Goal: Information Seeking & Learning: Learn about a topic

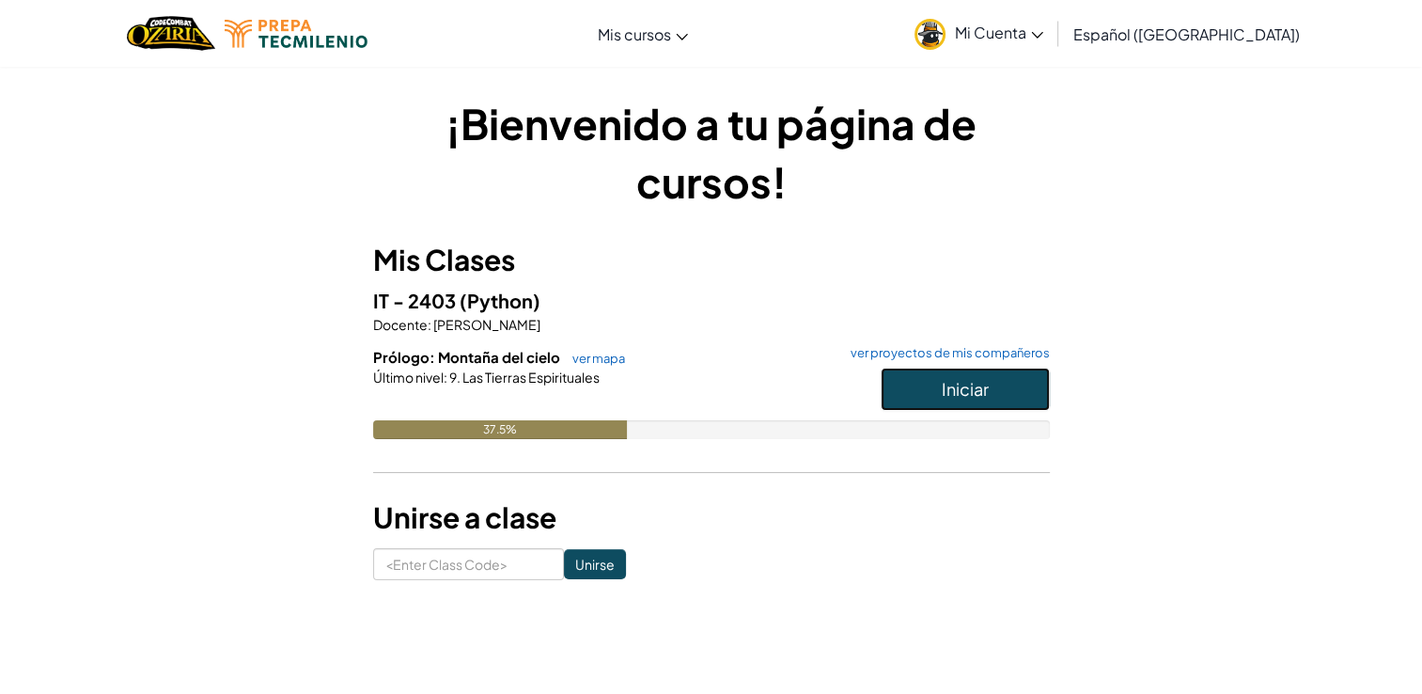
click at [966, 382] on span "Iniciar" at bounding box center [965, 389] width 47 height 22
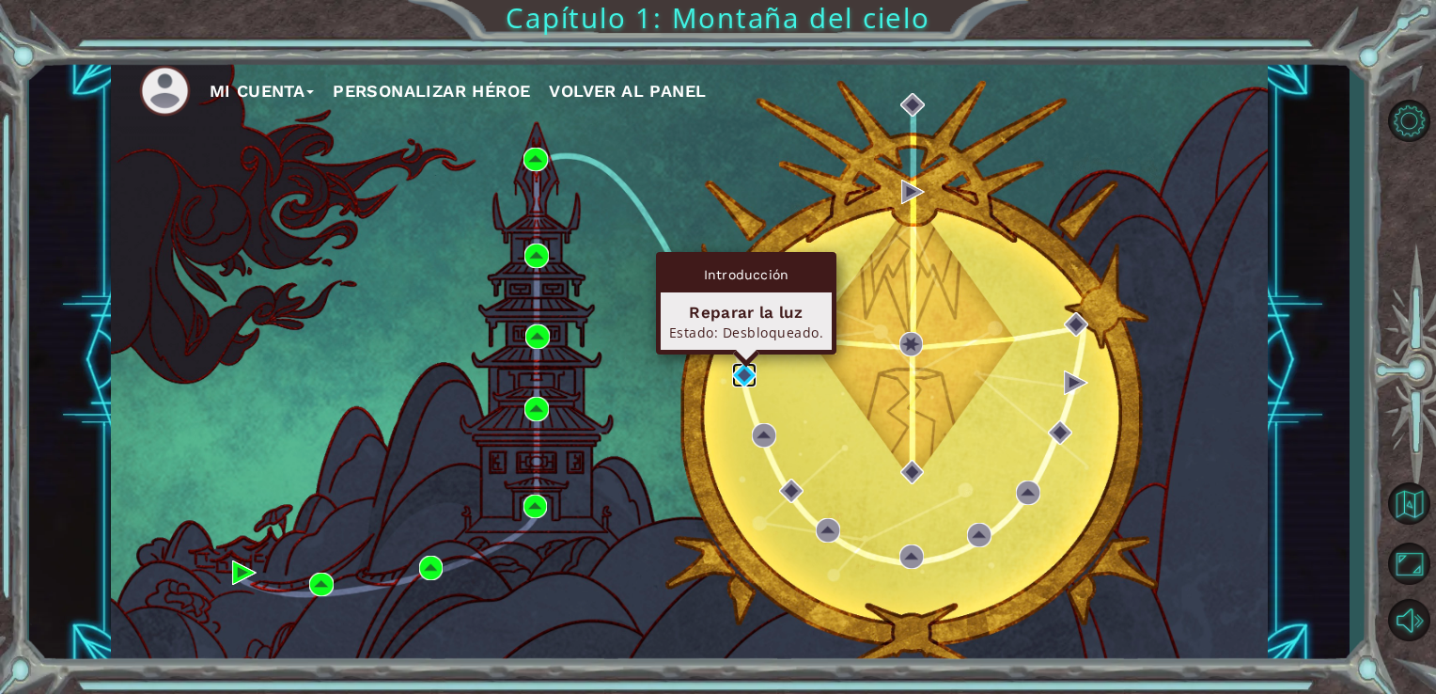
click at [745, 370] on img at bounding box center [744, 375] width 24 height 24
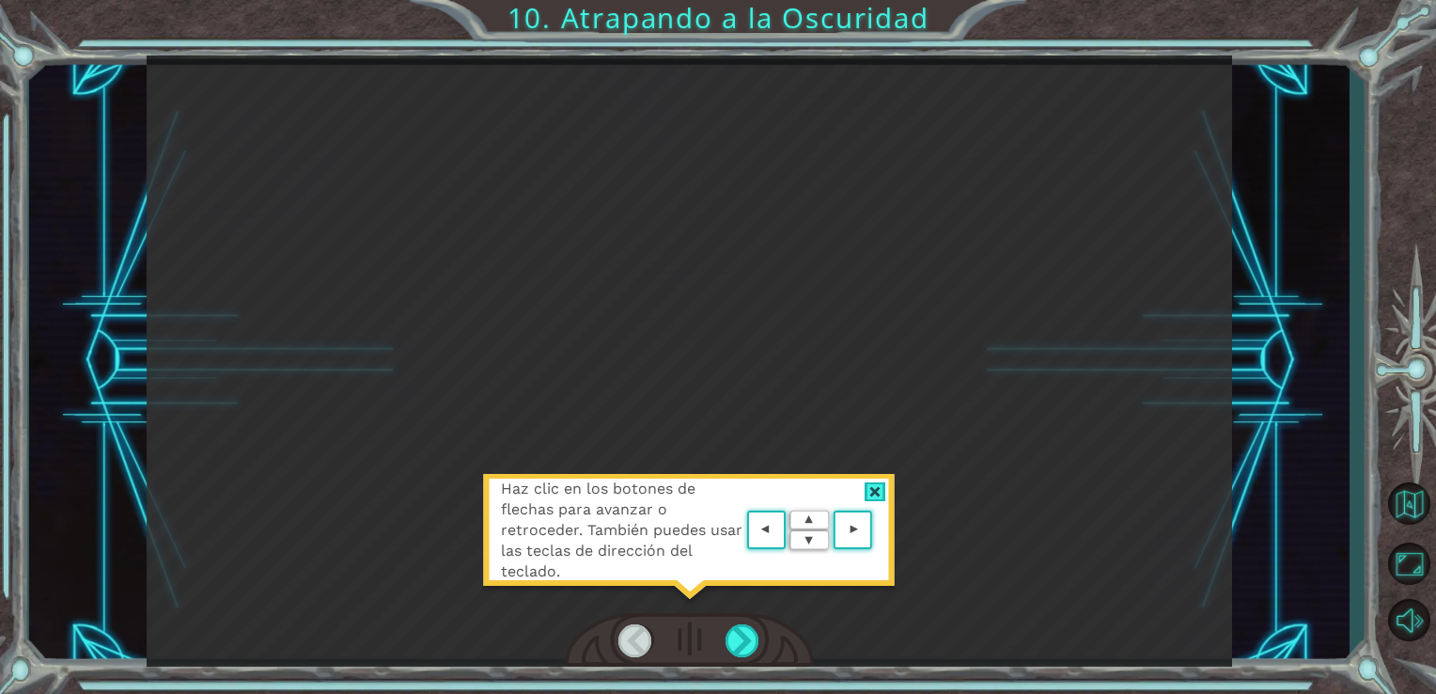
click at [880, 489] on div at bounding box center [876, 492] width 22 height 20
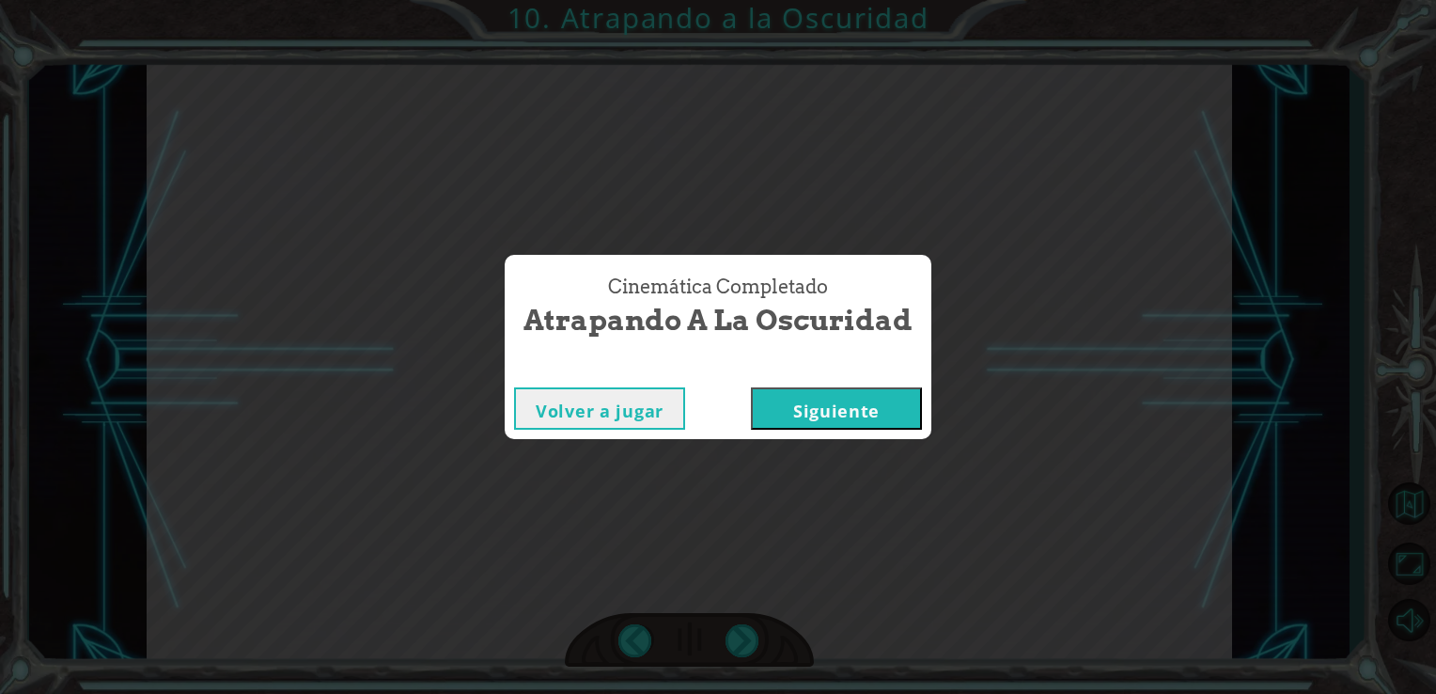
click at [844, 413] on button "Siguiente" at bounding box center [836, 408] width 171 height 42
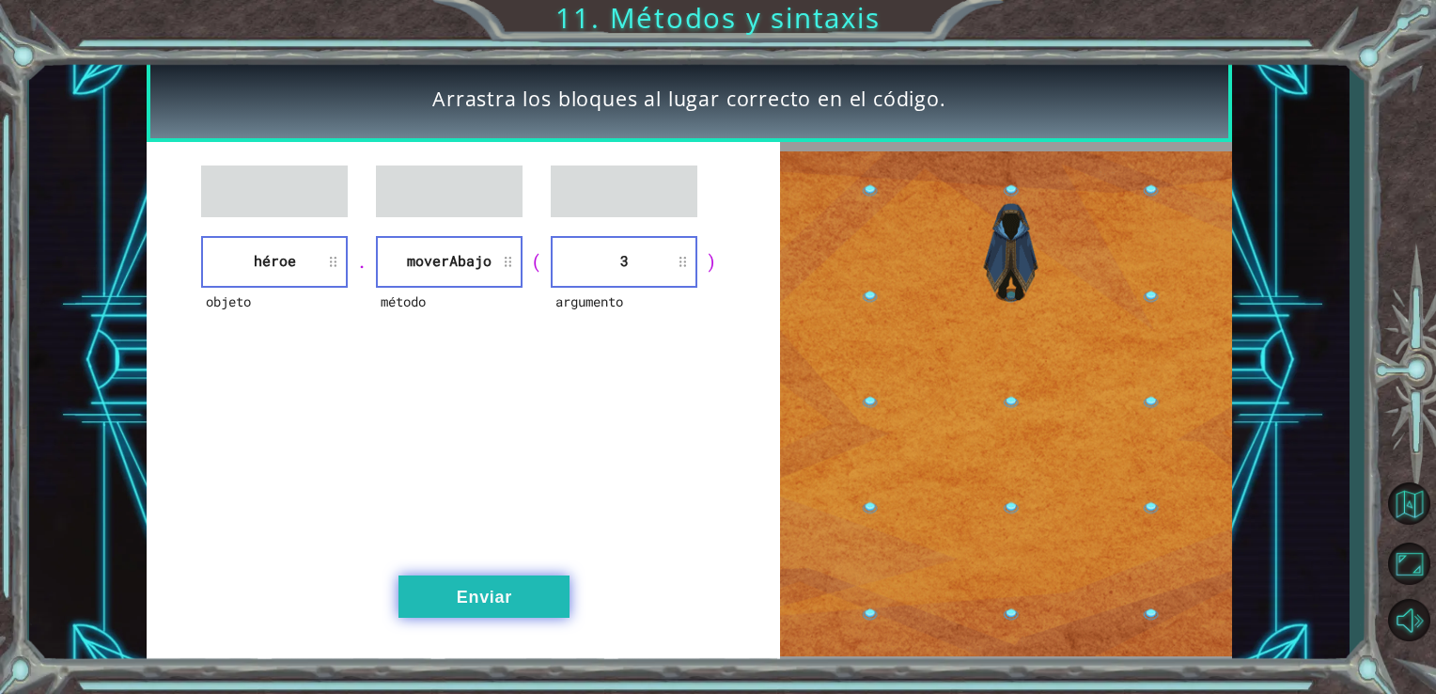
click at [541, 592] on button "Enviar" at bounding box center [484, 596] width 171 height 42
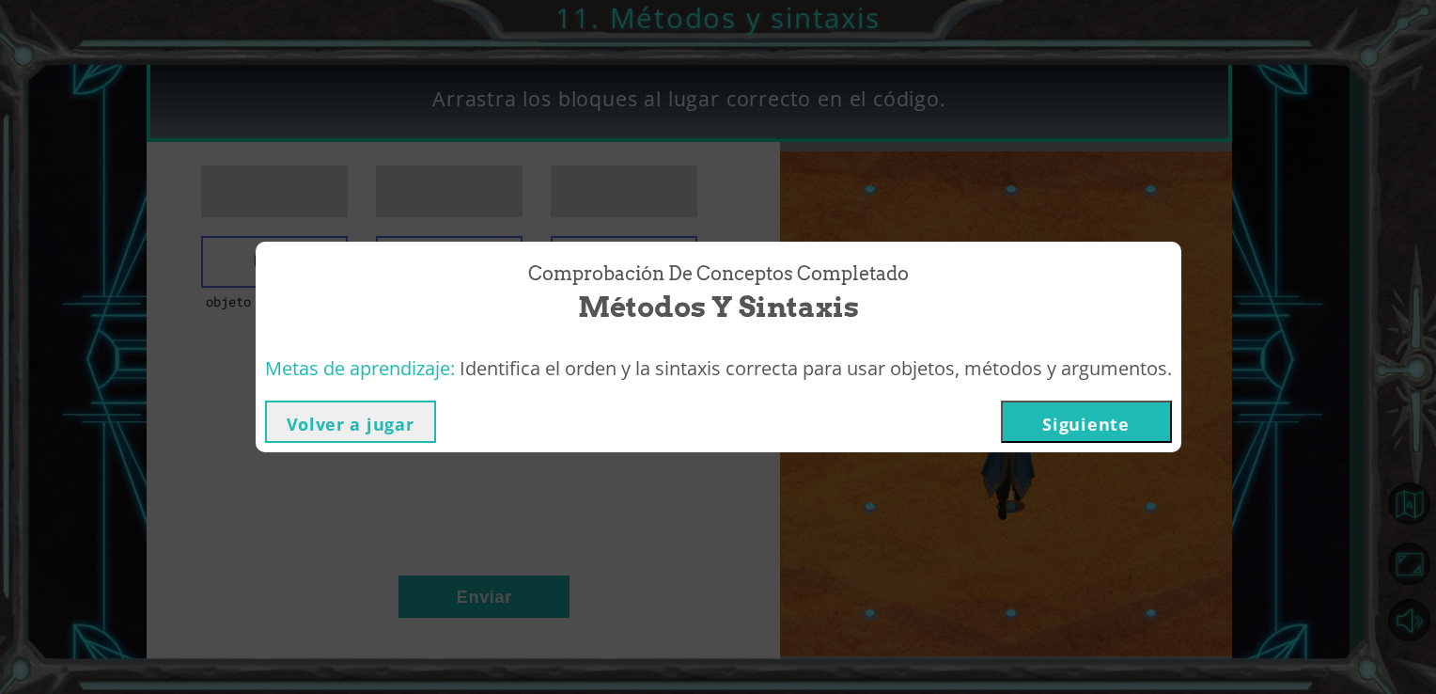
click at [1059, 425] on button "Siguiente" at bounding box center [1086, 421] width 171 height 42
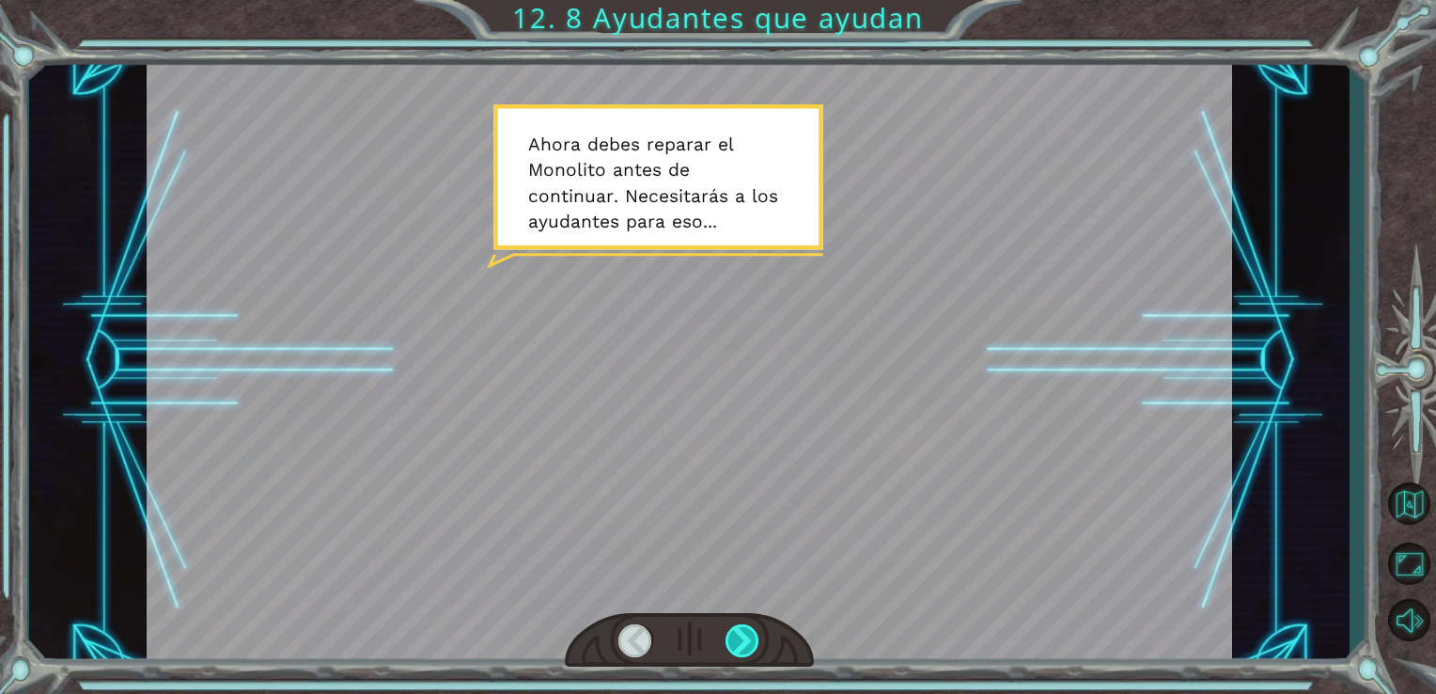
click at [753, 631] on div at bounding box center [743, 640] width 35 height 33
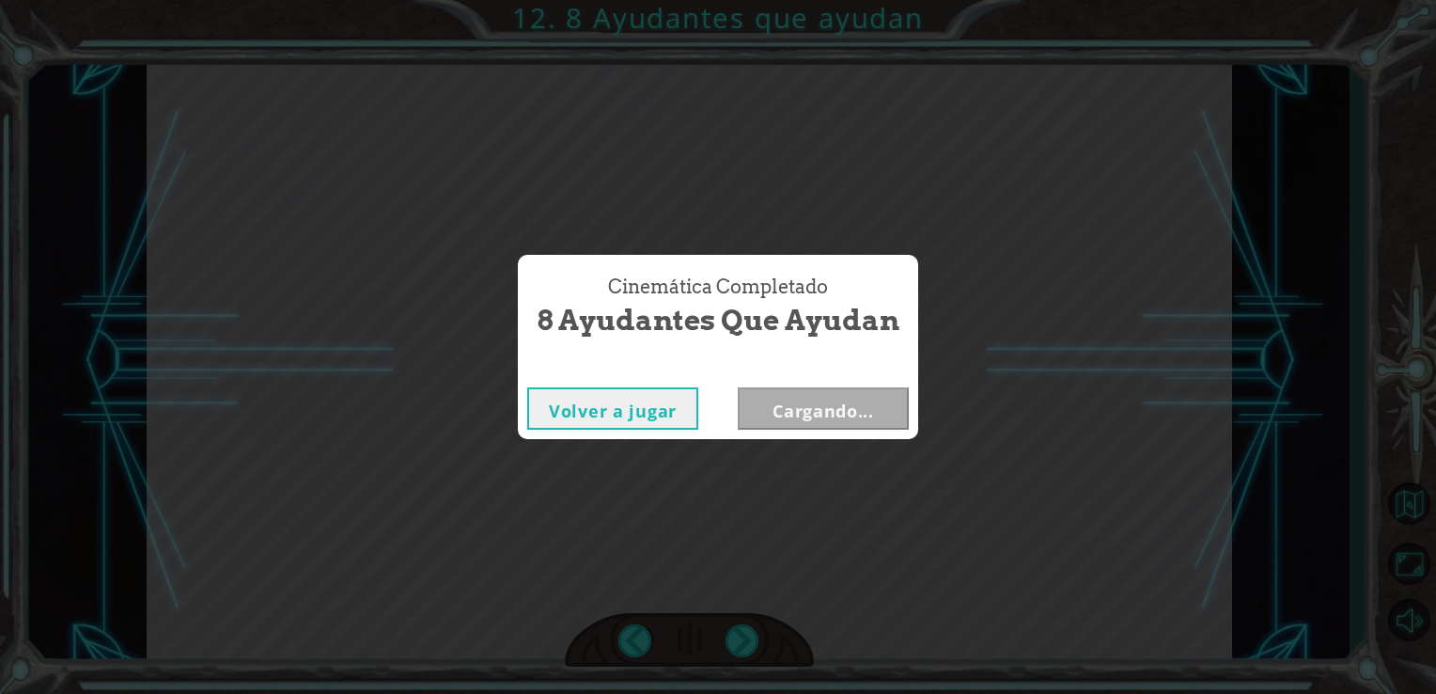
drag, startPoint x: 826, startPoint y: 649, endPoint x: 842, endPoint y: 629, distance: 25.4
click at [842, 0] on div "helper . build ( “ rightArrow ” ) A h o r a d e b e s r e p a r a r e l M o n o…" at bounding box center [718, 0] width 1436 height 0
click at [842, 629] on div "Cinemática Completado 8 Ayudantes que ayudan Volver a jugar Cargando..." at bounding box center [718, 347] width 1436 height 694
click at [790, 410] on button "Siguiente" at bounding box center [823, 408] width 171 height 42
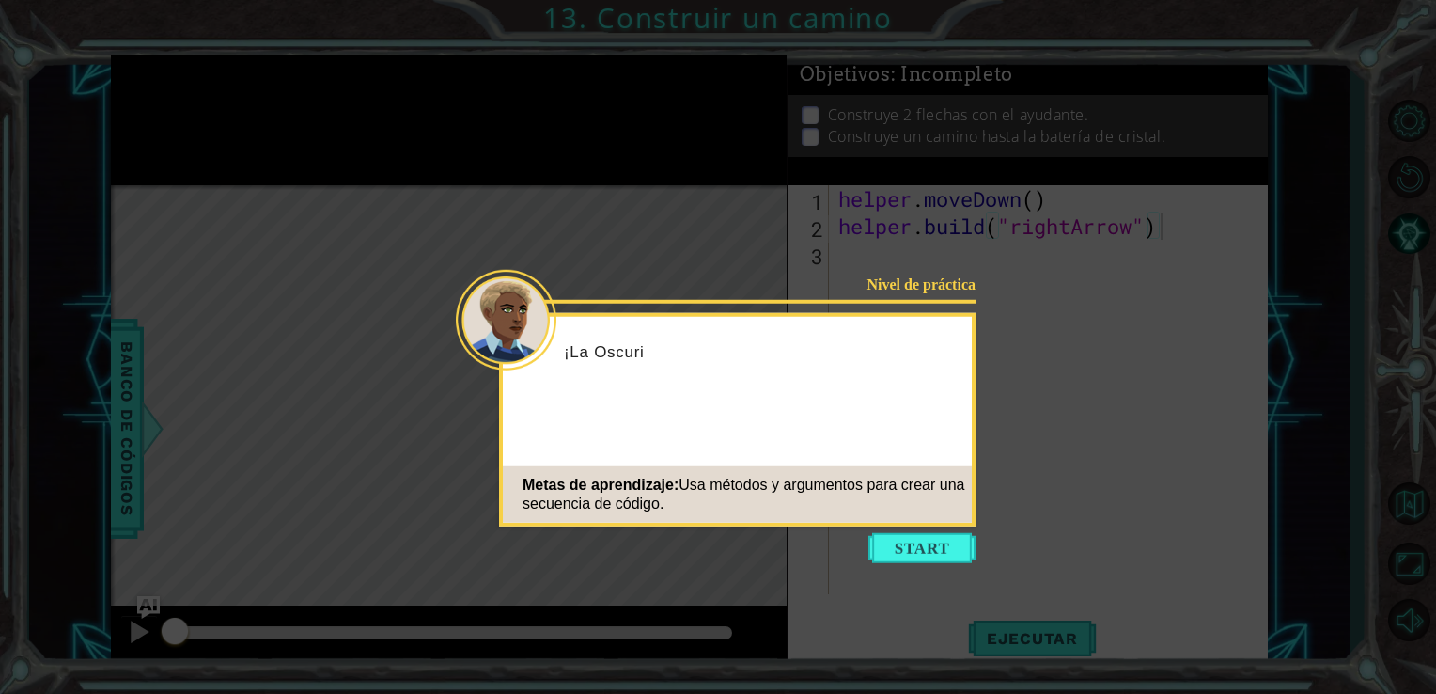
click at [936, 569] on icon at bounding box center [718, 347] width 1436 height 694
click at [920, 564] on icon at bounding box center [718, 347] width 1436 height 694
click at [918, 561] on button "Start" at bounding box center [922, 548] width 107 height 30
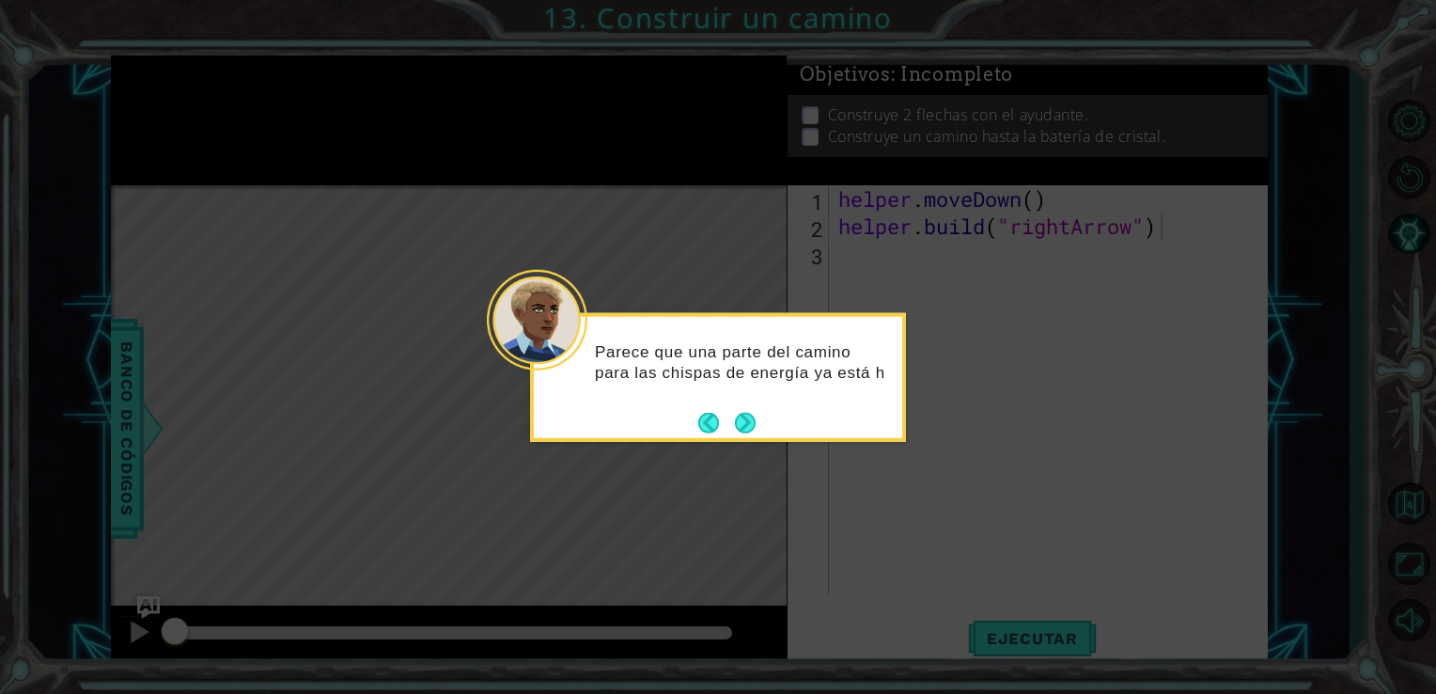
click at [756, 426] on div "Parece que una parte del camino para las chispas de energía ya está h" at bounding box center [718, 377] width 376 height 129
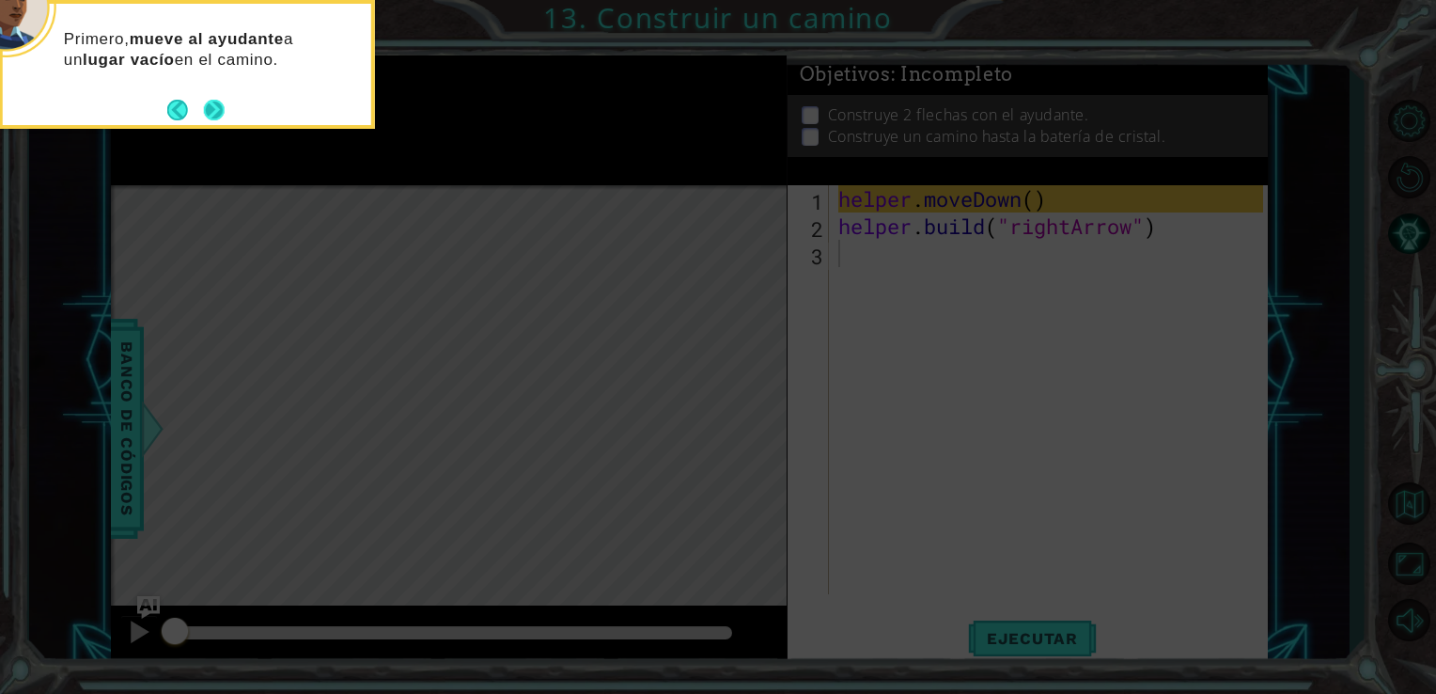
click at [204, 119] on button "Next" at bounding box center [214, 110] width 21 height 21
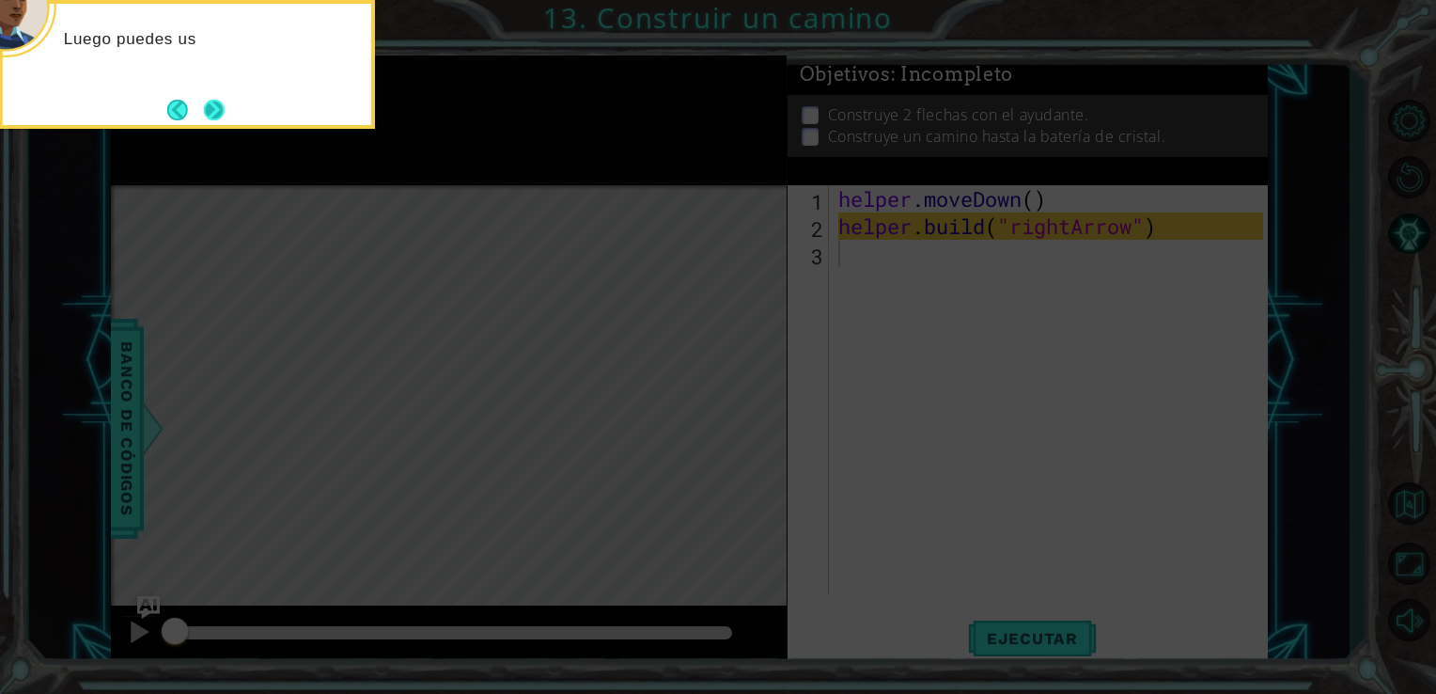
click at [219, 111] on button "Next" at bounding box center [214, 110] width 21 height 21
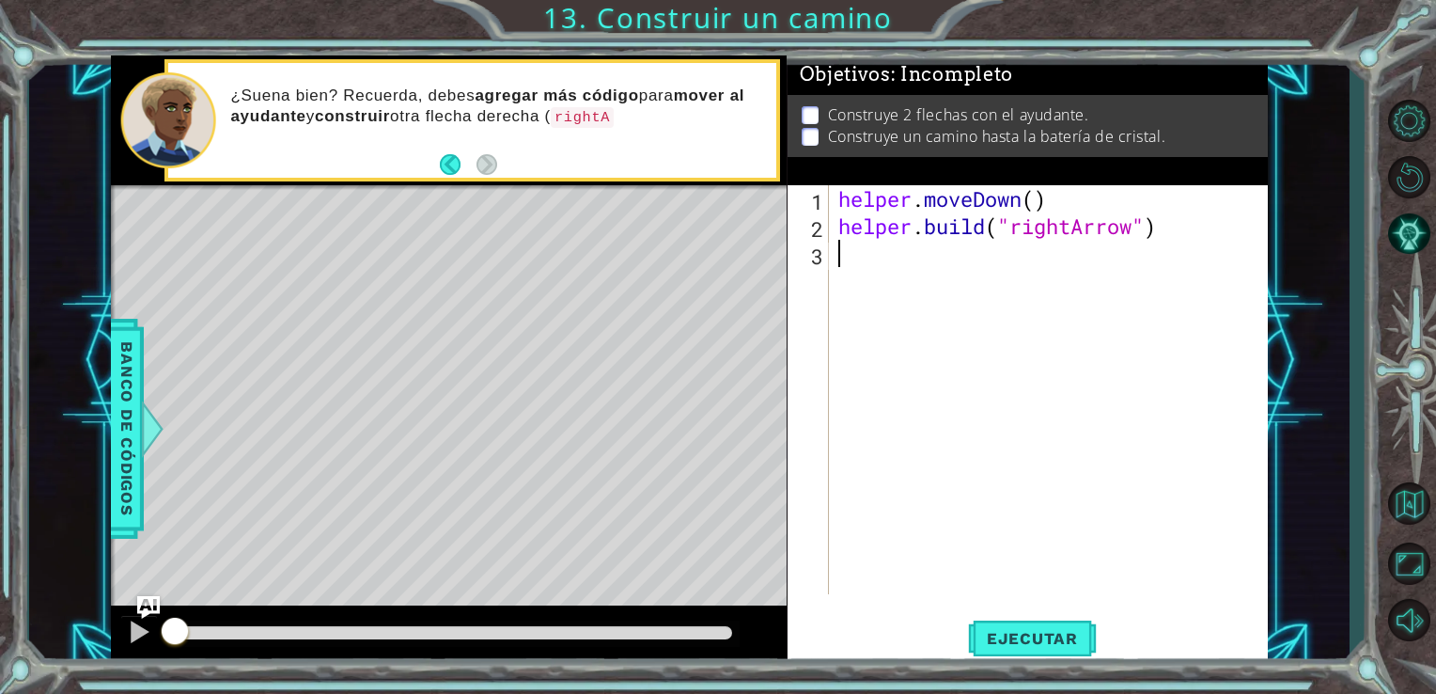
click at [945, 284] on div "helper . moveDown ( ) helper . build ( "rightArrow" )" at bounding box center [1054, 416] width 439 height 463
click at [1034, 638] on span "Ejecutar" at bounding box center [1032, 638] width 129 height 19
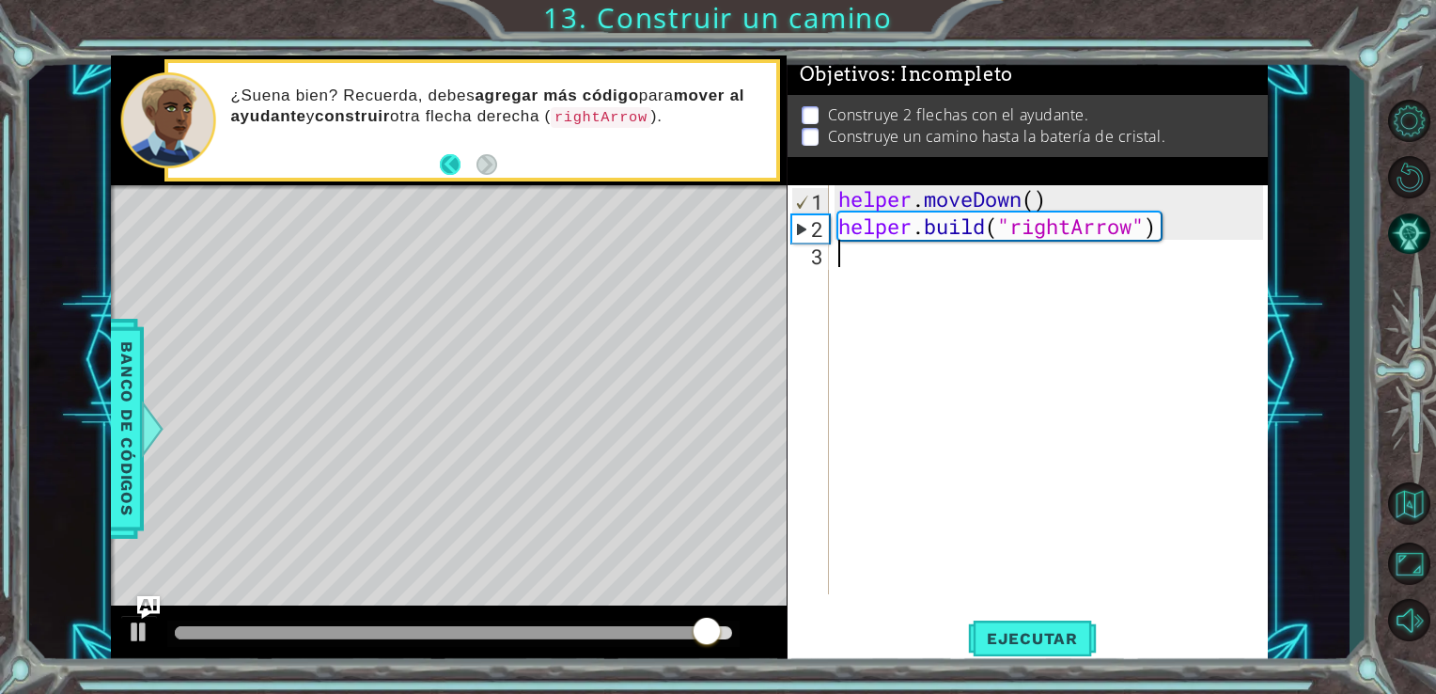
click at [446, 171] on button "Back" at bounding box center [458, 164] width 37 height 21
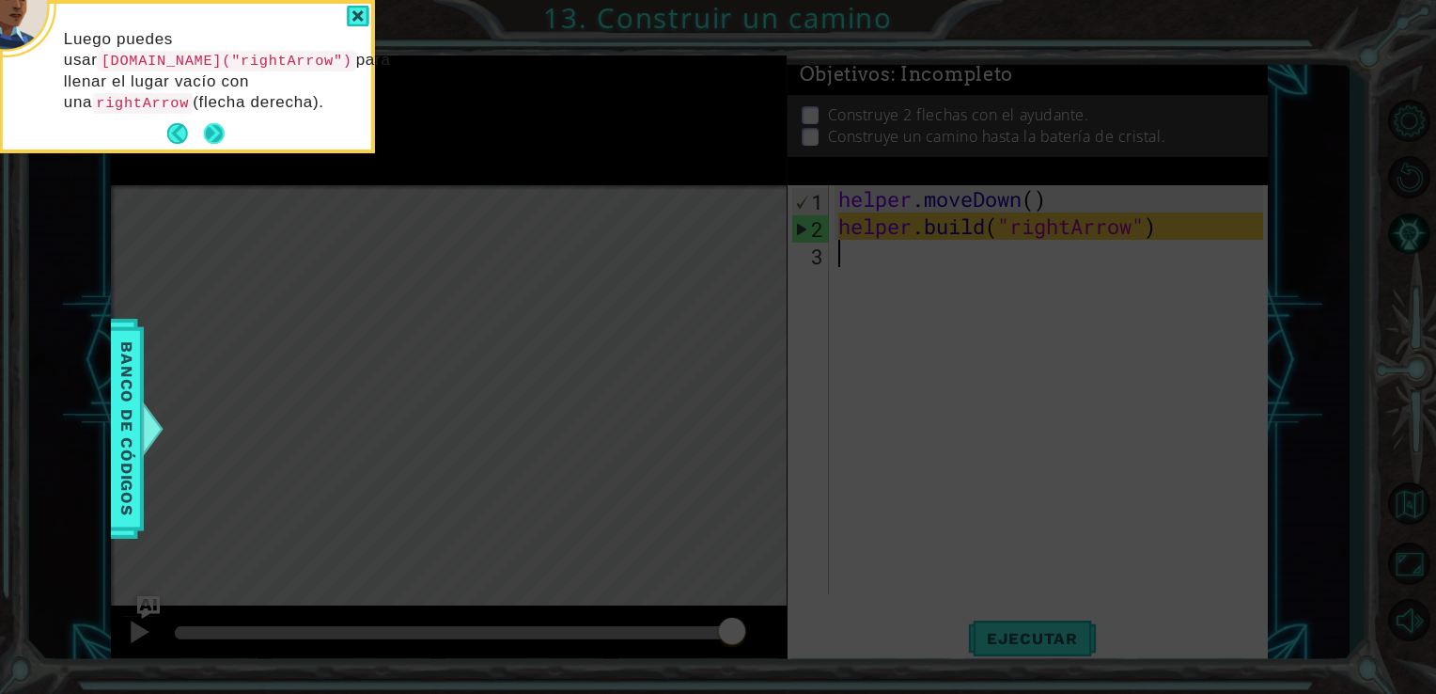
click at [221, 131] on button "Next" at bounding box center [214, 133] width 21 height 21
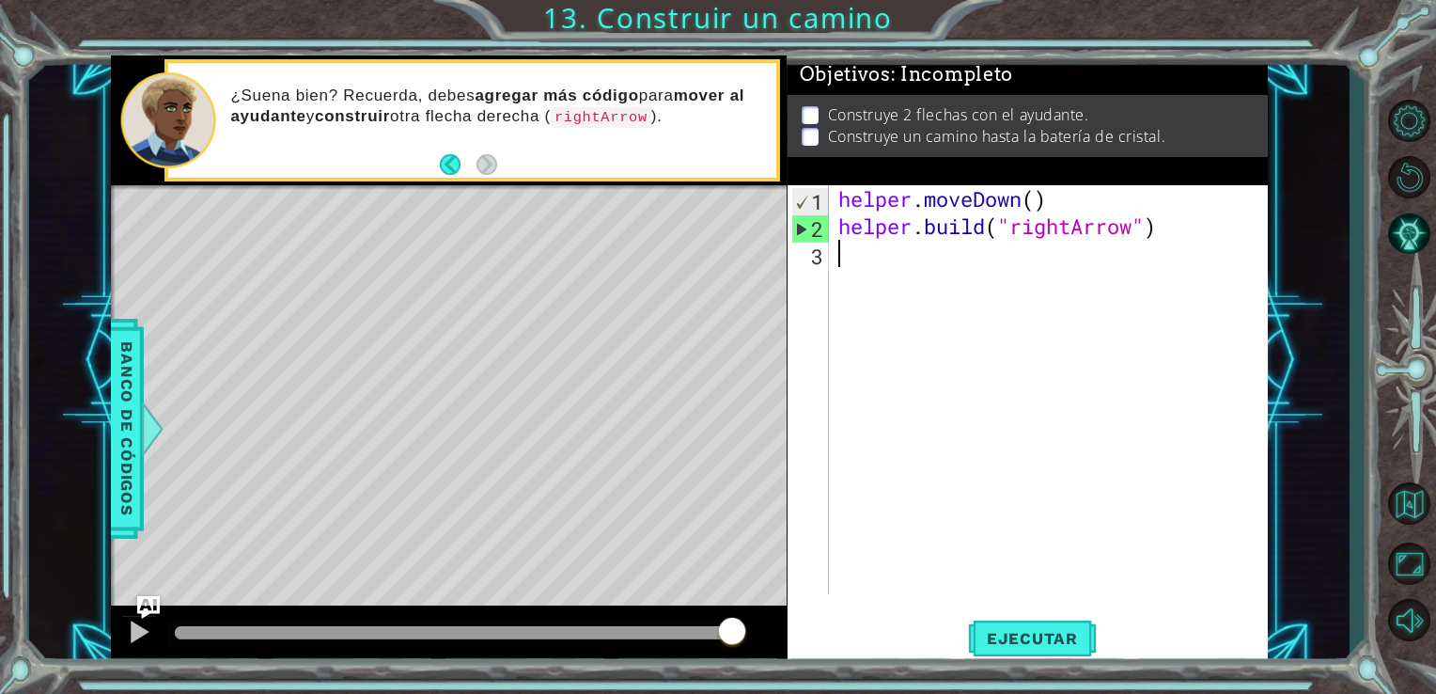
click at [945, 266] on div "helper . moveDown ( ) helper . build ( "rightArrow" )" at bounding box center [1054, 416] width 439 height 463
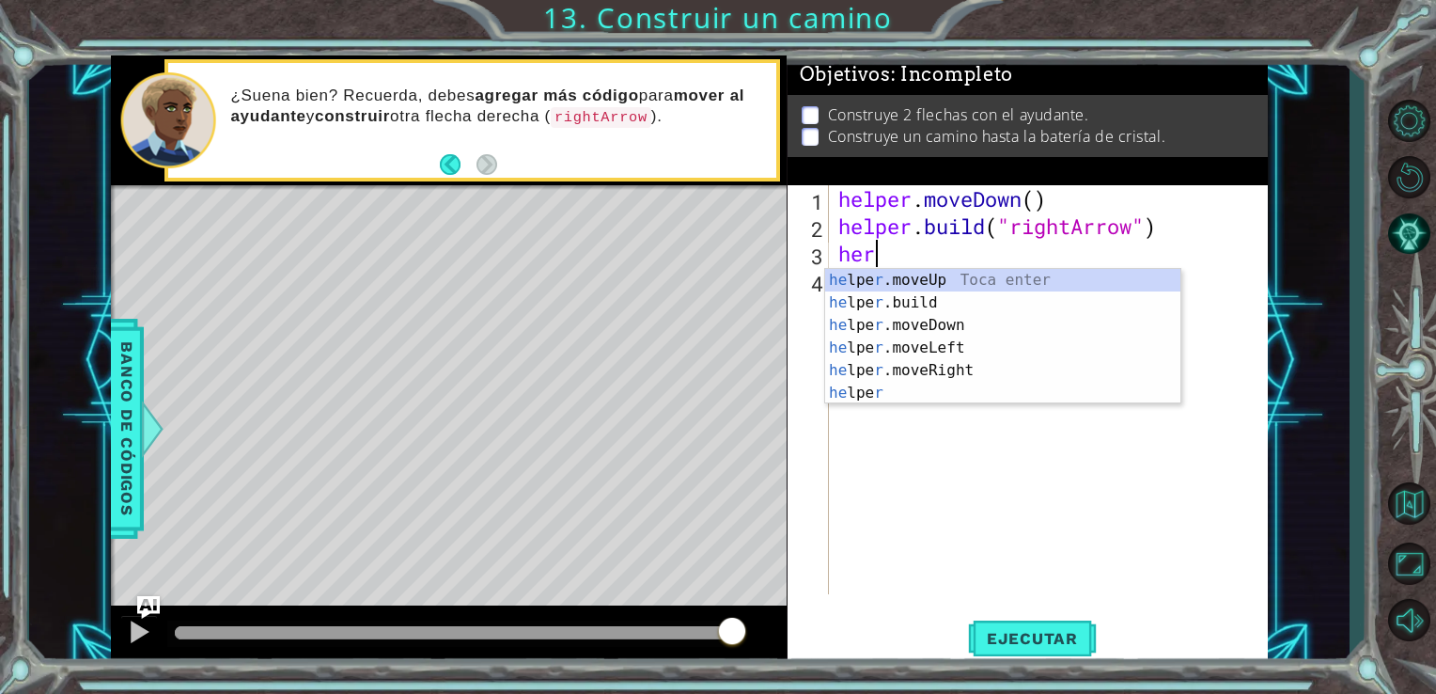
type textarea "h"
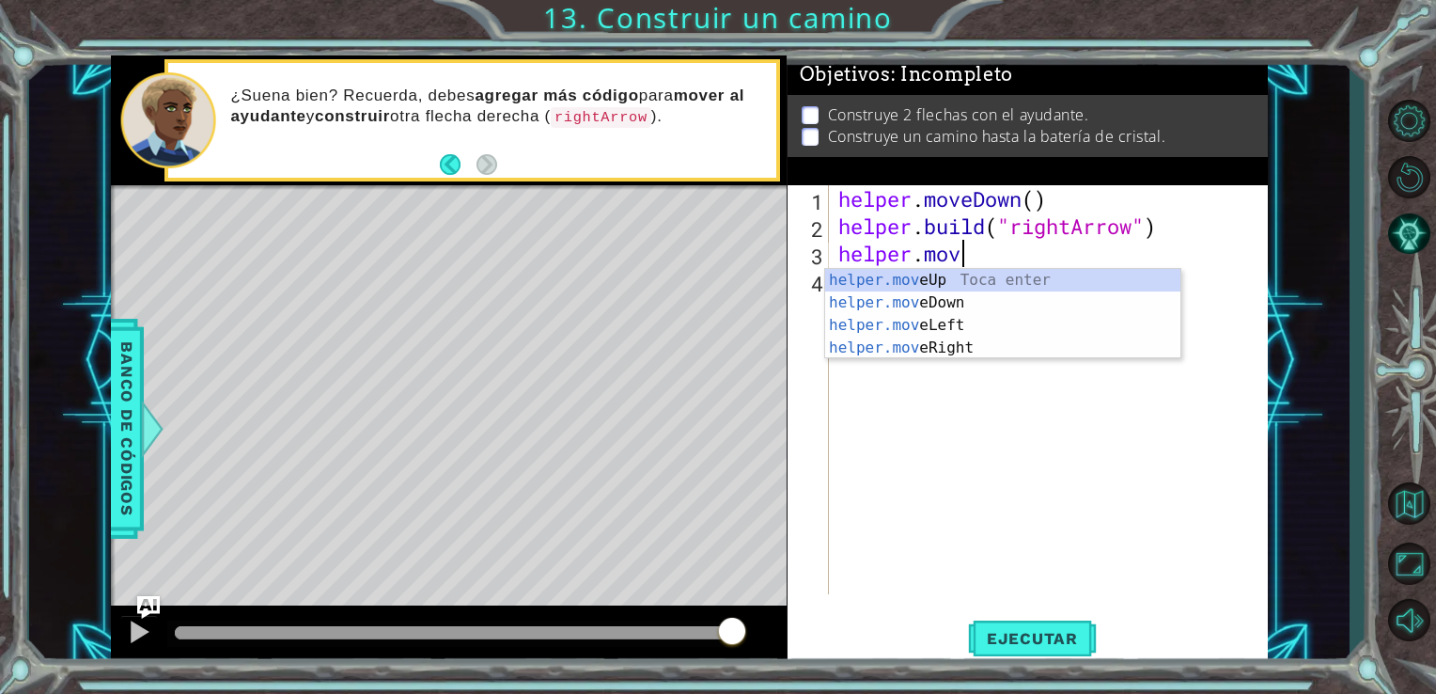
scroll to position [0, 5]
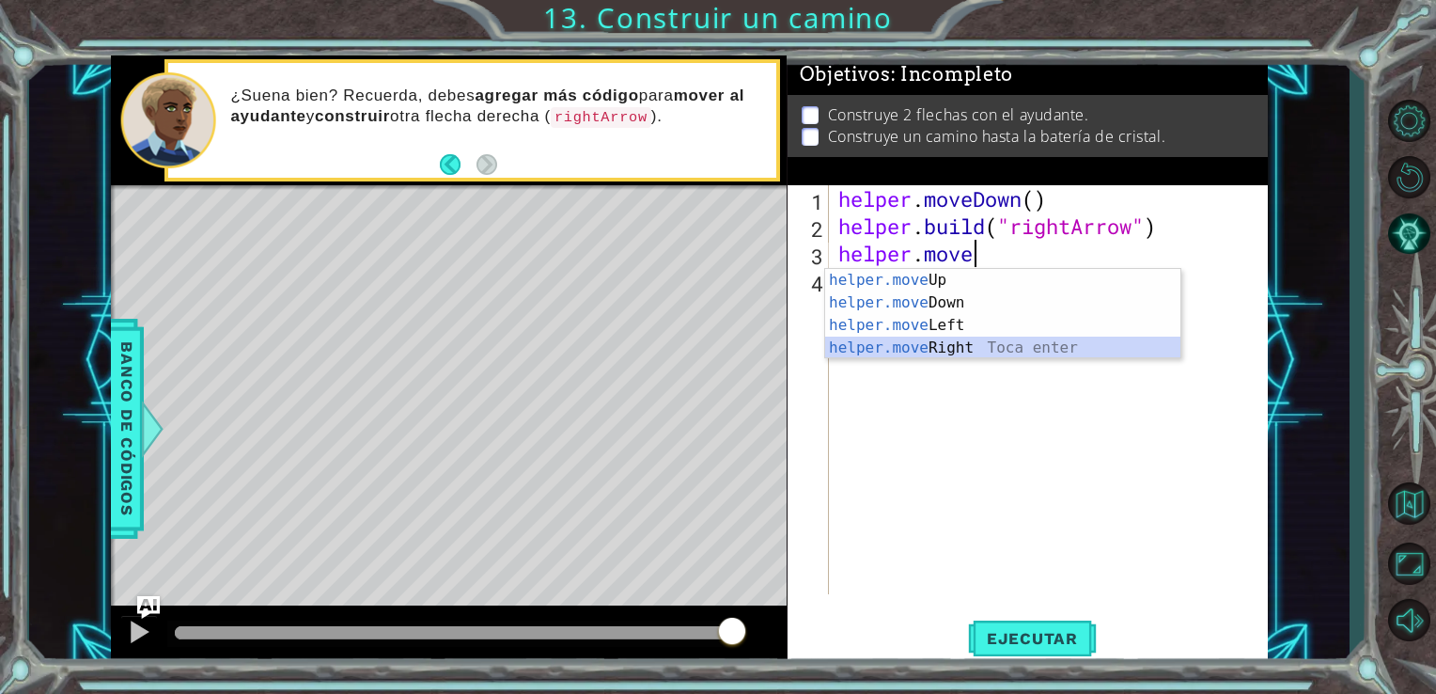
click at [978, 344] on div "helper.move Up Toca enter helper.move Down Toca enter helper.move Left Toca ent…" at bounding box center [1002, 336] width 355 height 135
type textarea "helper.moveRight(1)"
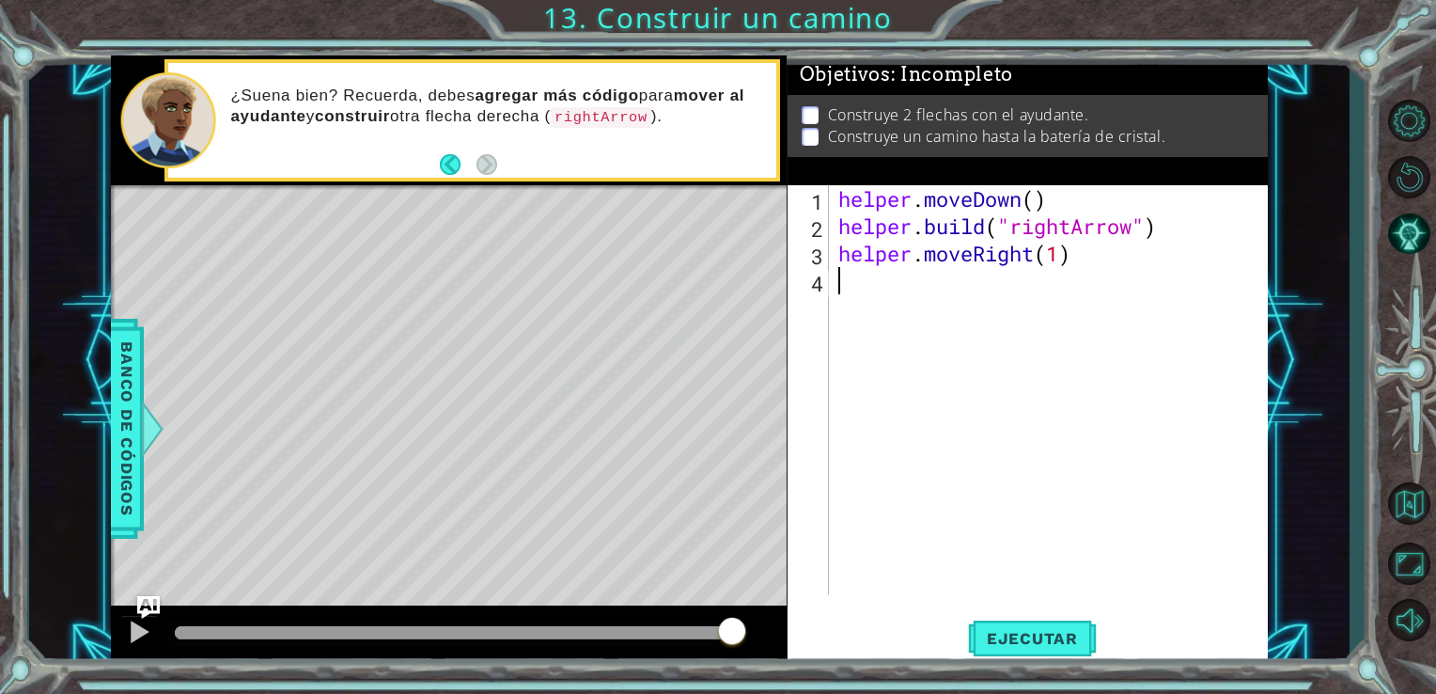
click at [968, 294] on div "helper . moveDown ( ) helper . build ( "rightArrow" ) helper . moveRight ( 1 )" at bounding box center [1054, 416] width 439 height 463
type textarea "b"
click at [989, 279] on div "helper . moveDown ( ) helper . build ( "rightArrow" ) helper . moveRight ( 1 ) …" at bounding box center [1054, 416] width 439 height 463
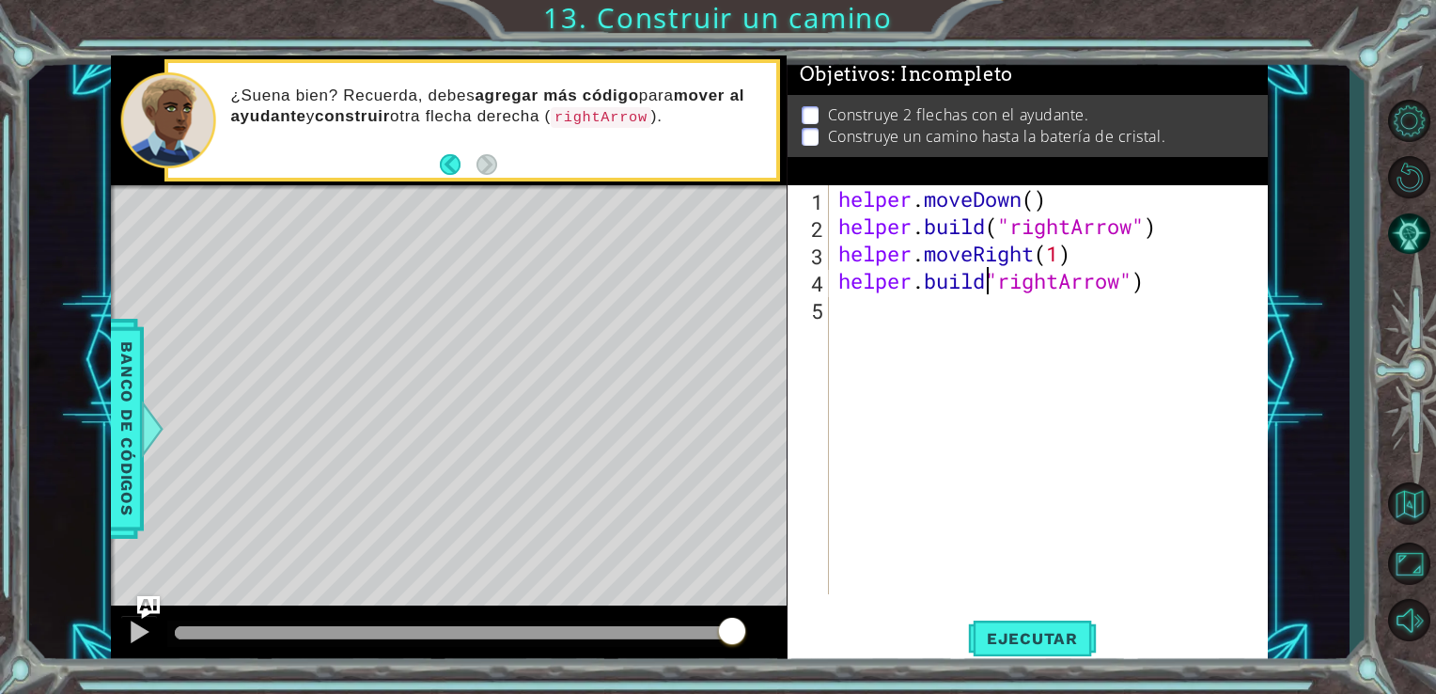
scroll to position [0, 8]
type textarea "helper.build("rightArrow")"
click at [1072, 634] on span "Ejecutar" at bounding box center [1032, 638] width 129 height 19
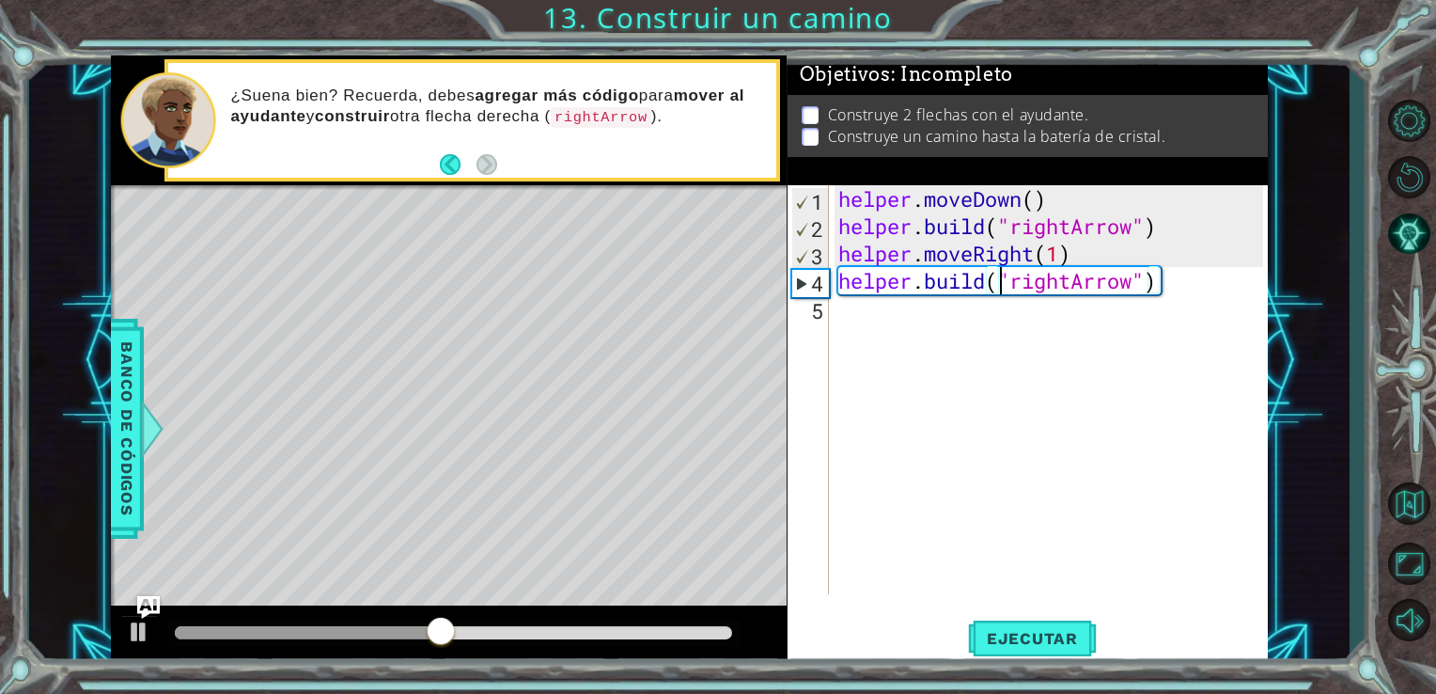
click at [964, 344] on div "helper . moveDown ( ) helper . build ( "rightArrow" ) helper . moveRight ( 1 ) …" at bounding box center [1054, 416] width 439 height 463
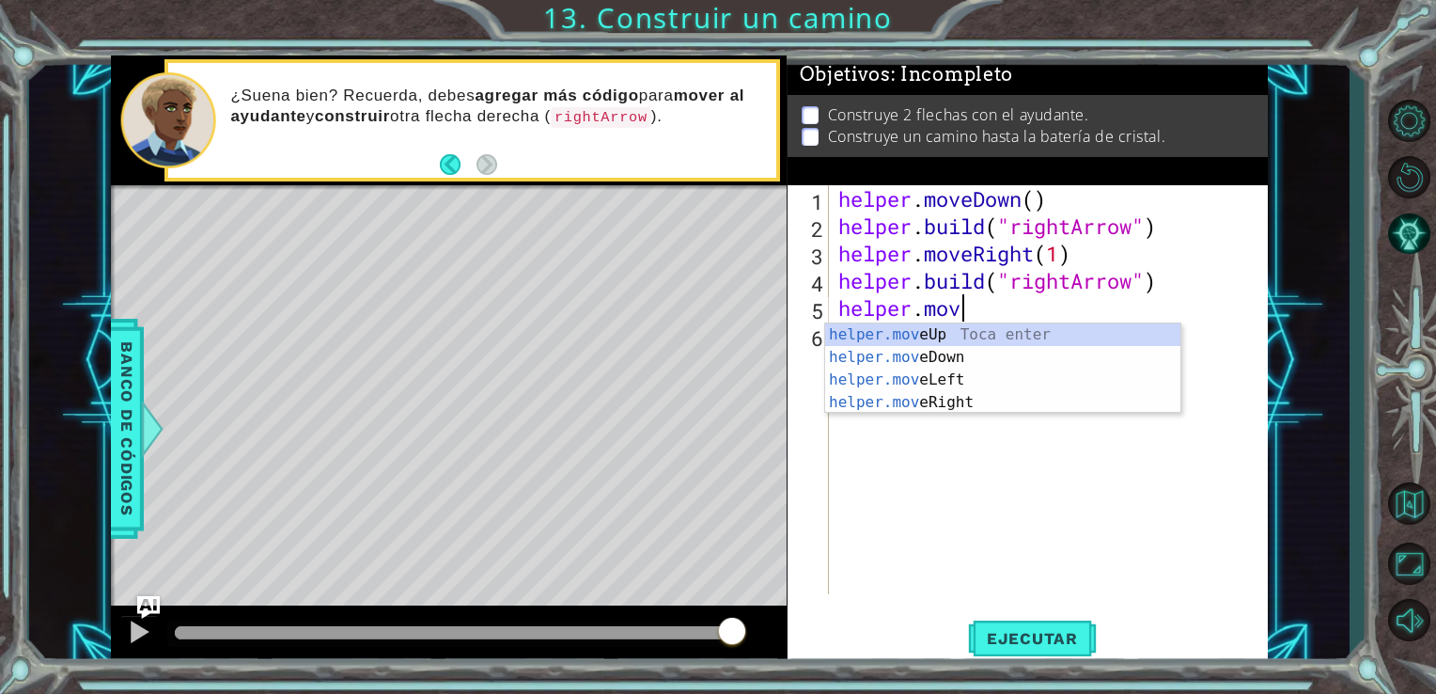
scroll to position [0, 5]
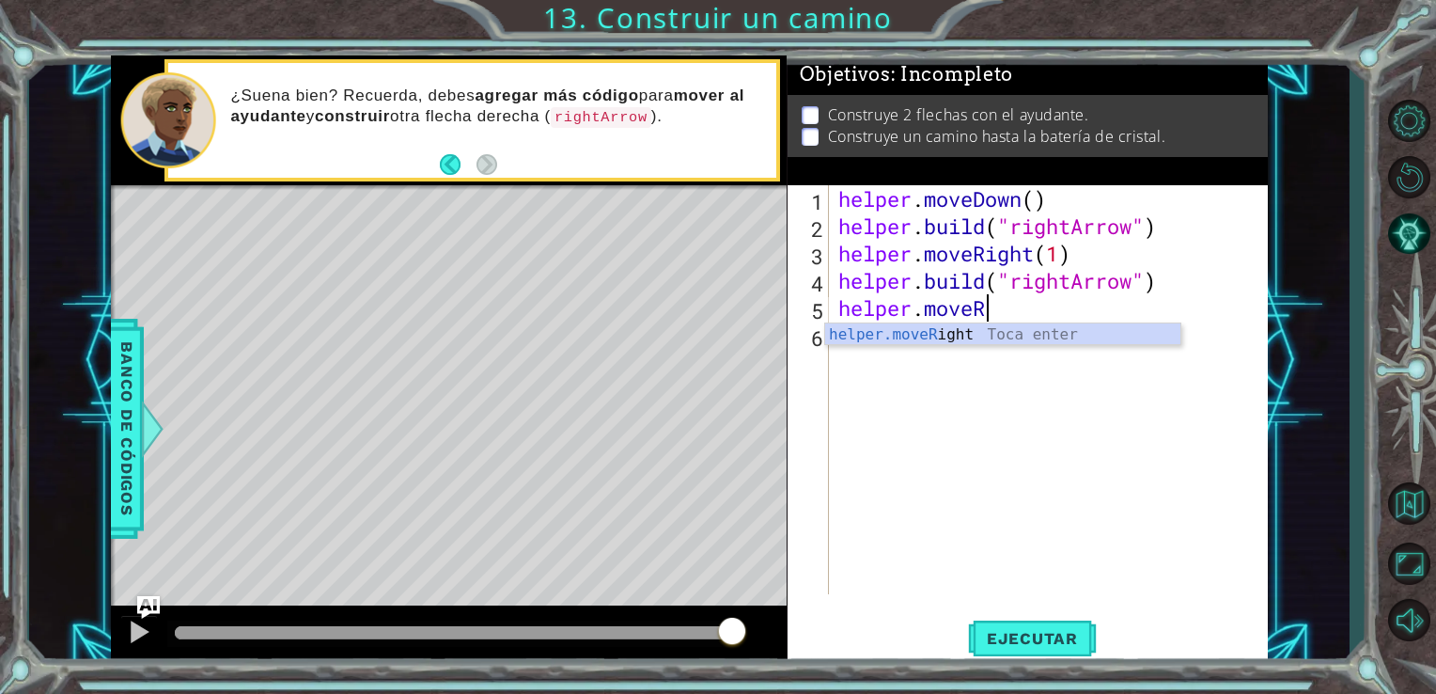
click at [964, 344] on div "helper.moveR ight Toca enter" at bounding box center [1002, 357] width 355 height 68
type textarea "helper.moveRight(1)"
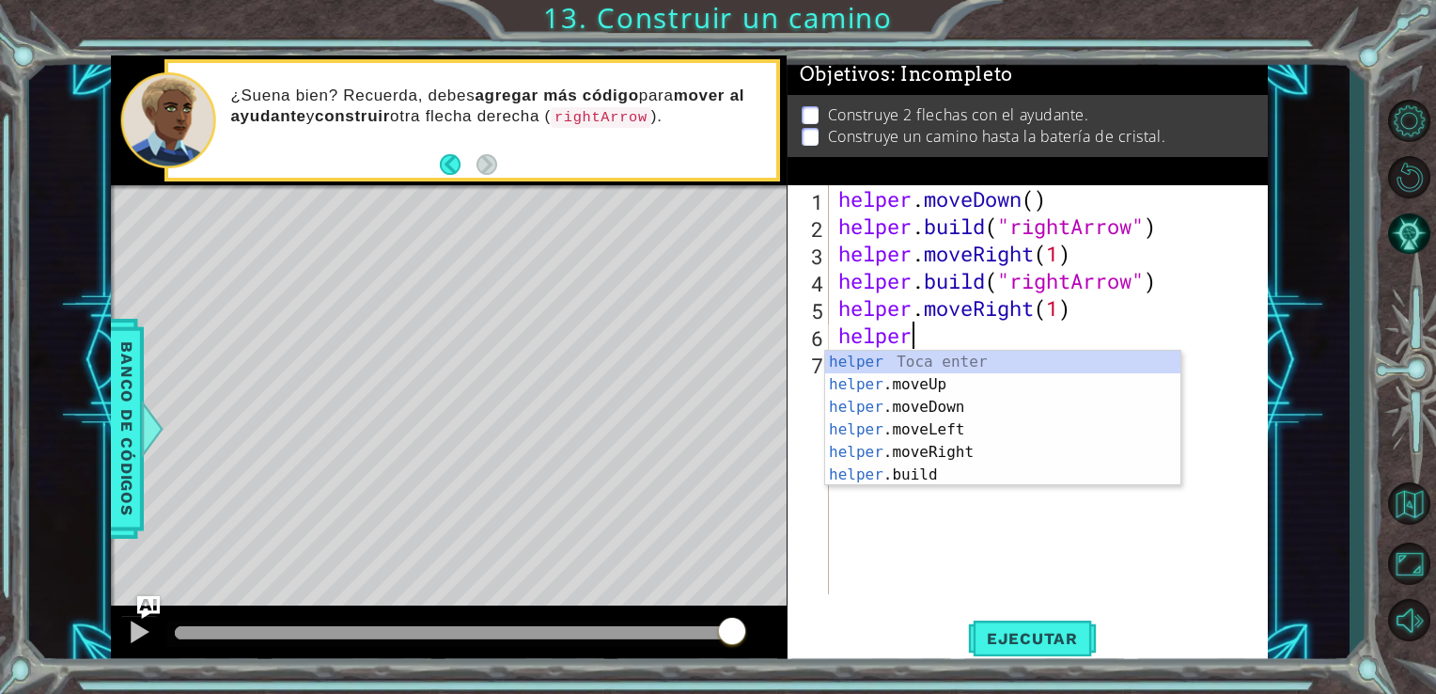
scroll to position [0, 3]
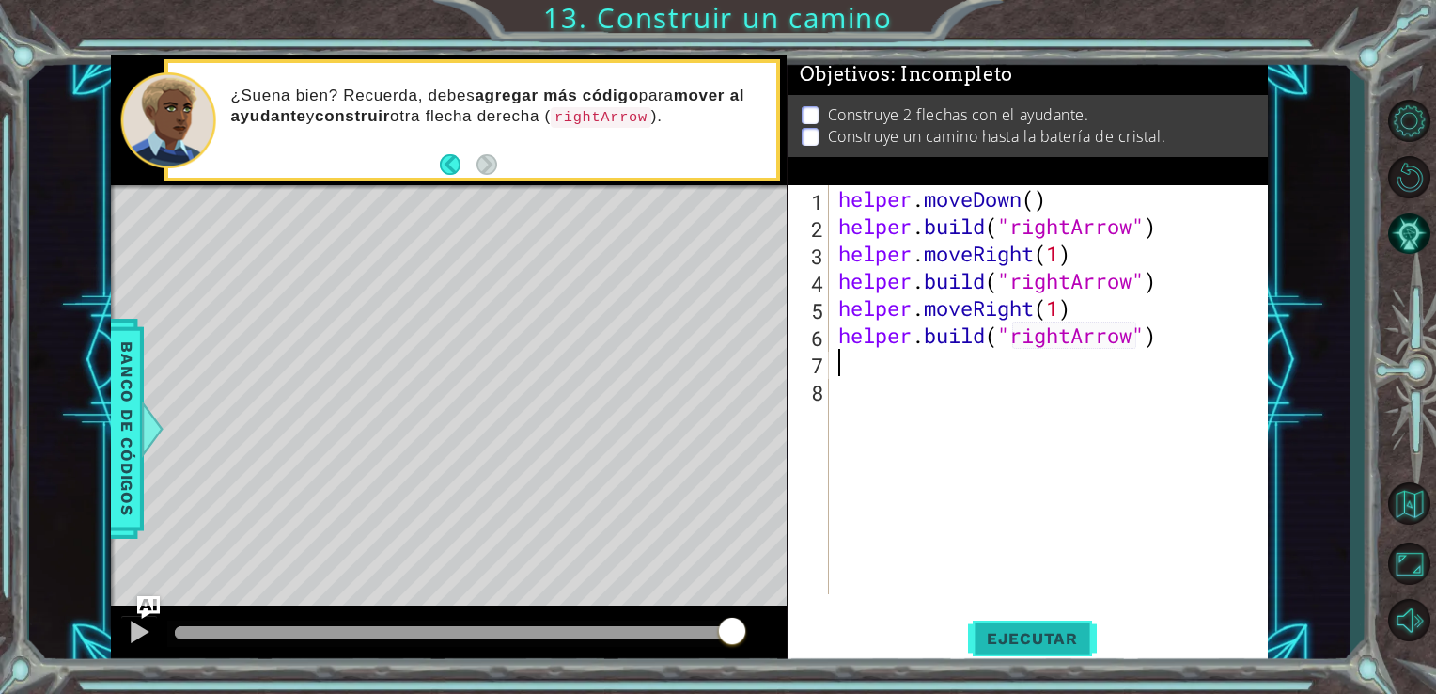
type textarea "helper.build("rightArrow")"
click at [1058, 645] on span "Ejecutar" at bounding box center [1032, 638] width 129 height 19
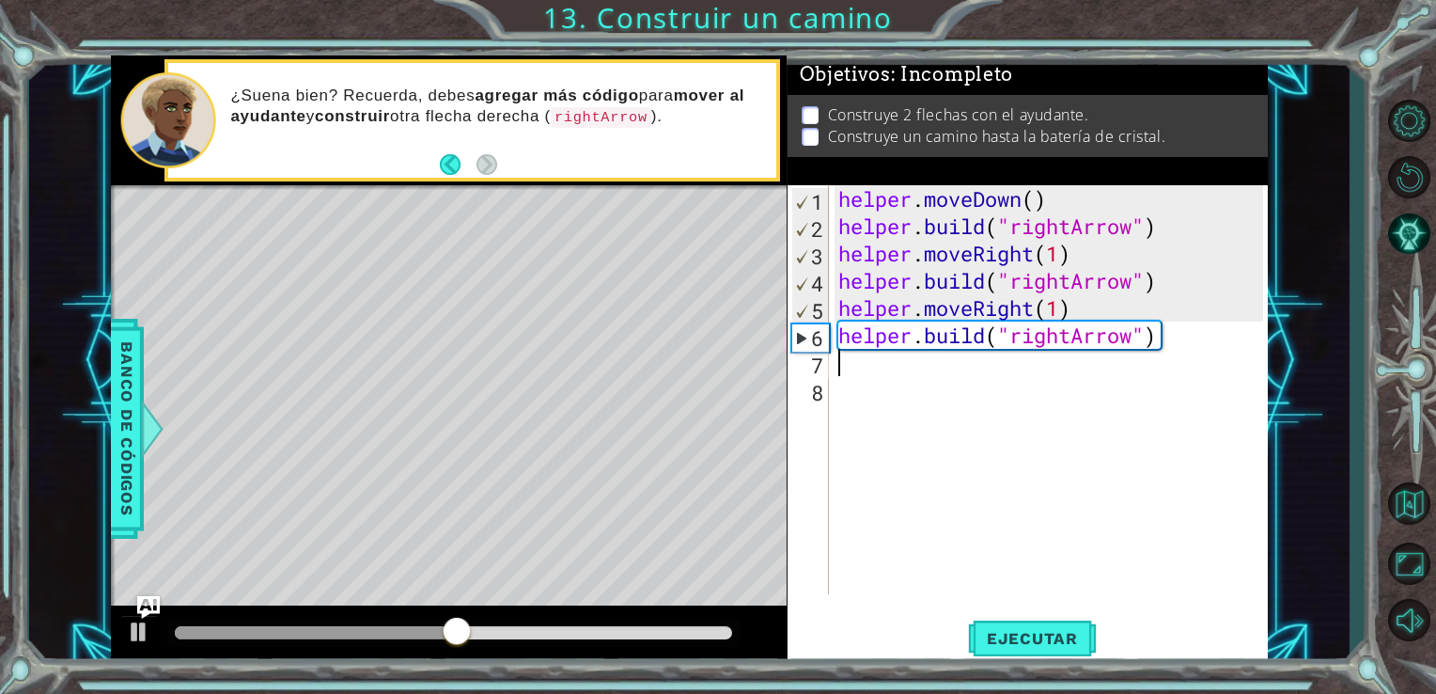
click at [985, 463] on div "helper . moveDown ( ) helper . build ( "rightArrow" ) helper . moveRight ( 1 ) …" at bounding box center [1054, 416] width 439 height 463
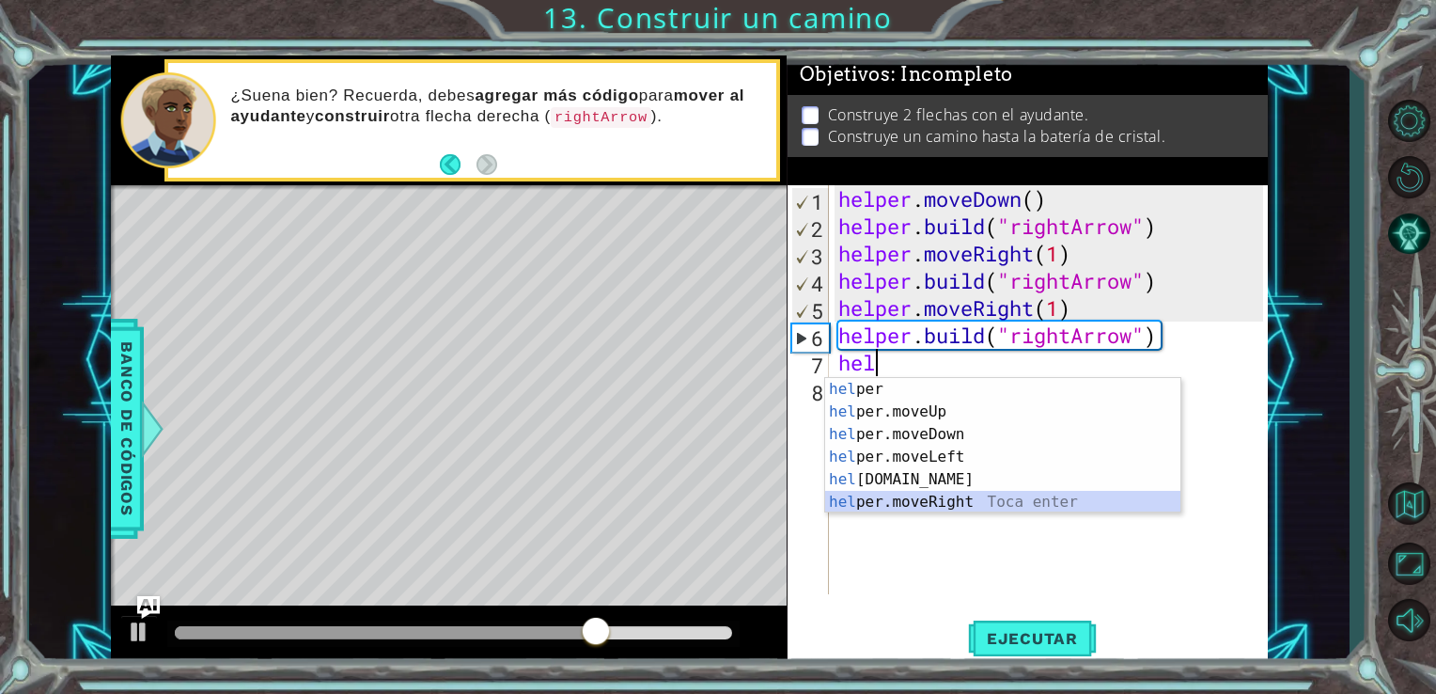
type textarea "helper.moveRight(1)"
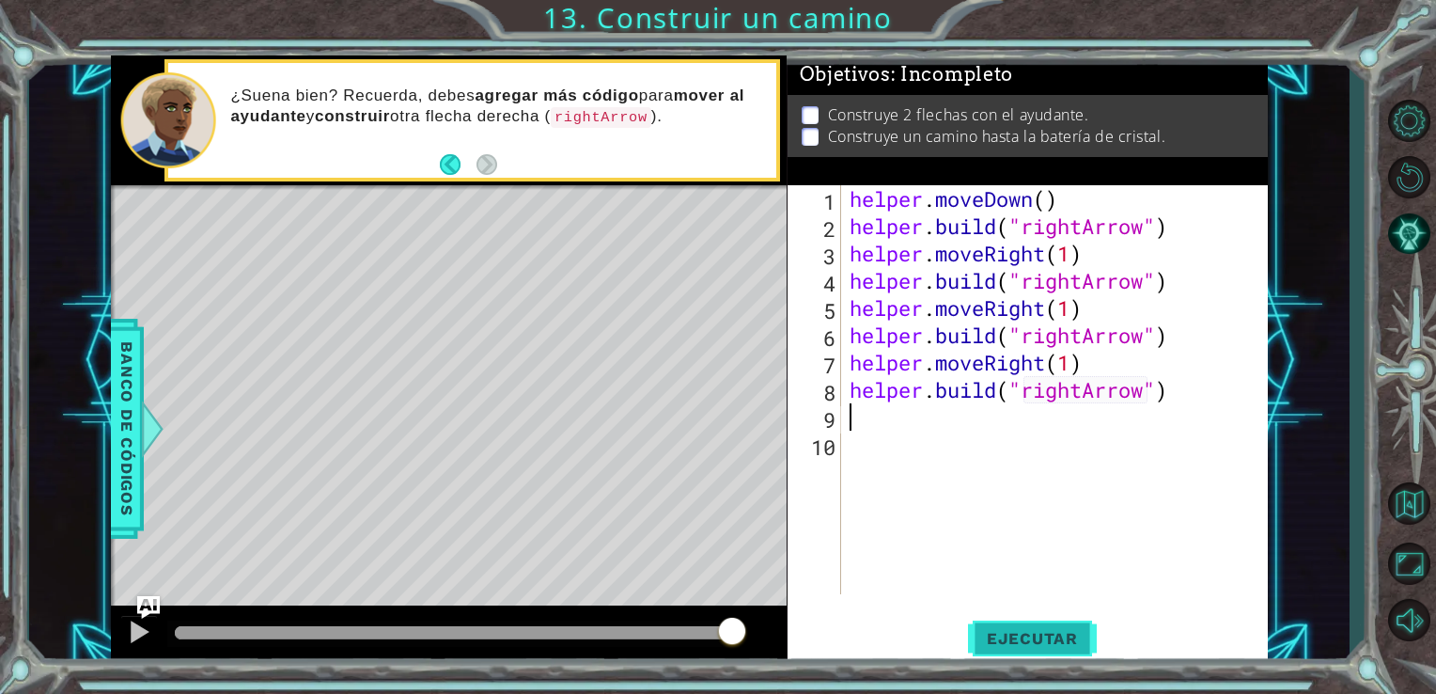
type textarea "helper.build("rightArrow")"
click at [1071, 656] on button "Ejecutar" at bounding box center [1032, 638] width 129 height 48
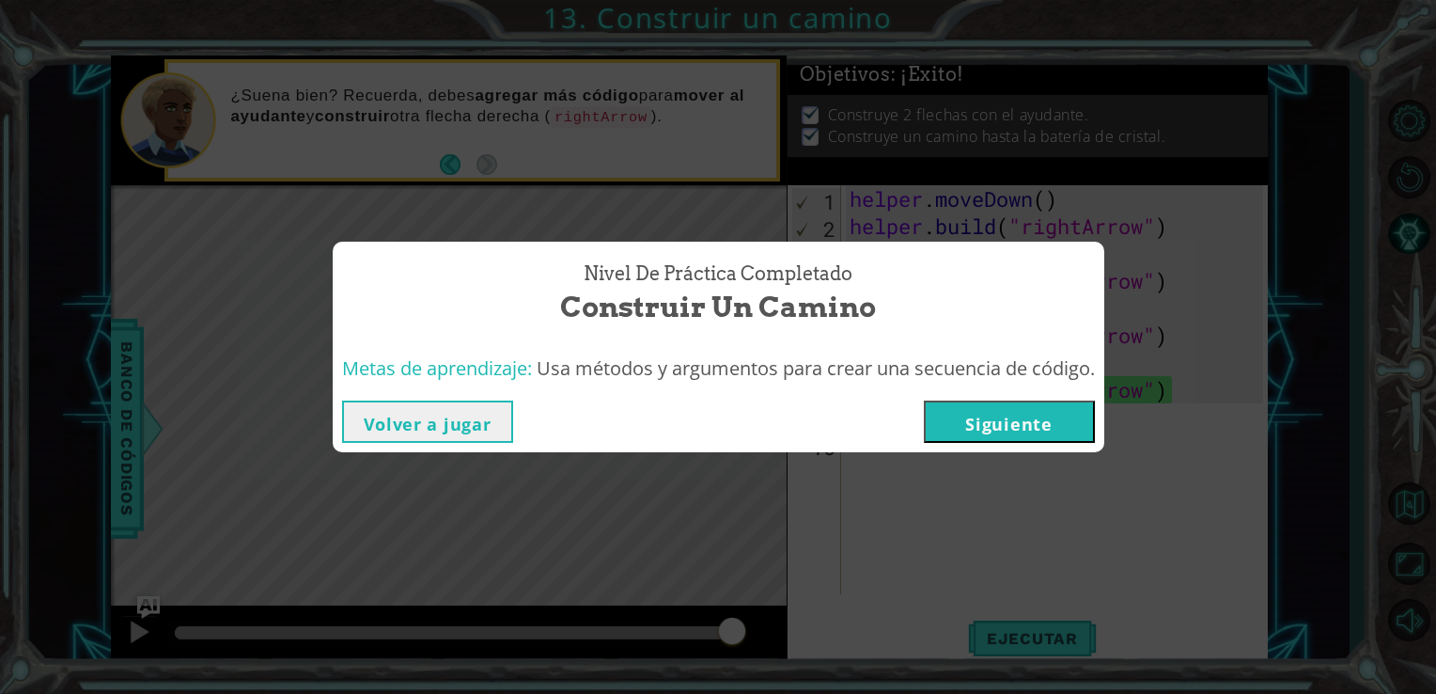
click at [1008, 423] on button "Siguiente" at bounding box center [1009, 421] width 171 height 42
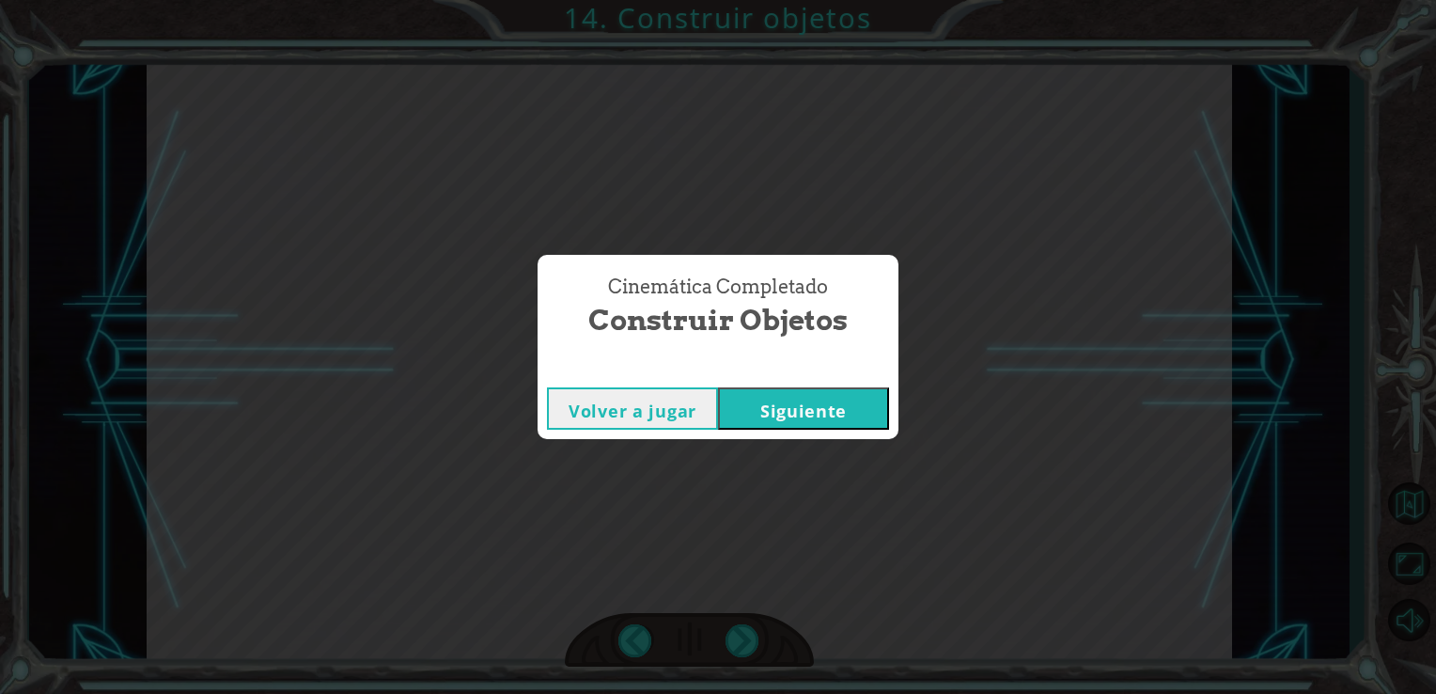
click at [854, 412] on button "Siguiente" at bounding box center [803, 408] width 171 height 42
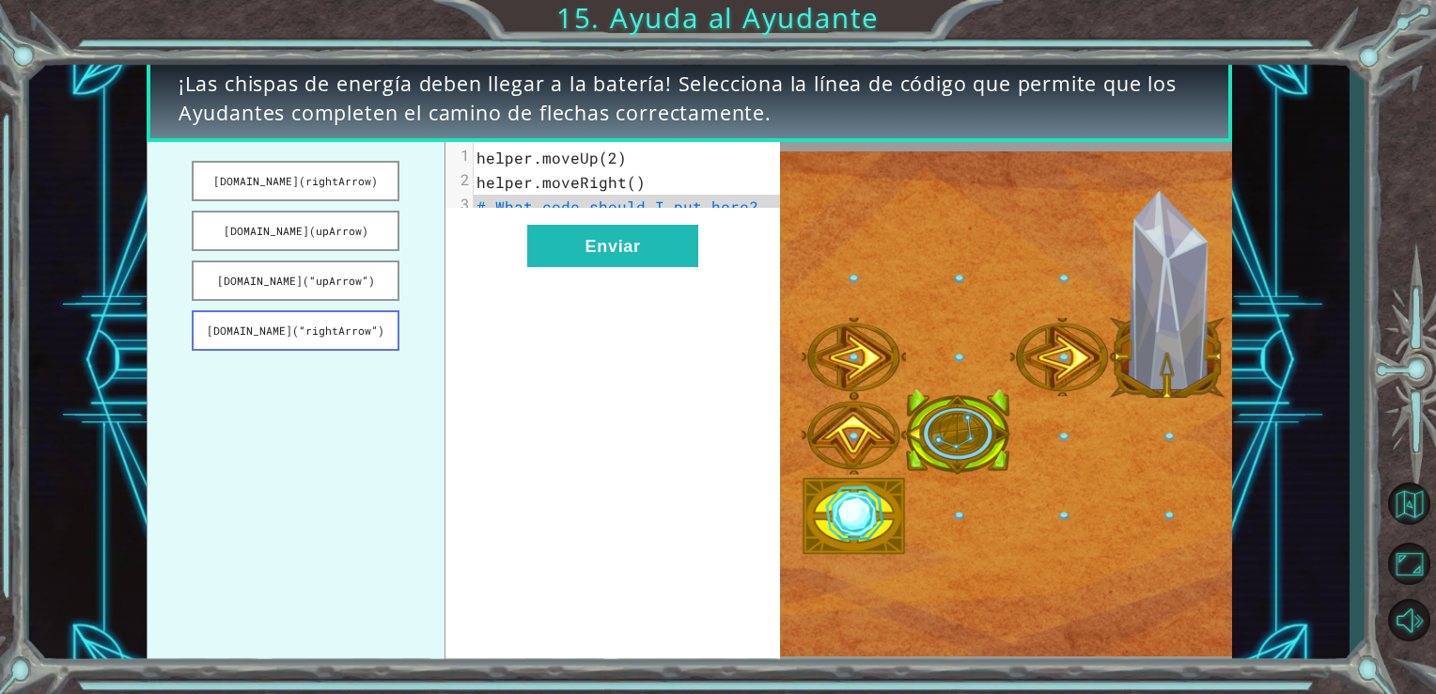
click at [327, 337] on button "helper.build(“rightArrow”)" at bounding box center [296, 330] width 208 height 40
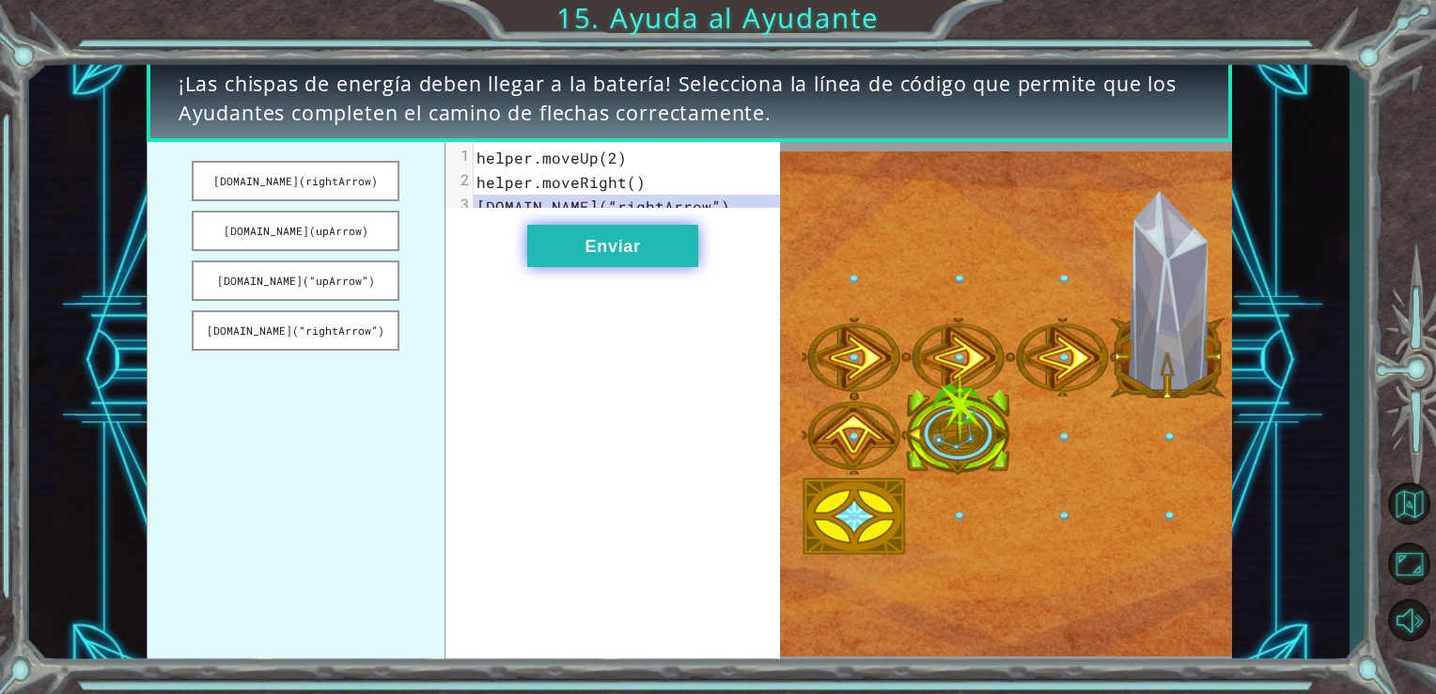
click at [632, 246] on button "Enviar" at bounding box center [612, 246] width 171 height 42
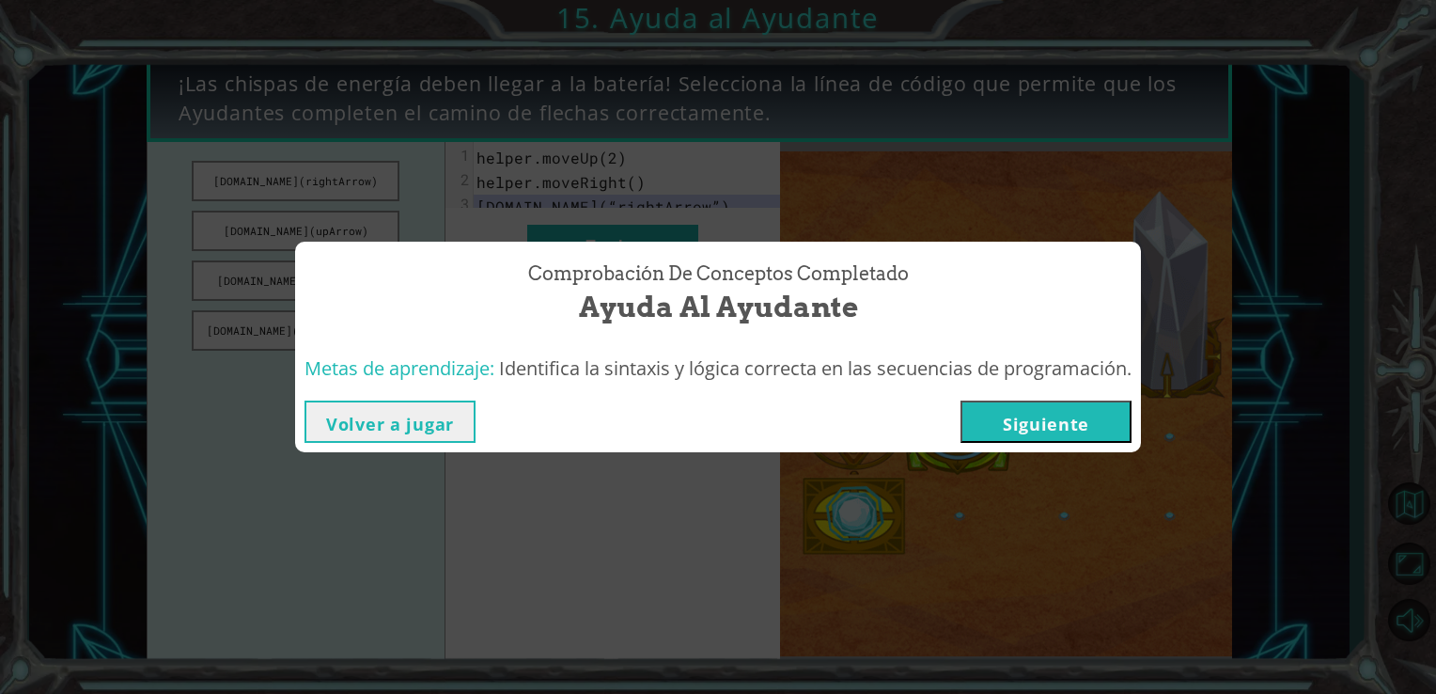
click at [1010, 433] on button "Siguiente" at bounding box center [1046, 421] width 171 height 42
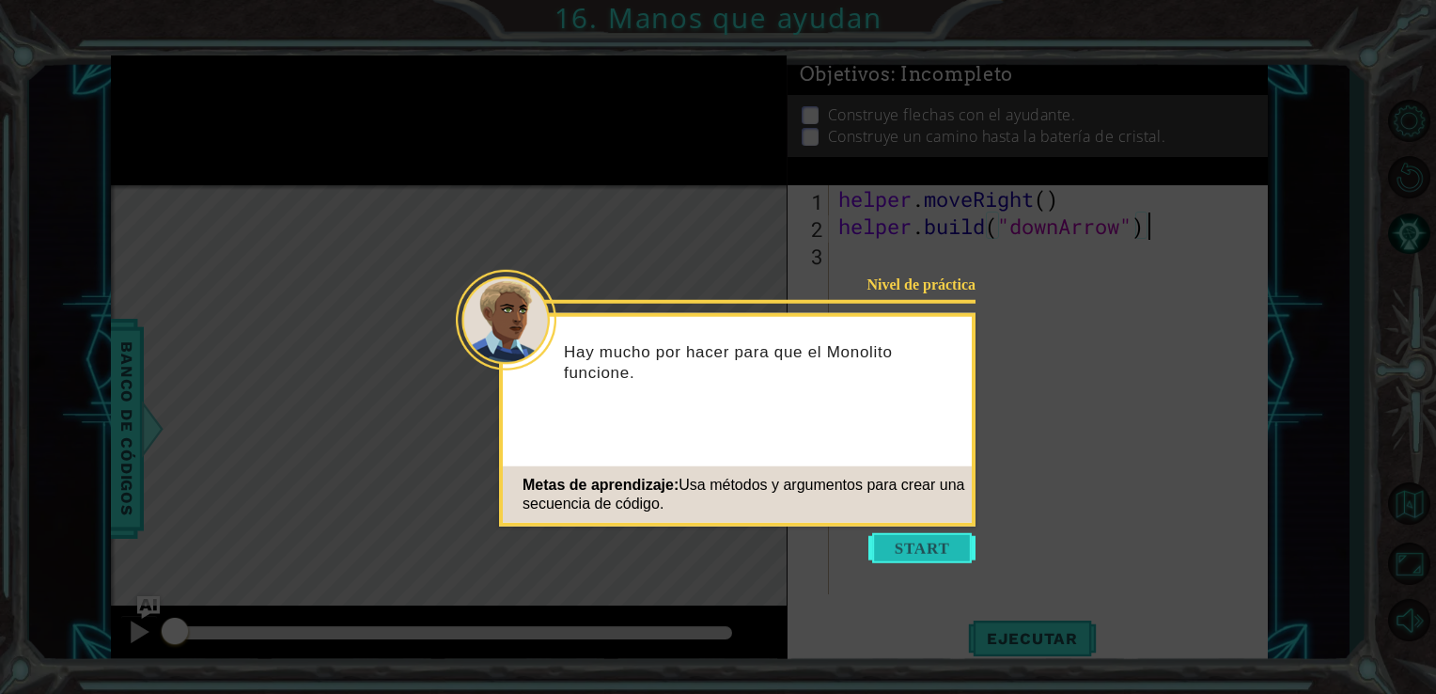
click at [951, 543] on button "Start" at bounding box center [922, 548] width 107 height 30
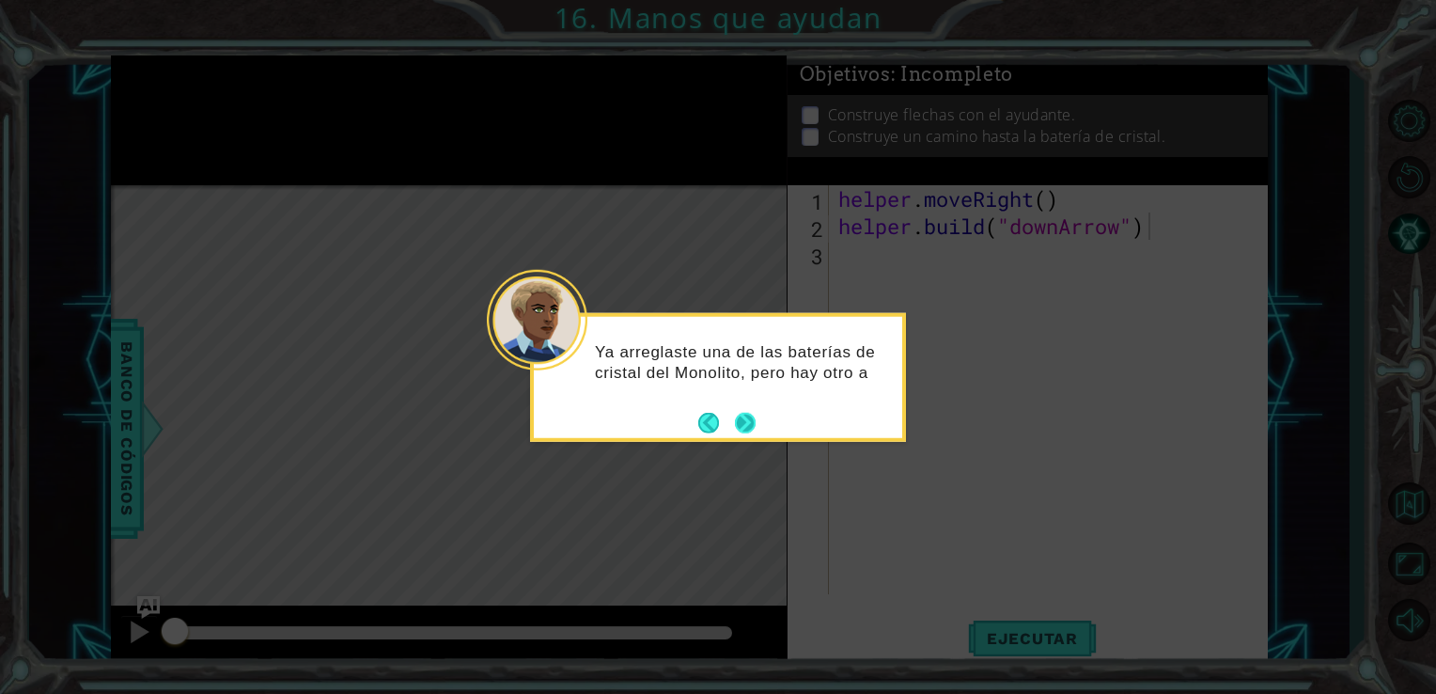
click at [745, 420] on button "Next" at bounding box center [745, 422] width 21 height 21
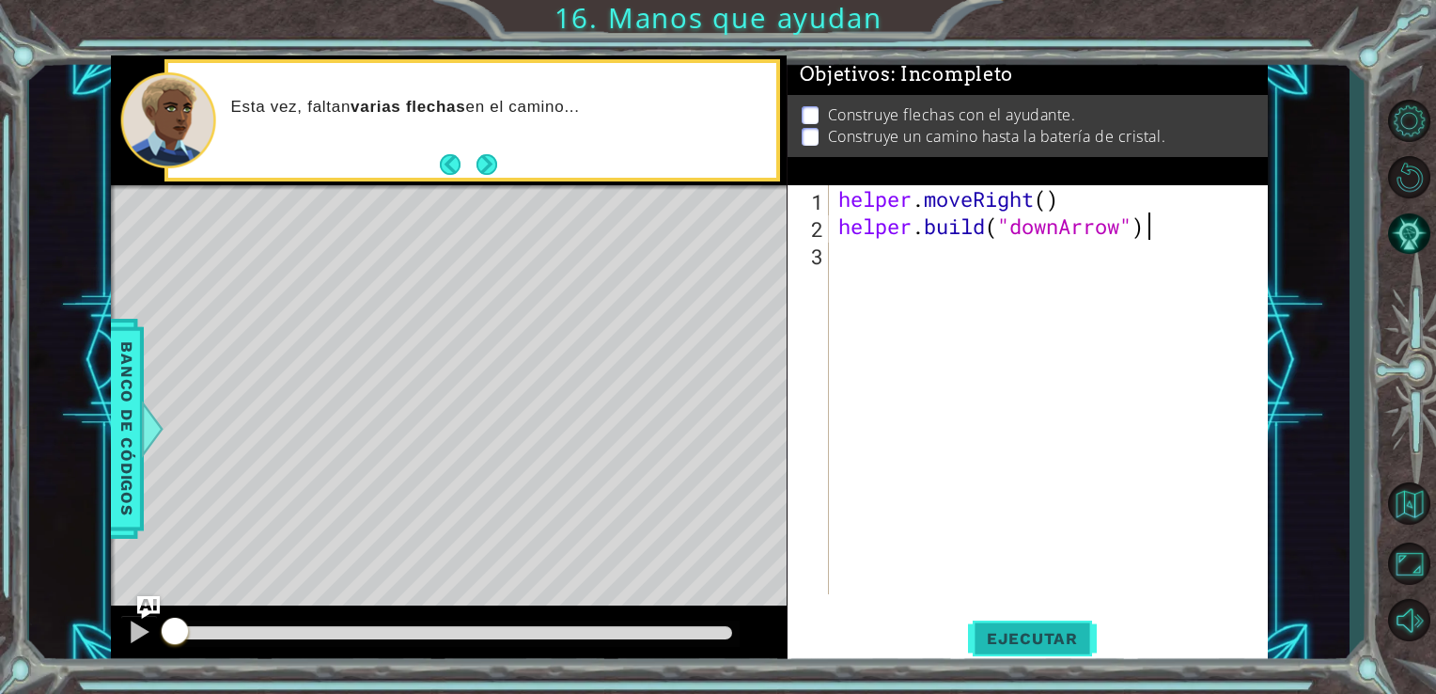
click at [1019, 641] on span "Ejecutar" at bounding box center [1032, 638] width 129 height 19
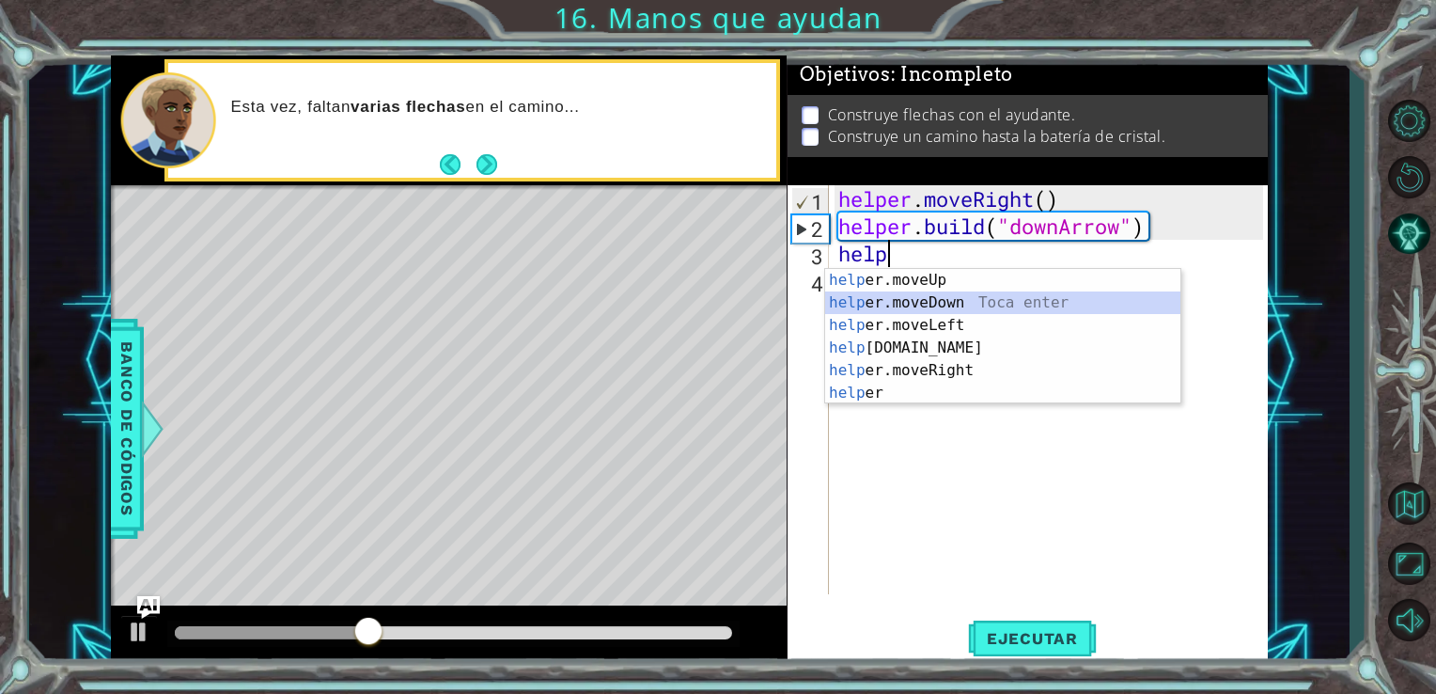
type textarea "helper.moveDown(1)"
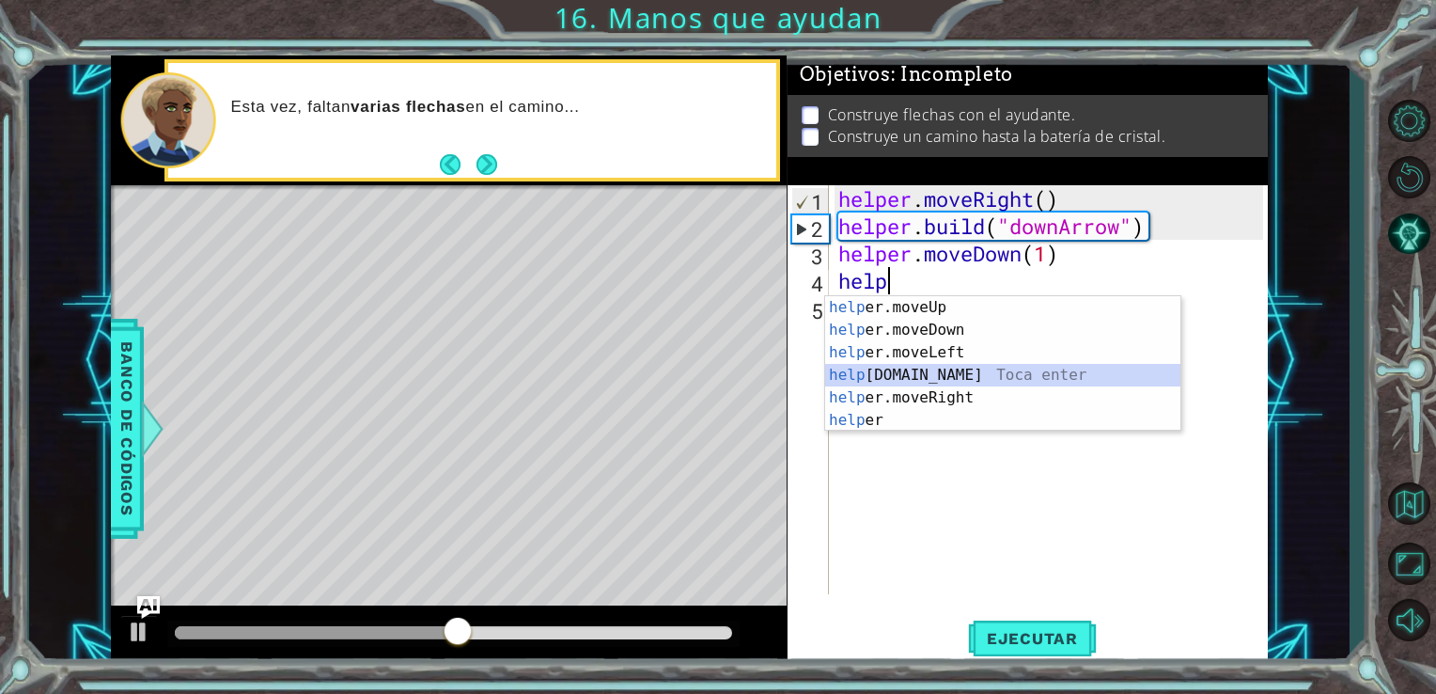
type textarea "helper.build("rightArrow")"
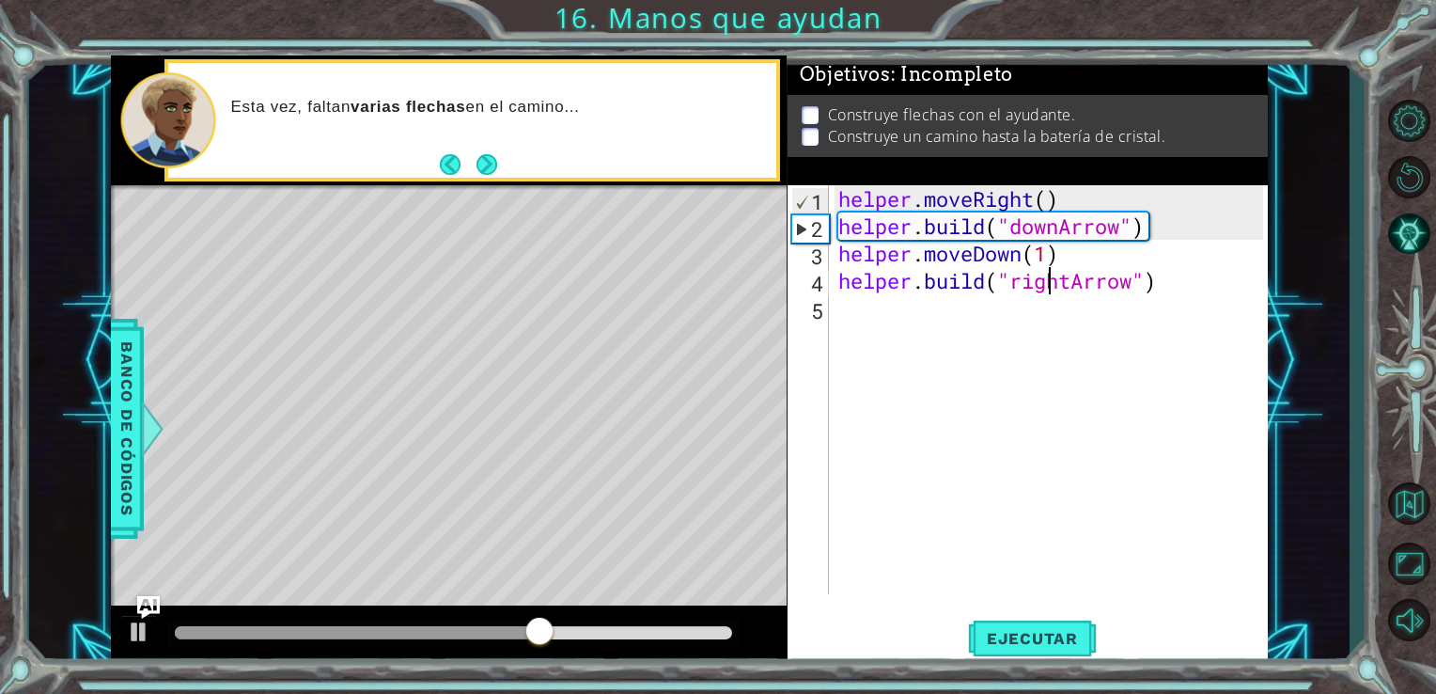
click at [1054, 275] on div "helper . moveRight ( ) helper . build ( "downArrow" ) helper . moveDown ( 1 ) h…" at bounding box center [1054, 416] width 439 height 463
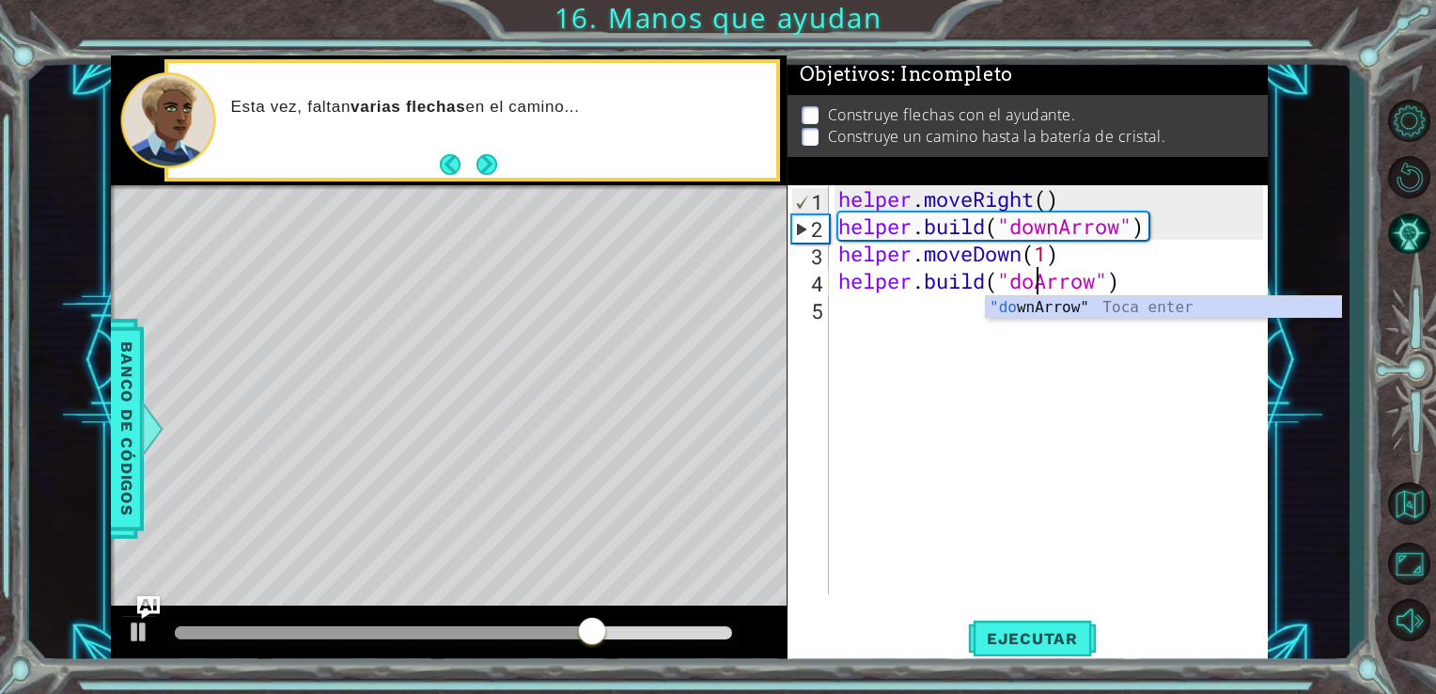
type textarea "helper.build("downArrow")"
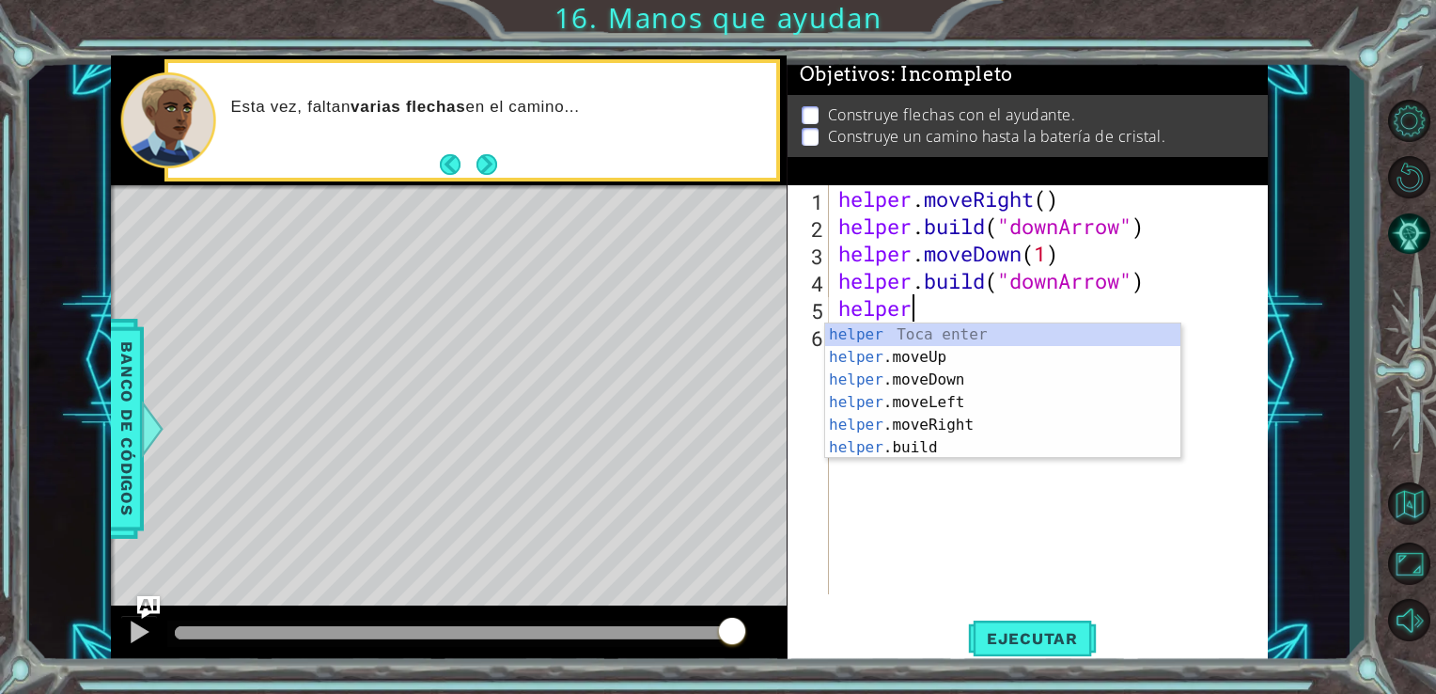
scroll to position [0, 3]
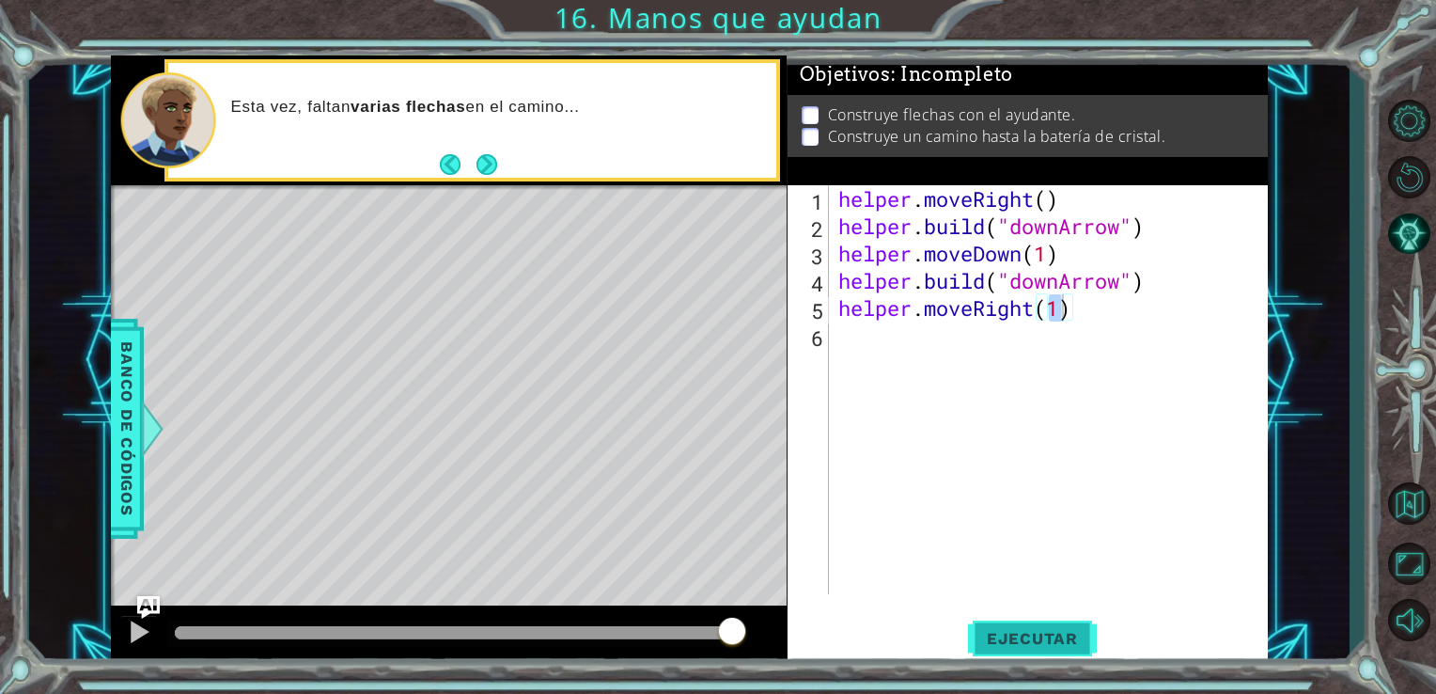
click at [985, 642] on span "Ejecutar" at bounding box center [1032, 638] width 129 height 19
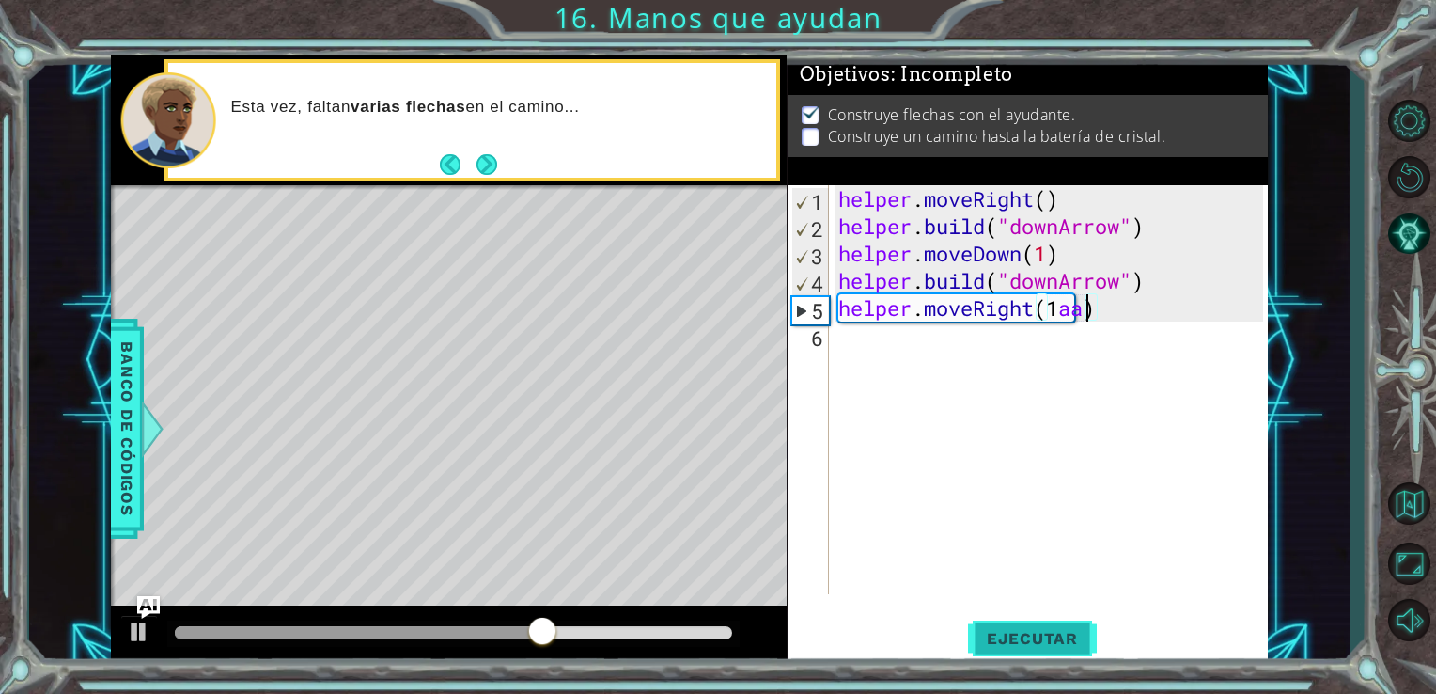
scroll to position [0, 9]
type textarea "helper.moveRight(1)"
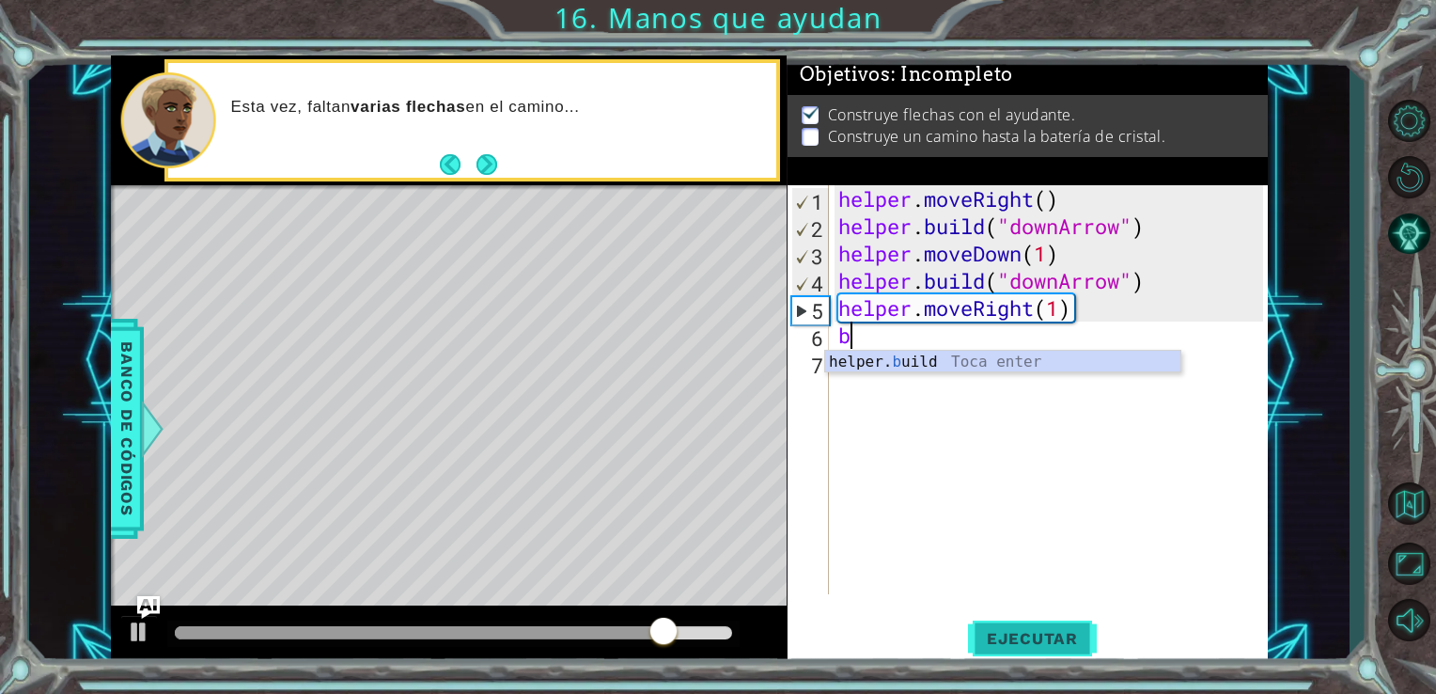
type textarea "helper.build("rightArrow")"
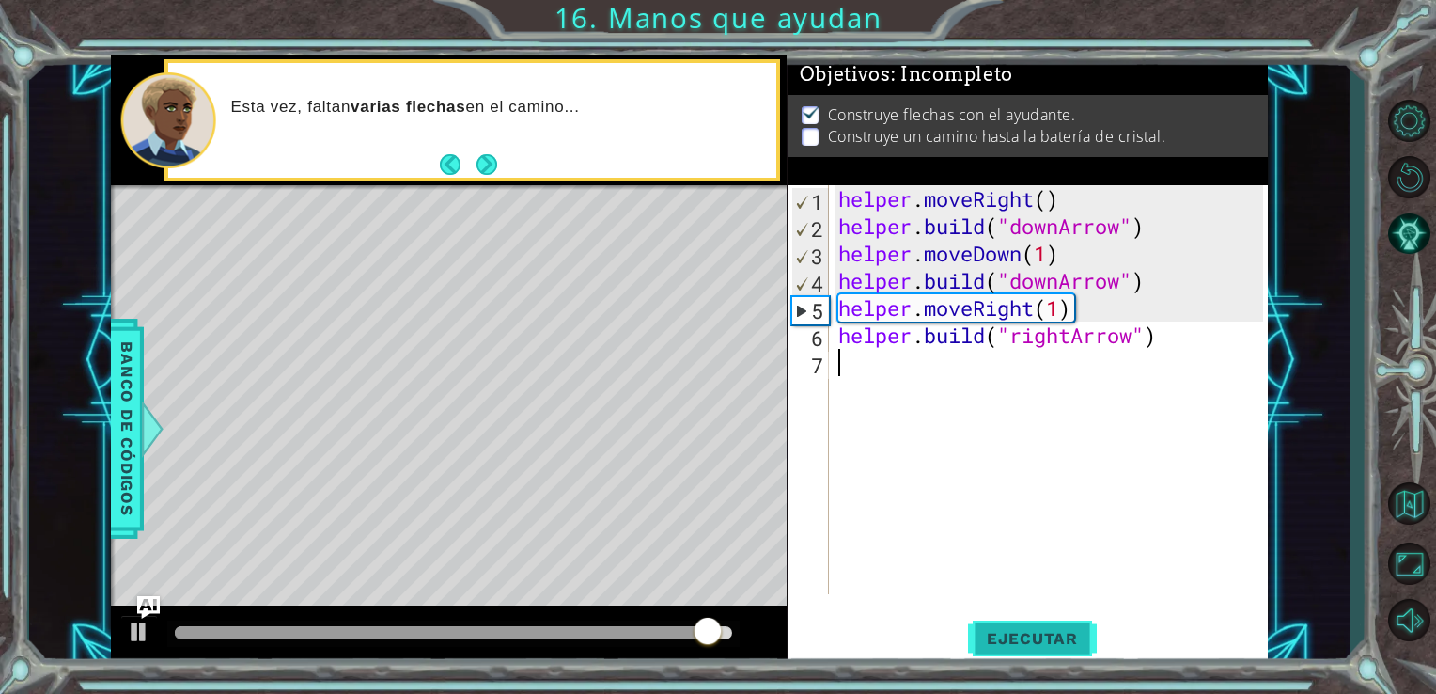
type textarea "h"
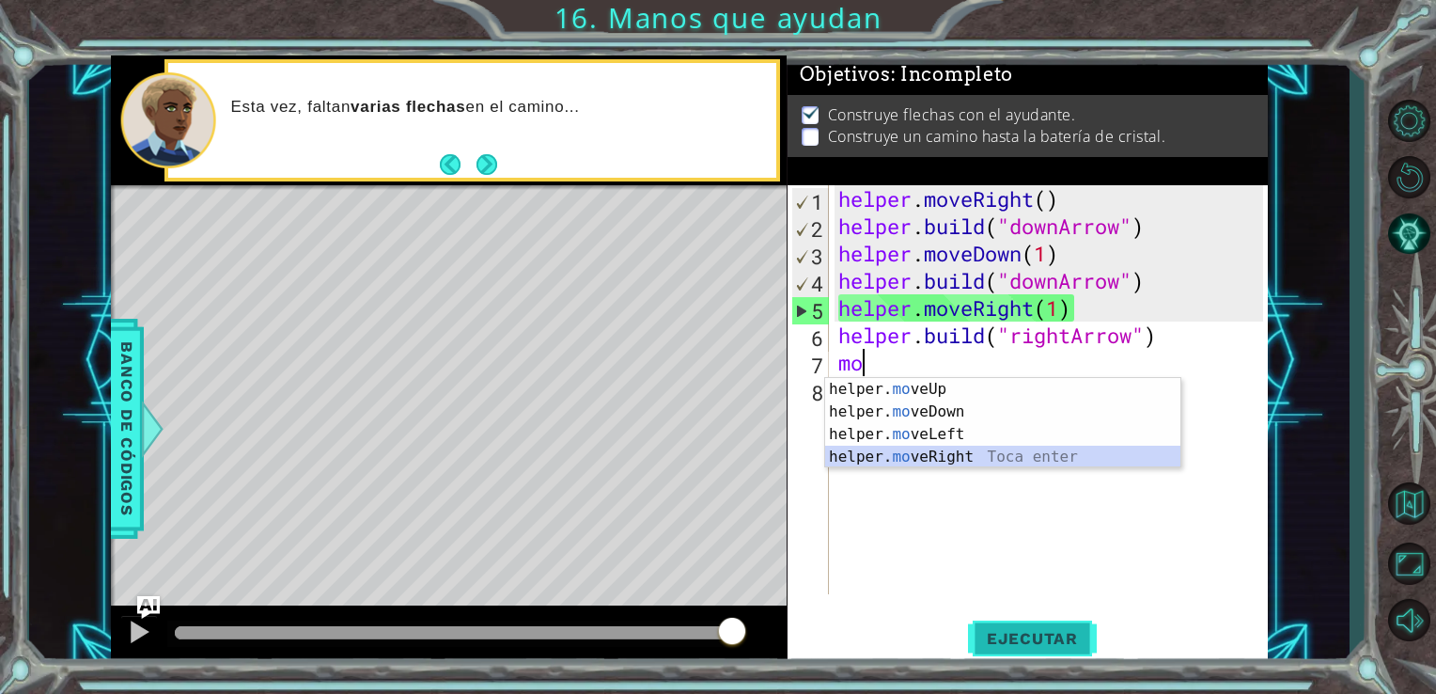
type textarea "helper.moveRight(1)"
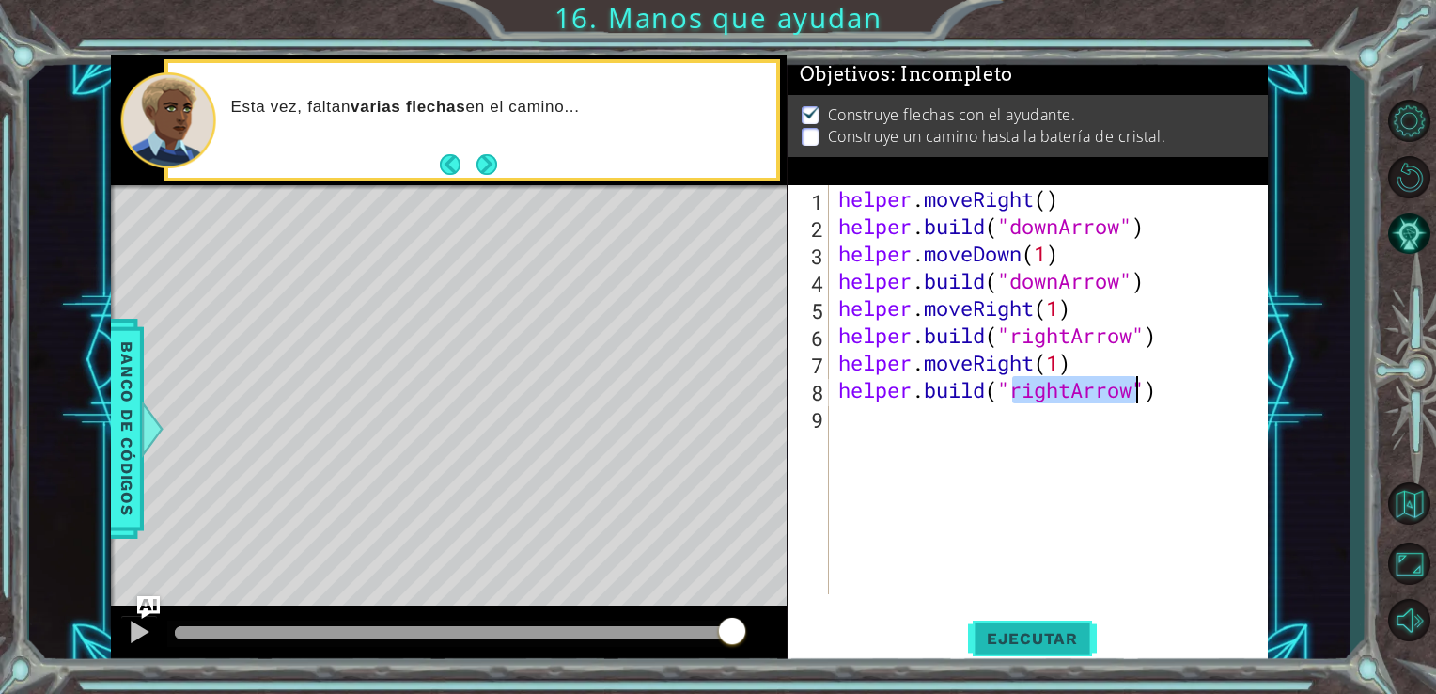
type textarea "helper.build("rightArrow")"
click at [985, 642] on span "Ejecutar" at bounding box center [1032, 638] width 129 height 19
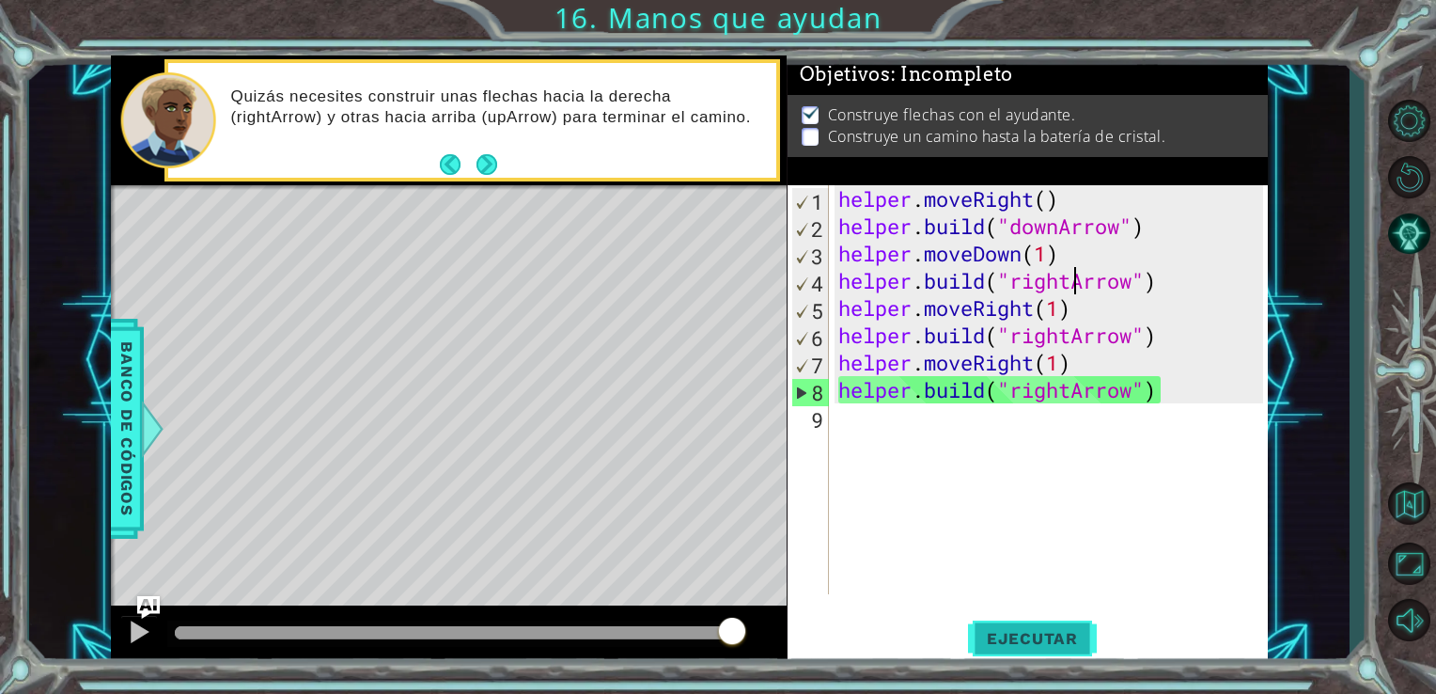
scroll to position [0, 9]
type textarea "helper.build("rightArrow")"
click at [985, 642] on span "Ejecutar" at bounding box center [1032, 638] width 129 height 19
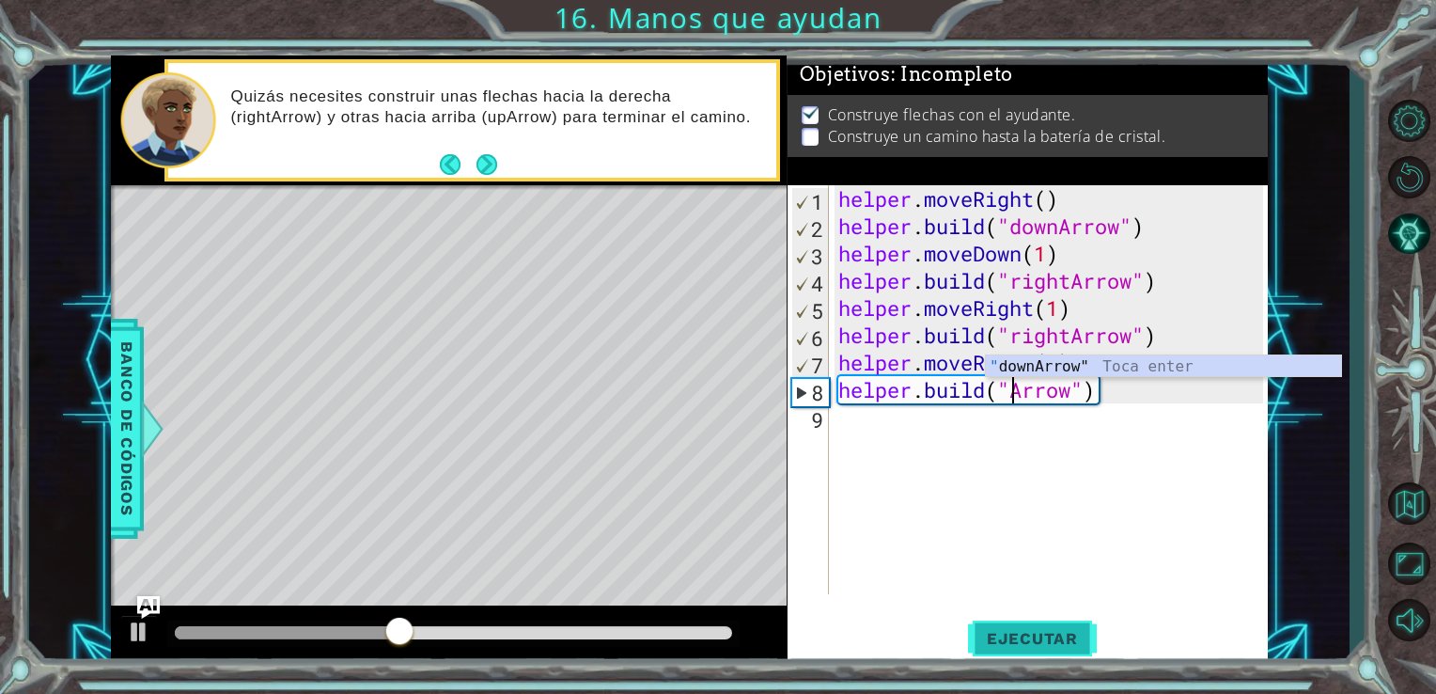
scroll to position [0, 8]
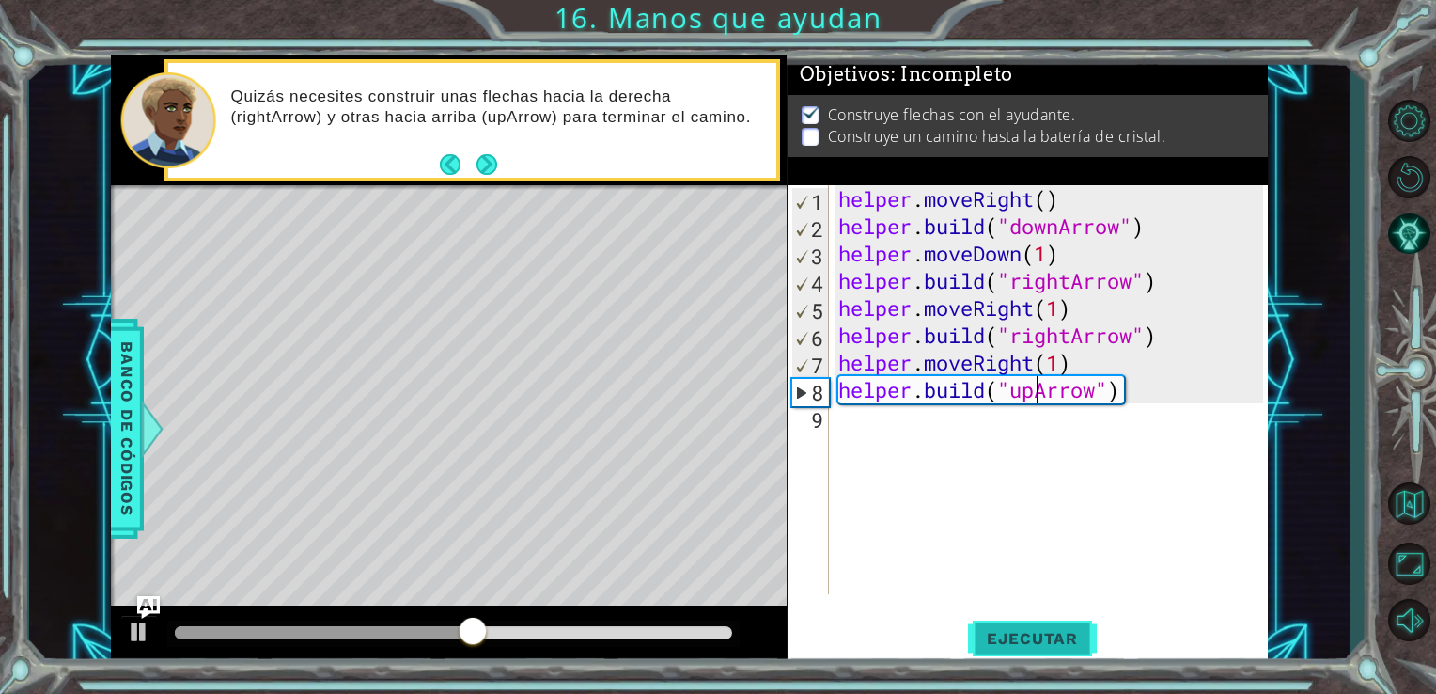
type textarea "helper.build("upArrow")"
click at [985, 642] on span "Ejecutar" at bounding box center [1032, 638] width 129 height 19
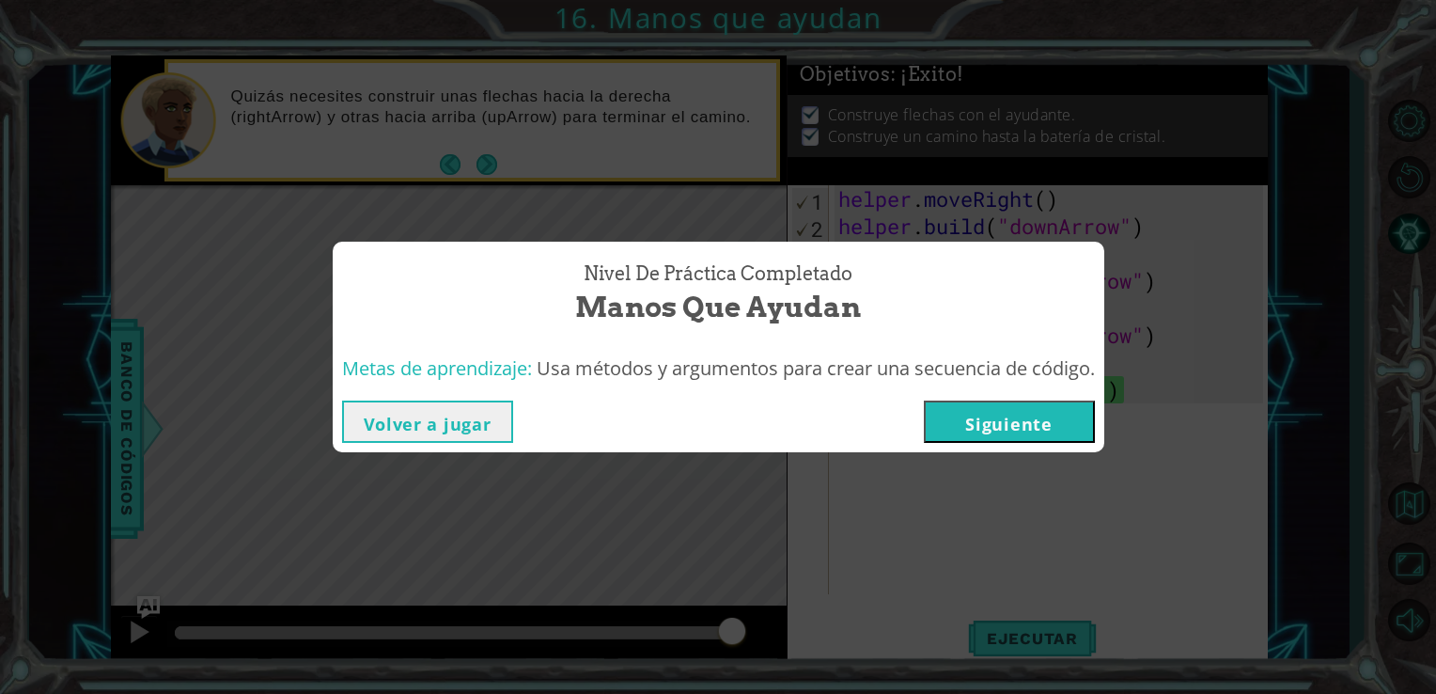
click at [957, 431] on button "Siguiente" at bounding box center [1009, 421] width 171 height 42
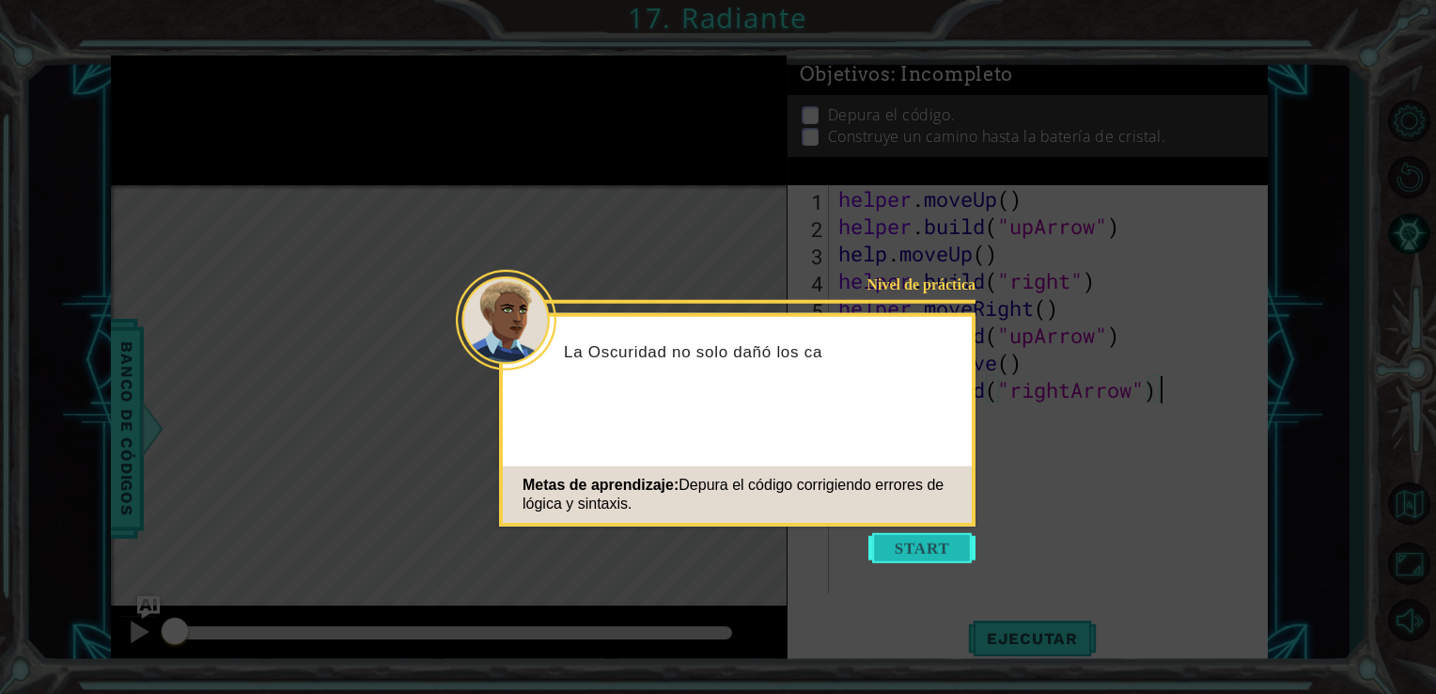
click at [930, 541] on button "Start" at bounding box center [922, 548] width 107 height 30
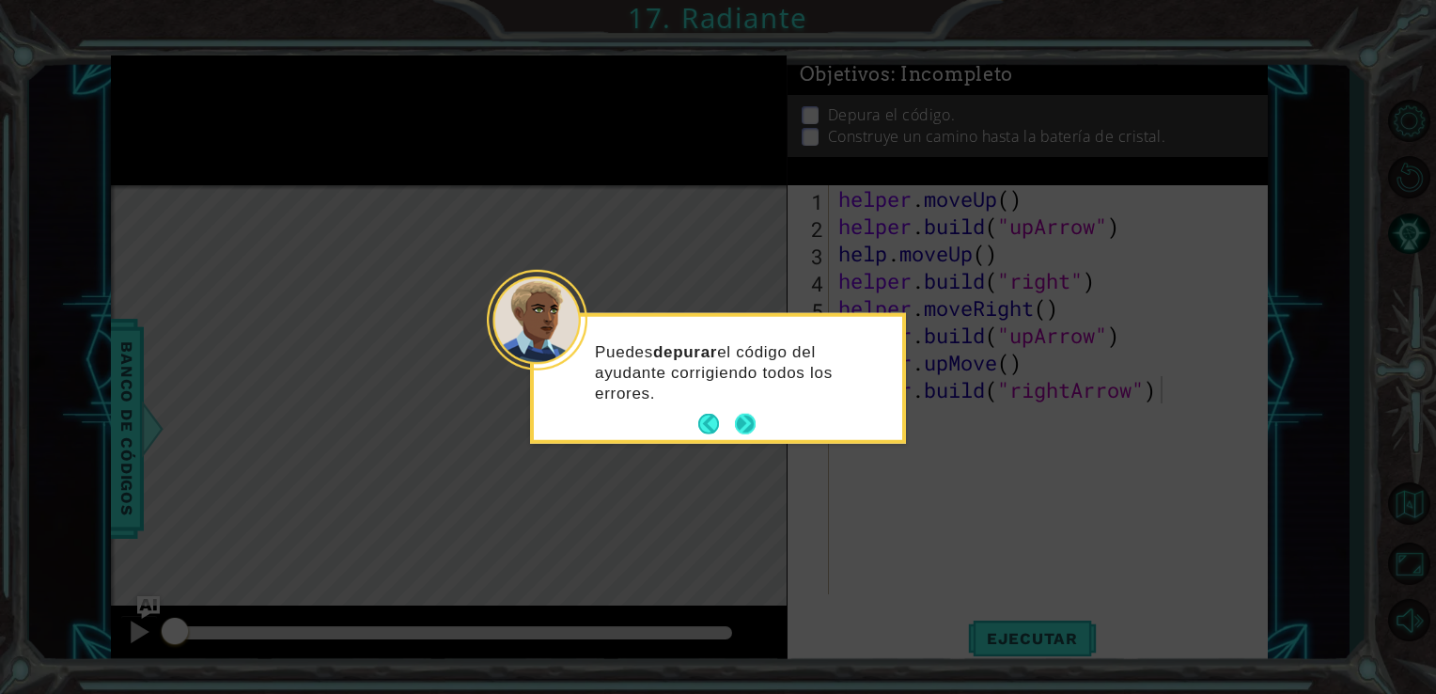
click at [755, 428] on button "Next" at bounding box center [745, 424] width 21 height 21
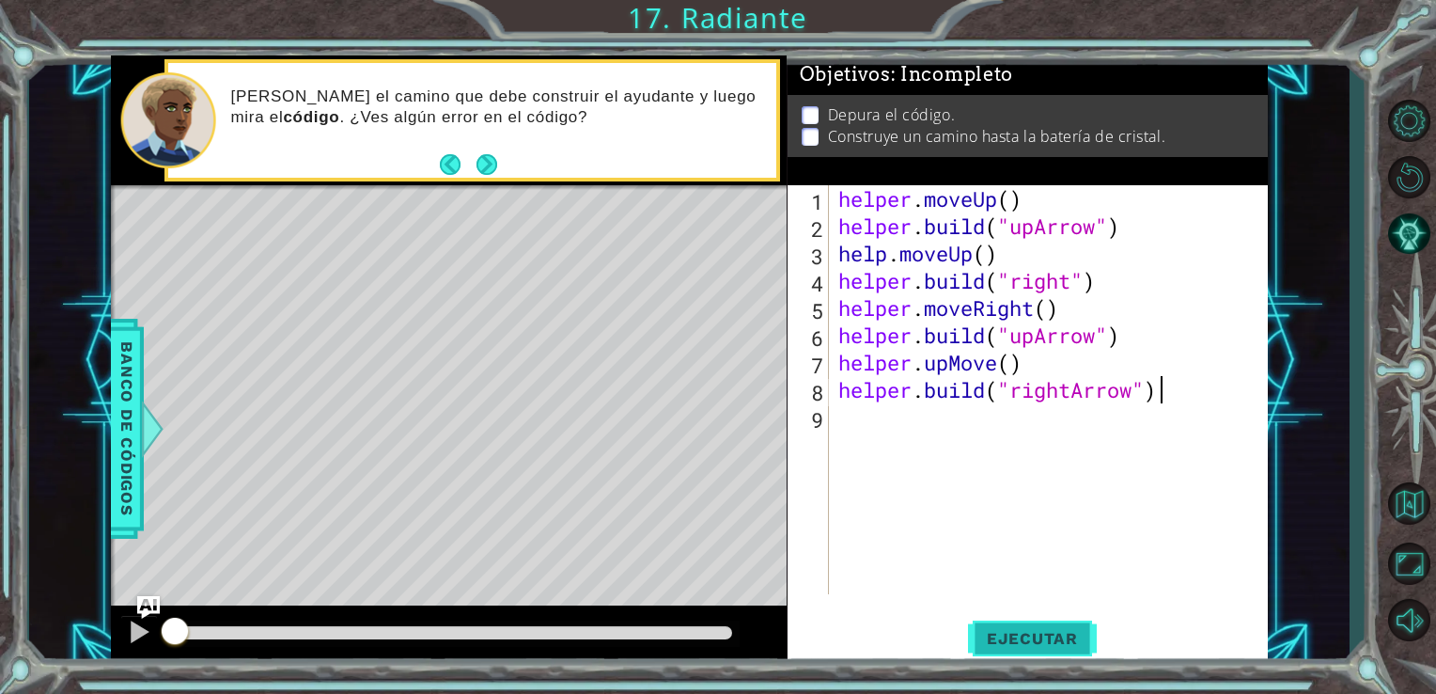
click at [992, 651] on button "Ejecutar" at bounding box center [1032, 638] width 129 height 48
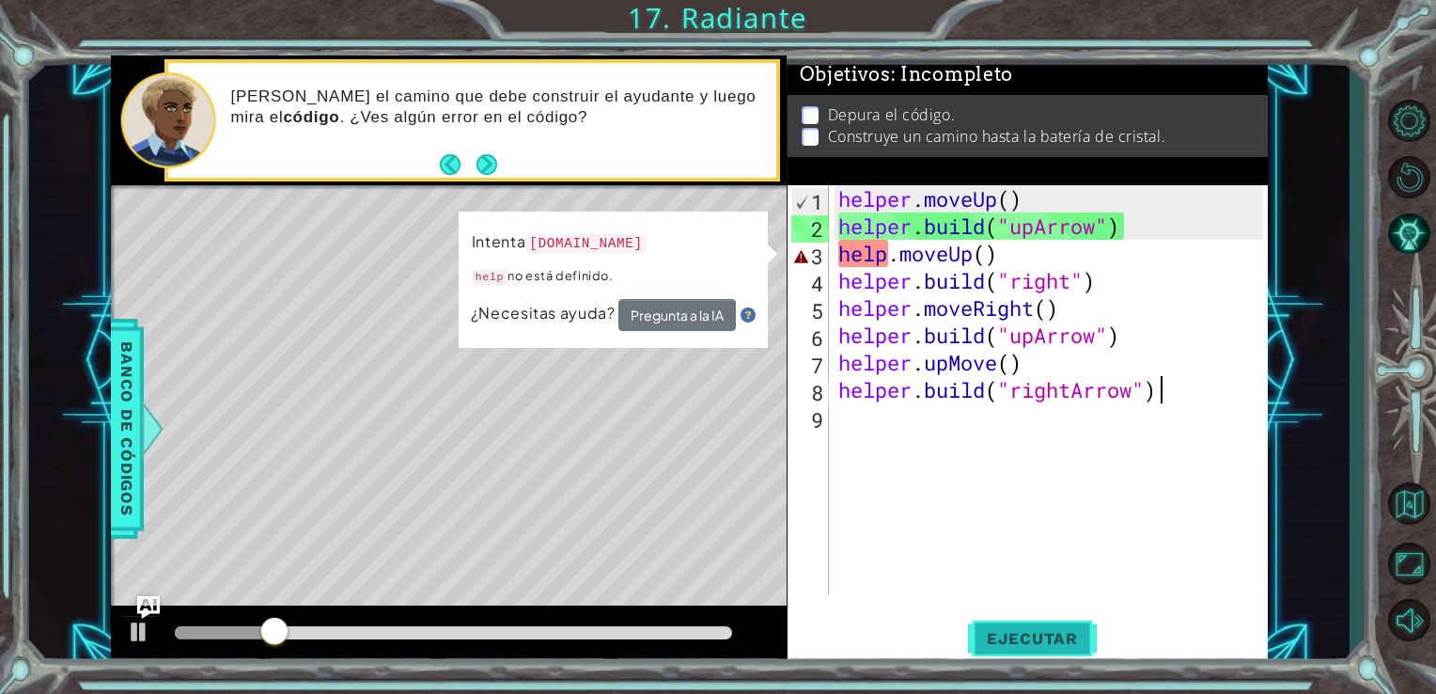
click at [1023, 634] on span "Ejecutar" at bounding box center [1032, 638] width 129 height 19
click at [988, 261] on div "helper . moveUp ( ) helper . build ( "upArrow" ) help . moveUp ( ) helper . bui…" at bounding box center [1054, 416] width 439 height 463
click at [891, 256] on div "helper . moveUp ( ) helper . build ( "upArrow" ) help . moveUp ( ) helper . bui…" at bounding box center [1054, 416] width 439 height 463
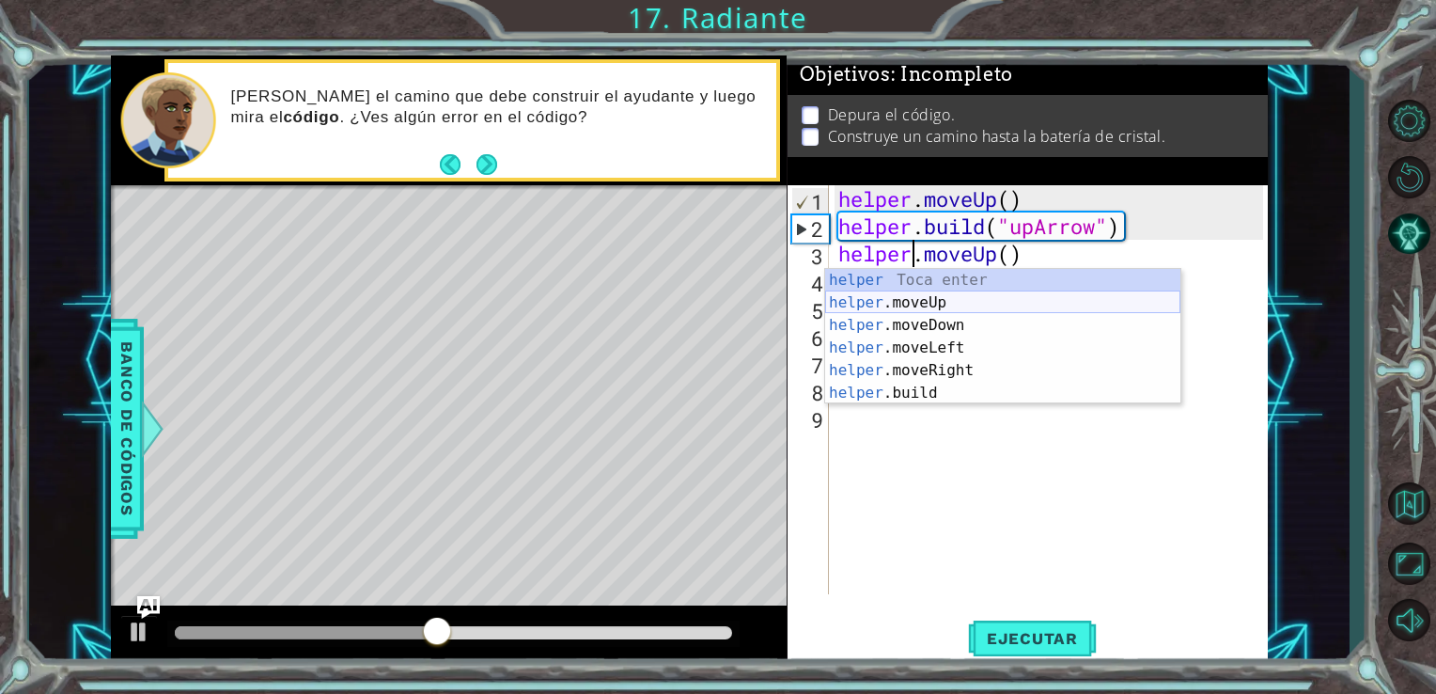
click at [872, 299] on div "helper Toca enter helper .moveUp Toca enter helper .moveDown Toca enter helper …" at bounding box center [1002, 359] width 355 height 180
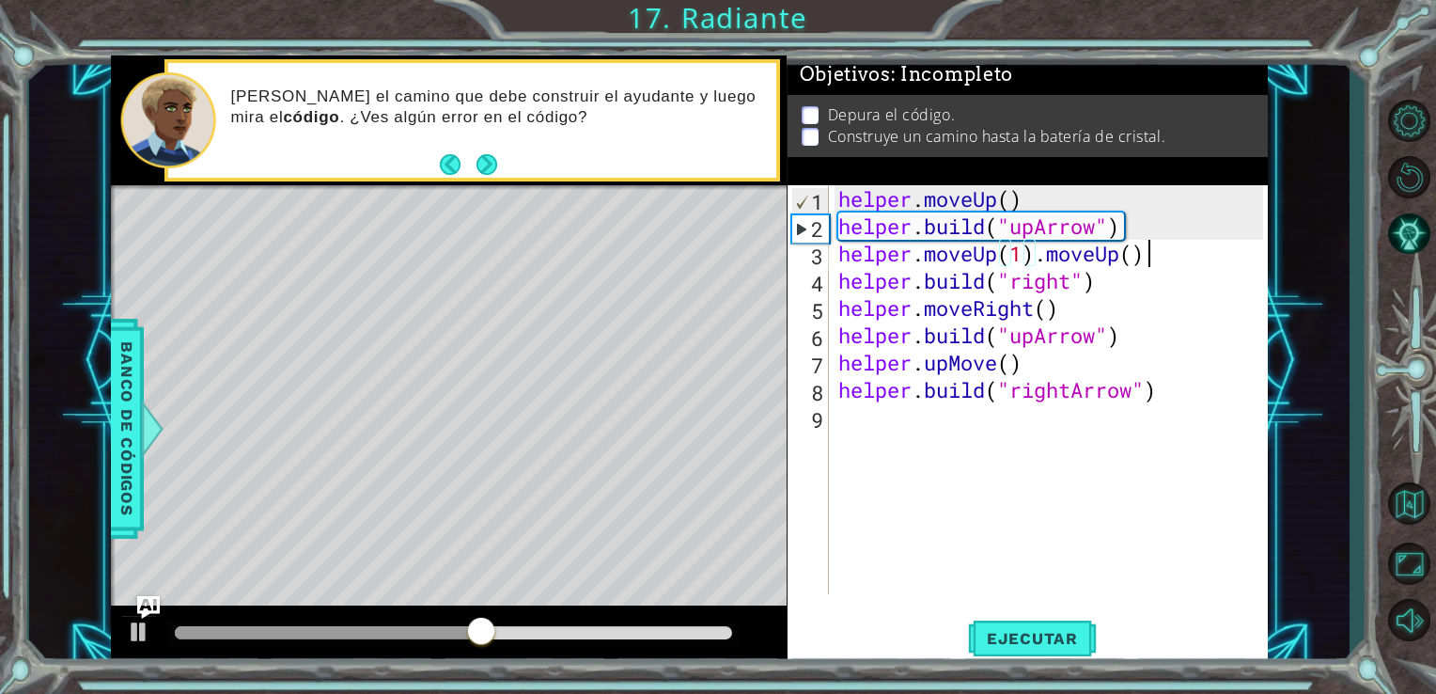
click at [1186, 244] on div "helper . moveUp ( ) helper . build ( "upArrow" ) helper . moveUp ( 1 ) . moveUp…" at bounding box center [1054, 416] width 439 height 463
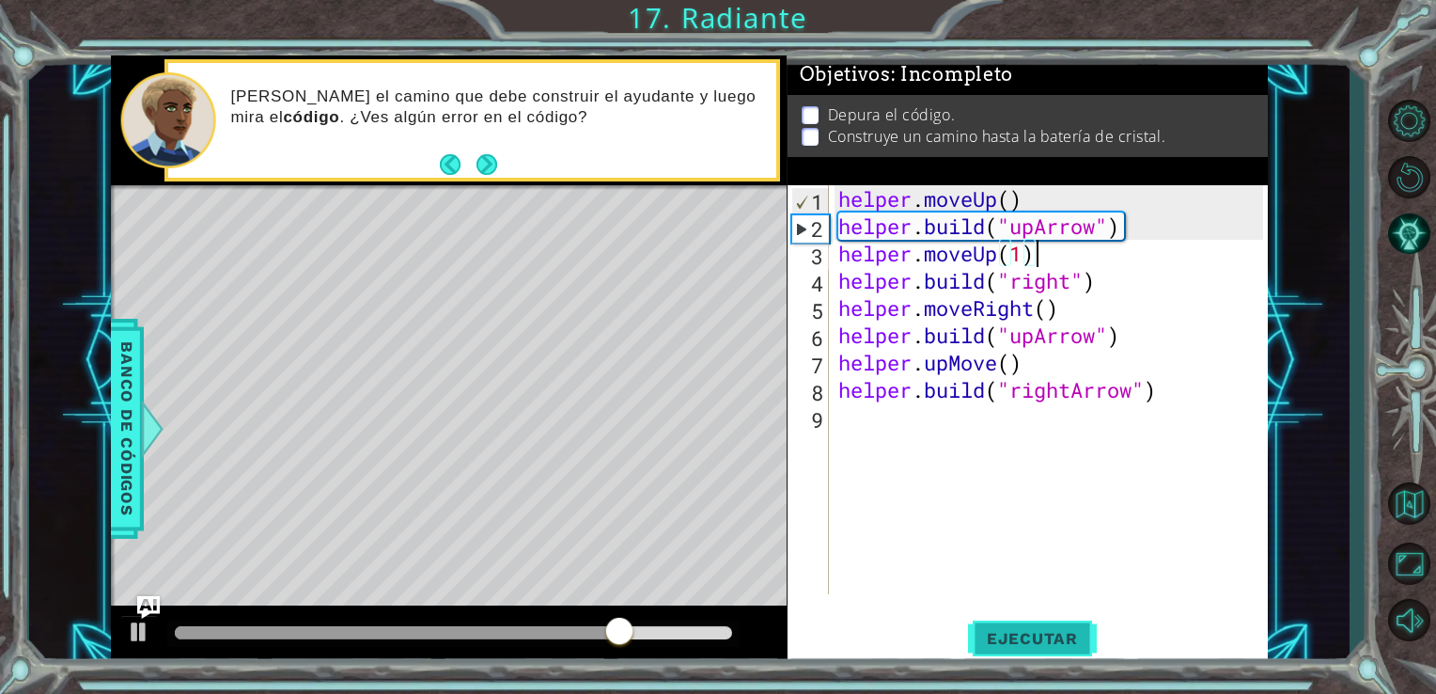
click at [1073, 652] on button "Ejecutar" at bounding box center [1032, 638] width 129 height 48
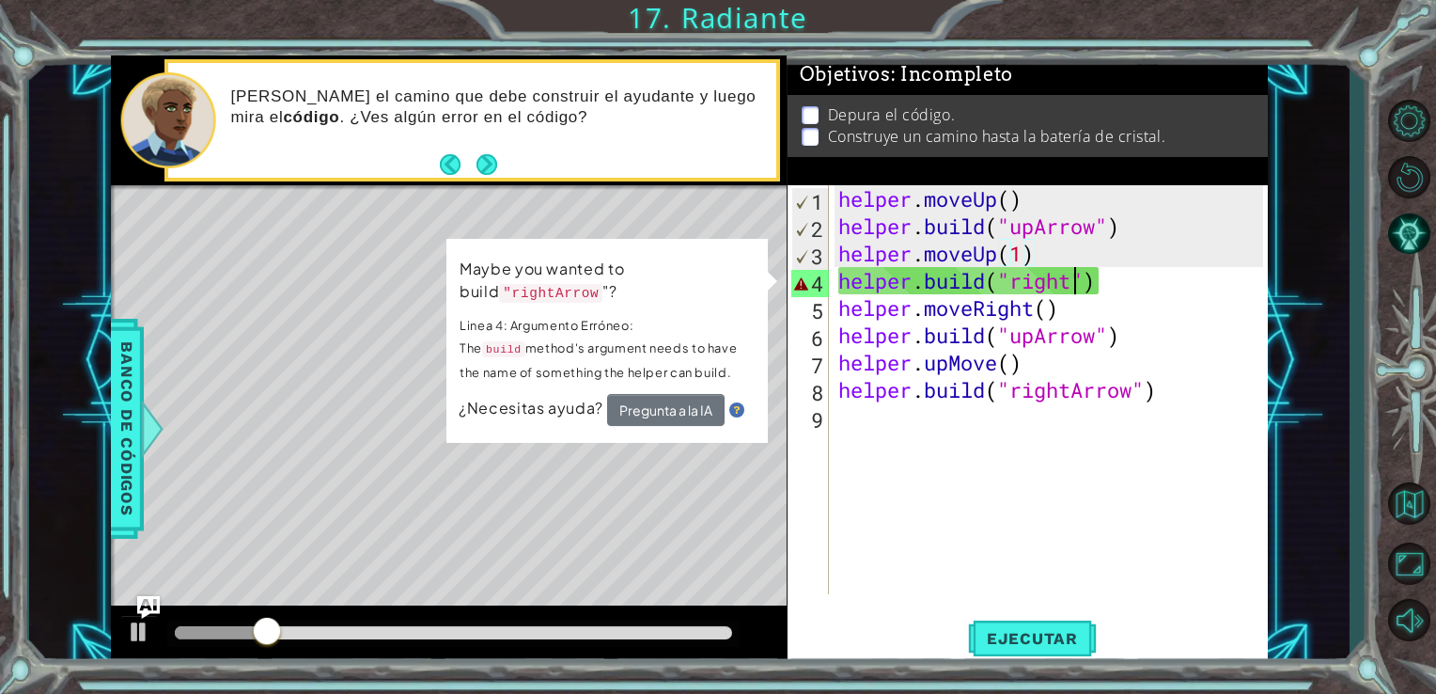
click at [1071, 284] on div "helper . moveUp ( ) helper . build ( "upArrow" ) helper . moveUp ( 1 ) helper .…" at bounding box center [1054, 416] width 439 height 463
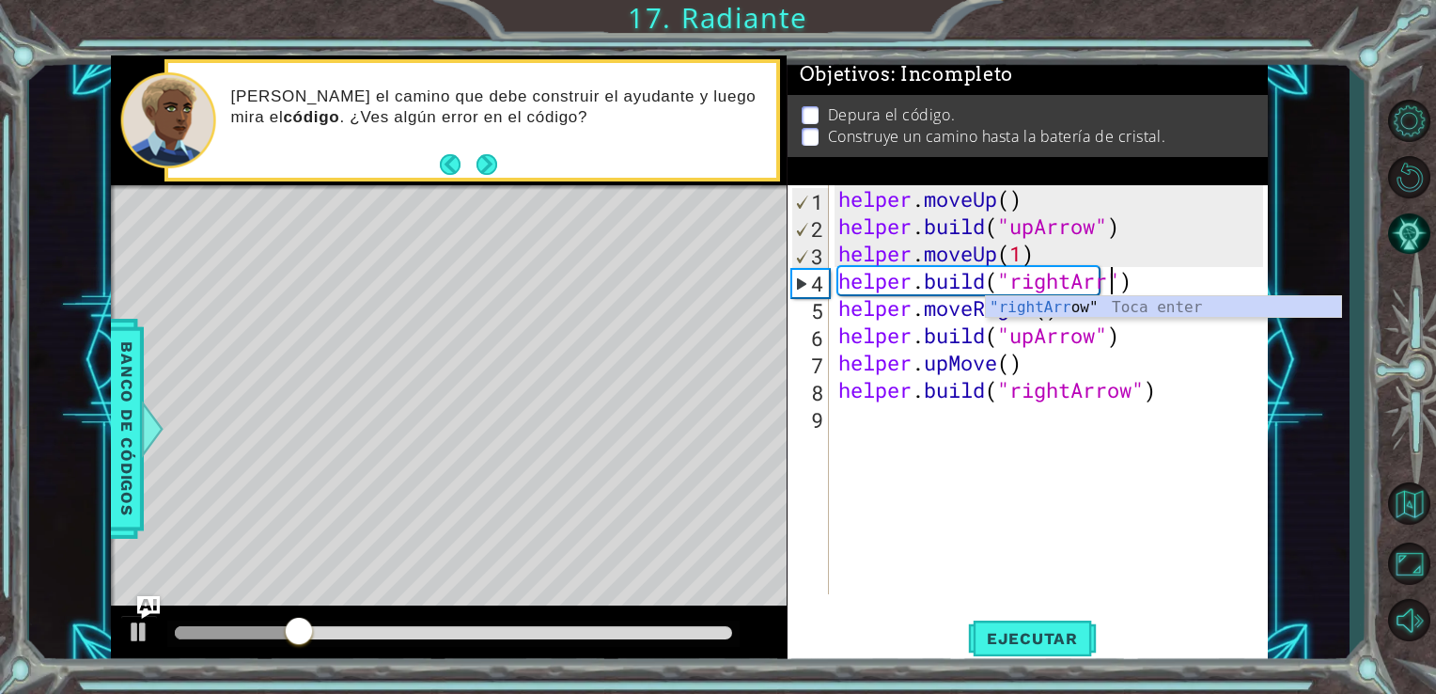
scroll to position [0, 12]
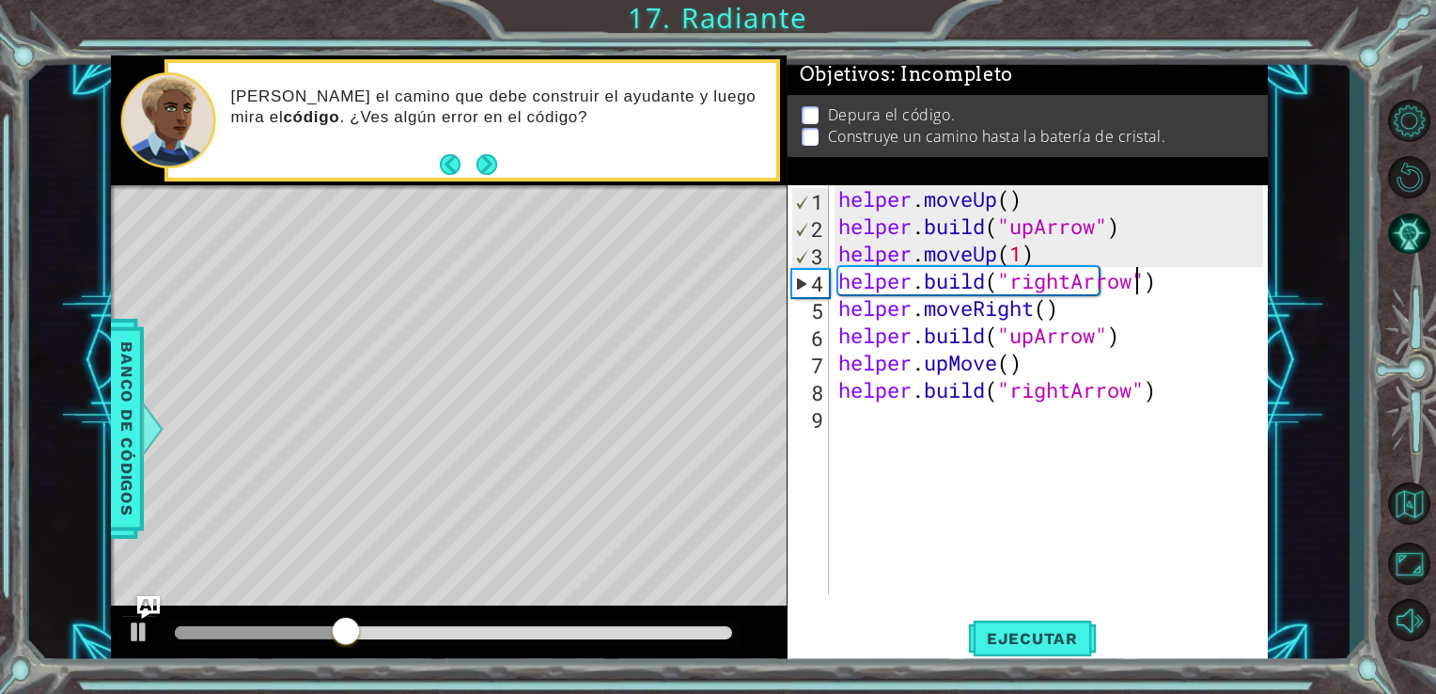
click at [992, 290] on div "helper . moveUp ( ) helper . build ( "upArrow" ) helper . moveUp ( 1 ) helper .…" at bounding box center [1054, 416] width 439 height 463
click at [980, 325] on div "helper . moveUp ( ) helper . build ( "upArrow" ) helper . moveUp ( 1 ) helper .…" at bounding box center [1054, 416] width 439 height 463
type textarea "helper.build("upArrow")"
click at [1042, 645] on span "Ejecutar" at bounding box center [1032, 638] width 129 height 19
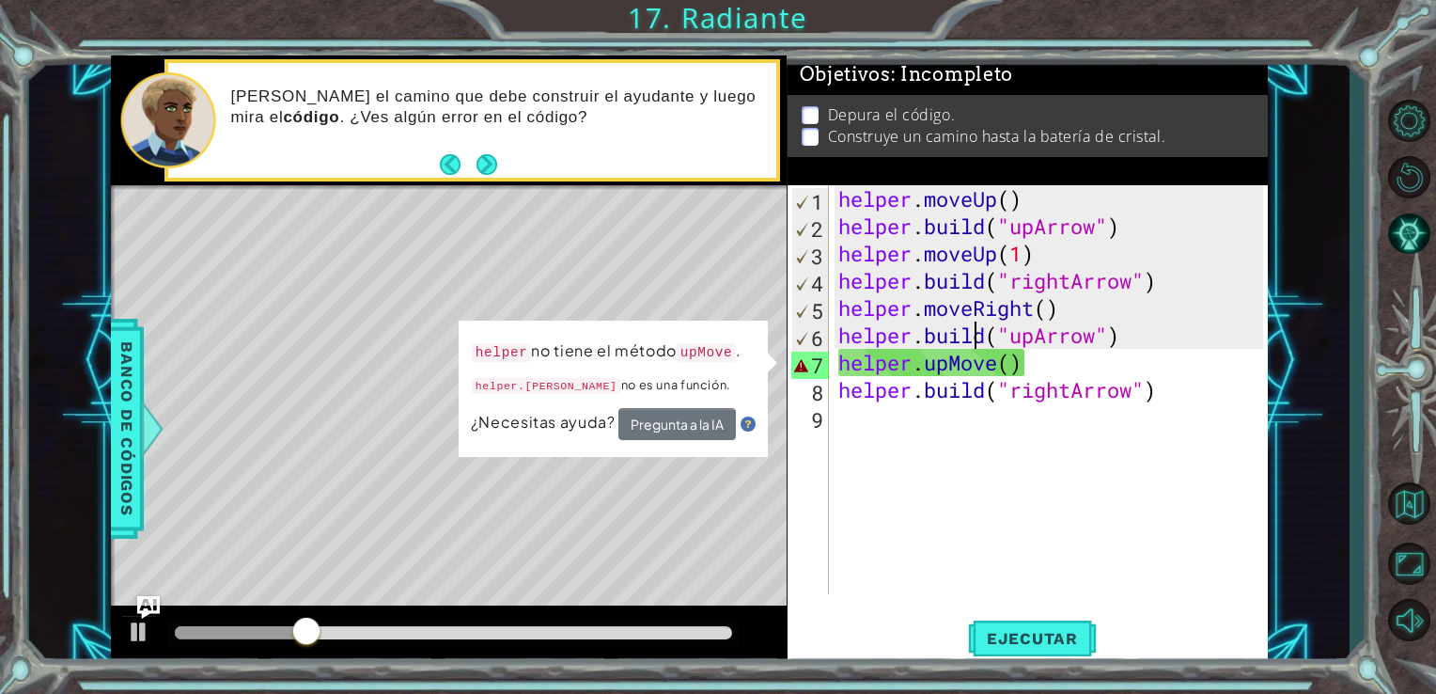
click at [985, 604] on div "helper.build("upArrow") 1 2 3 4 5 6 7 8 9 helper . moveUp ( ) helper . build ( …" at bounding box center [1028, 425] width 481 height 480
click at [944, 476] on div "helper . moveUp ( ) helper . build ( "upArrow" ) helper . moveUp ( 1 ) helper .…" at bounding box center [1054, 416] width 439 height 463
click at [966, 442] on div "helper . moveUp ( ) helper . build ( "upArrow" ) helper . moveUp ( 1 ) helper .…" at bounding box center [1054, 416] width 439 height 463
click at [1001, 381] on div "helper . moveUp ( ) helper . build ( "upArrow" ) helper . moveUp ( 1 ) helper .…" at bounding box center [1054, 416] width 439 height 463
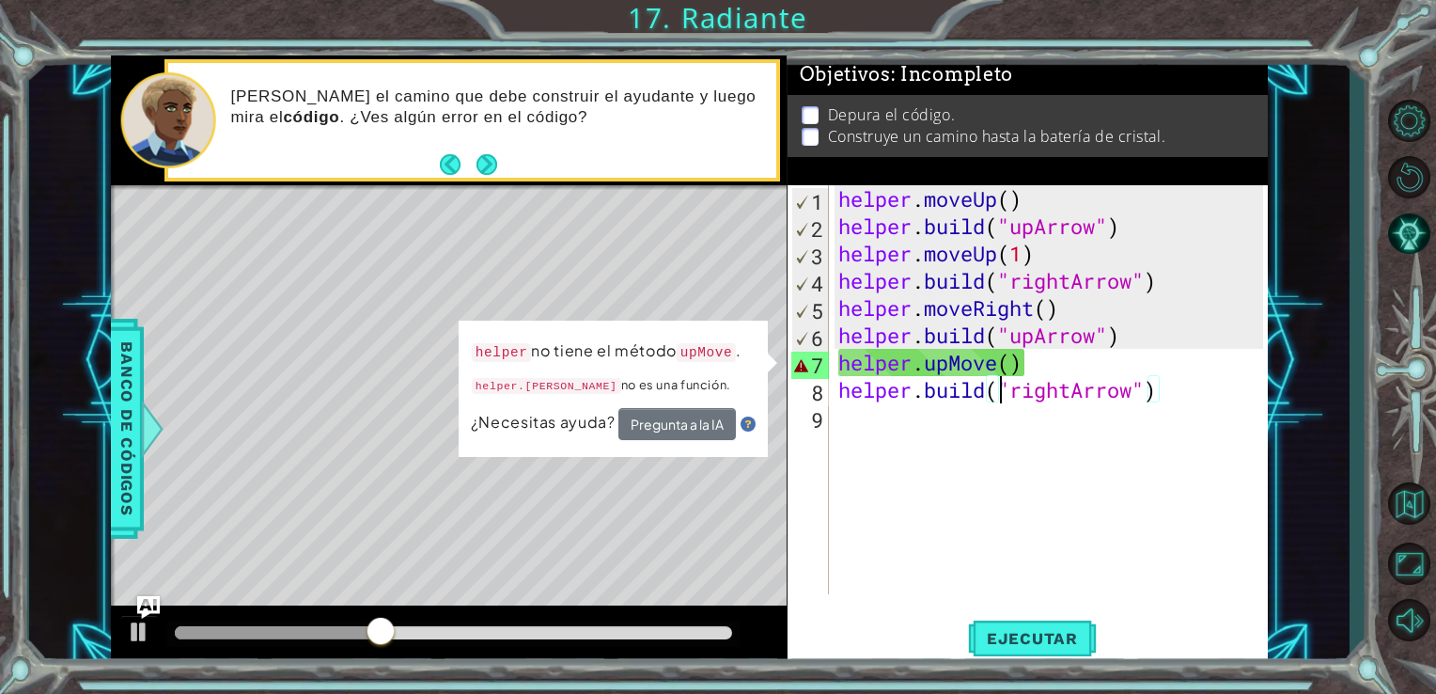
click at [1011, 374] on div "helper . moveUp ( ) helper . build ( "upArrow" ) helper . moveUp ( 1 ) helper .…" at bounding box center [1054, 416] width 439 height 463
click at [982, 367] on div "helper . moveUp ( ) helper . build ( "upArrow" ) helper . moveUp ( 1 ) helper .…" at bounding box center [1054, 416] width 439 height 463
click at [992, 367] on div "helper . moveUp ( ) helper . build ( "upArrow" ) helper . moveUp ( 1 ) helper .…" at bounding box center [1054, 416] width 439 height 463
click at [1003, 368] on div "helper . moveUp ( ) helper . build ( "upArrow" ) helper . moveUp ( 1 ) helper .…" at bounding box center [1054, 416] width 439 height 463
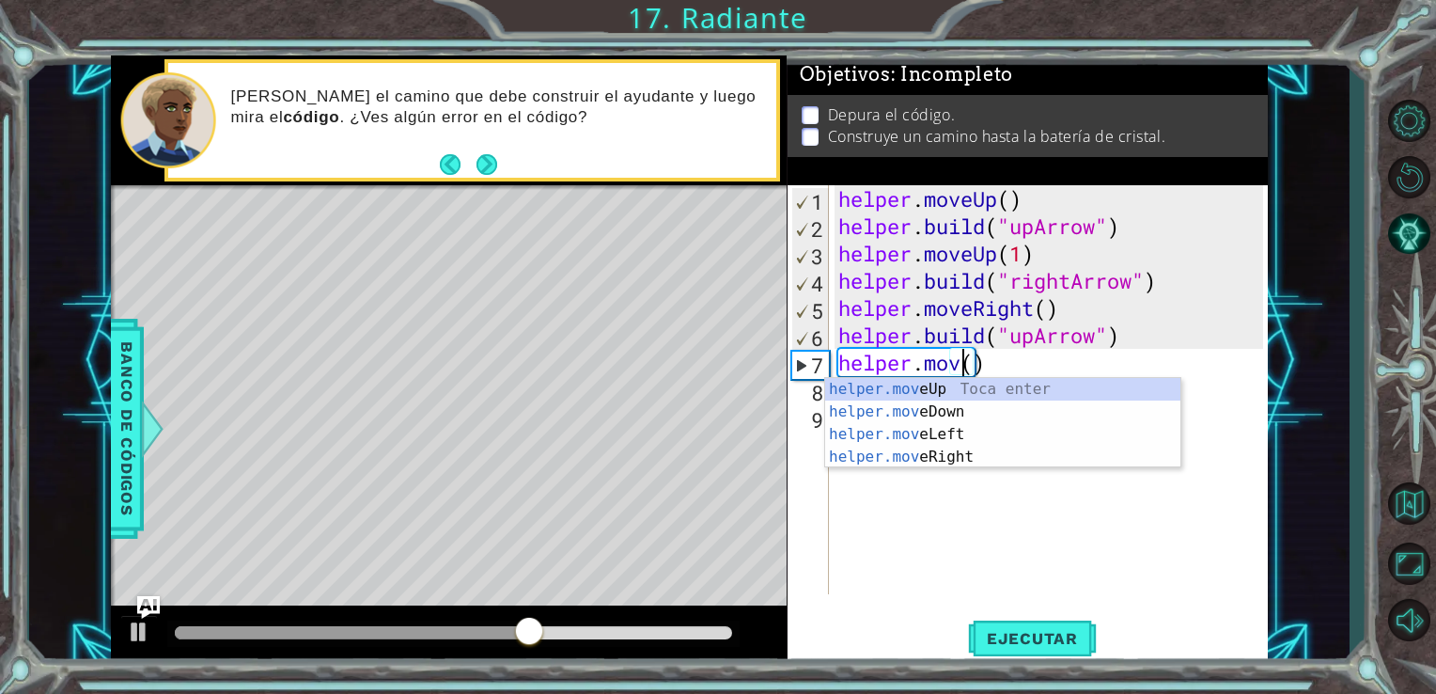
scroll to position [0, 6]
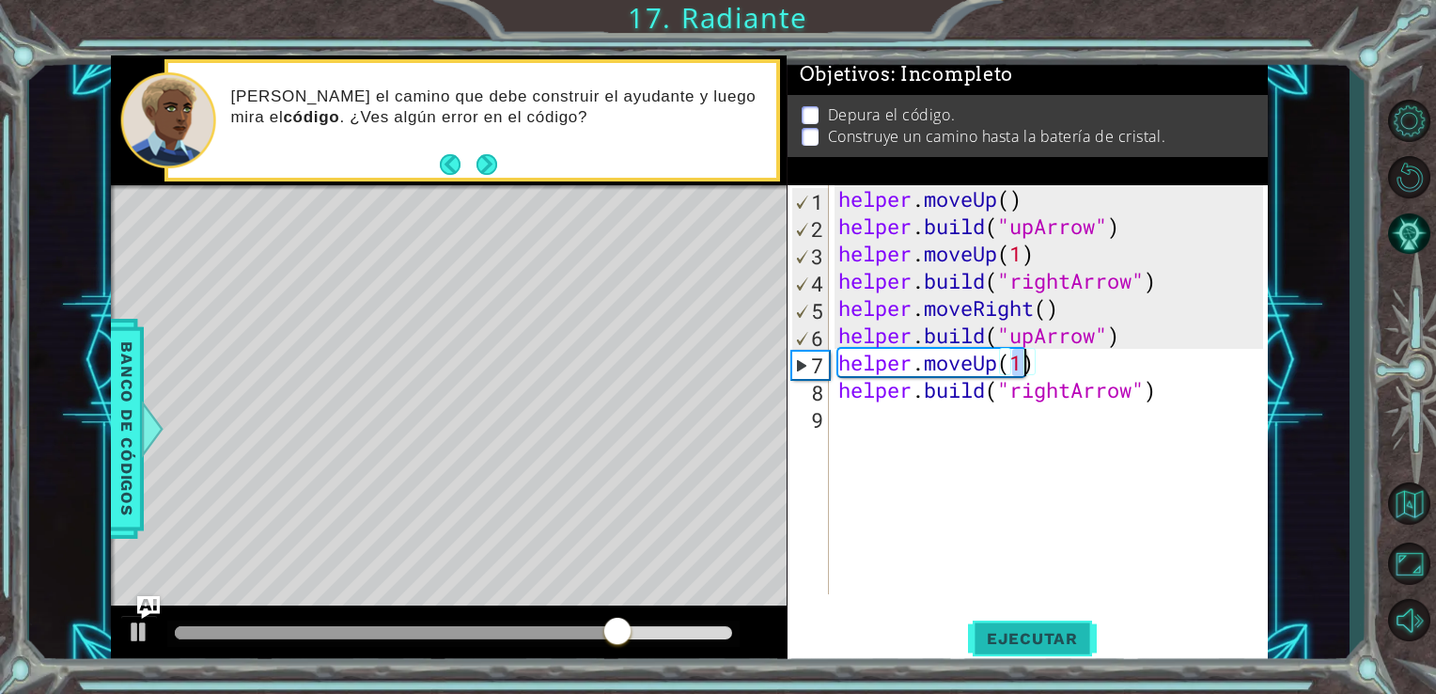
type textarea "helper.moveUp(1)"
click at [1058, 620] on button "Ejecutar" at bounding box center [1032, 638] width 129 height 48
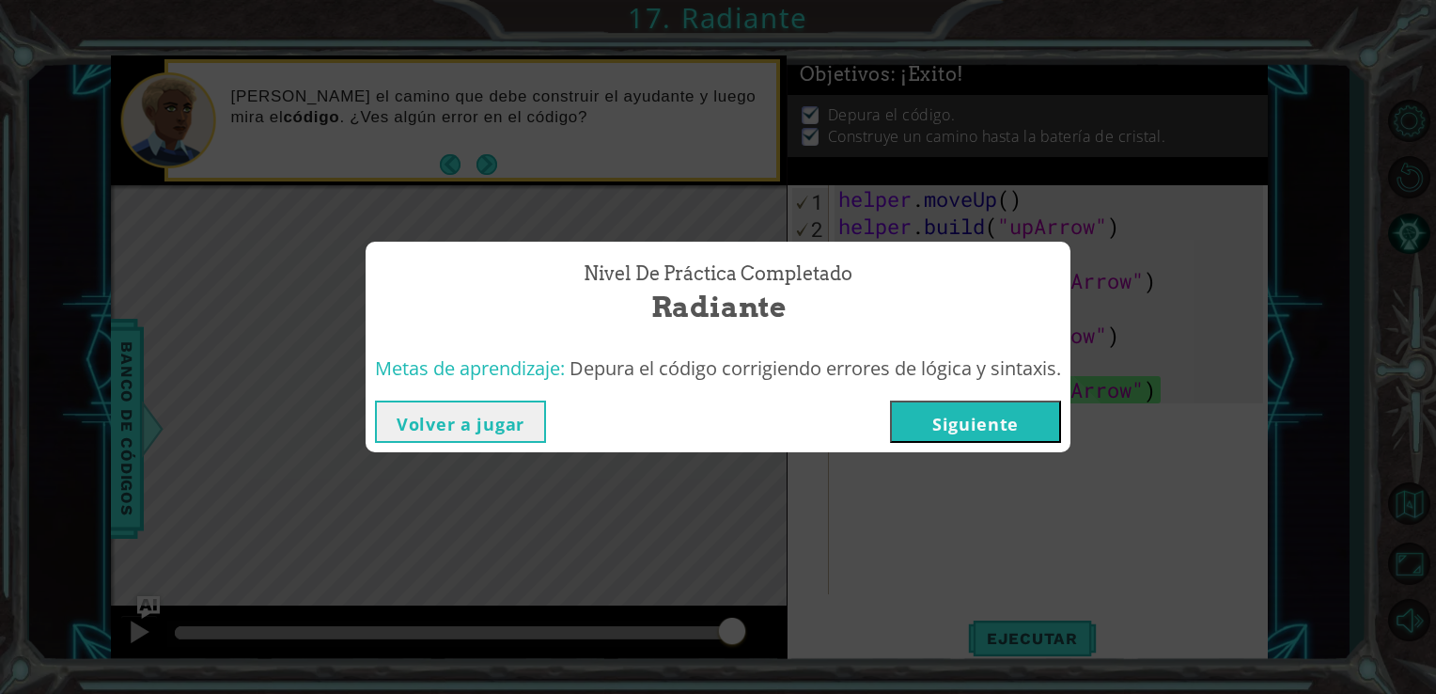
click at [952, 419] on button "Siguiente" at bounding box center [975, 421] width 171 height 42
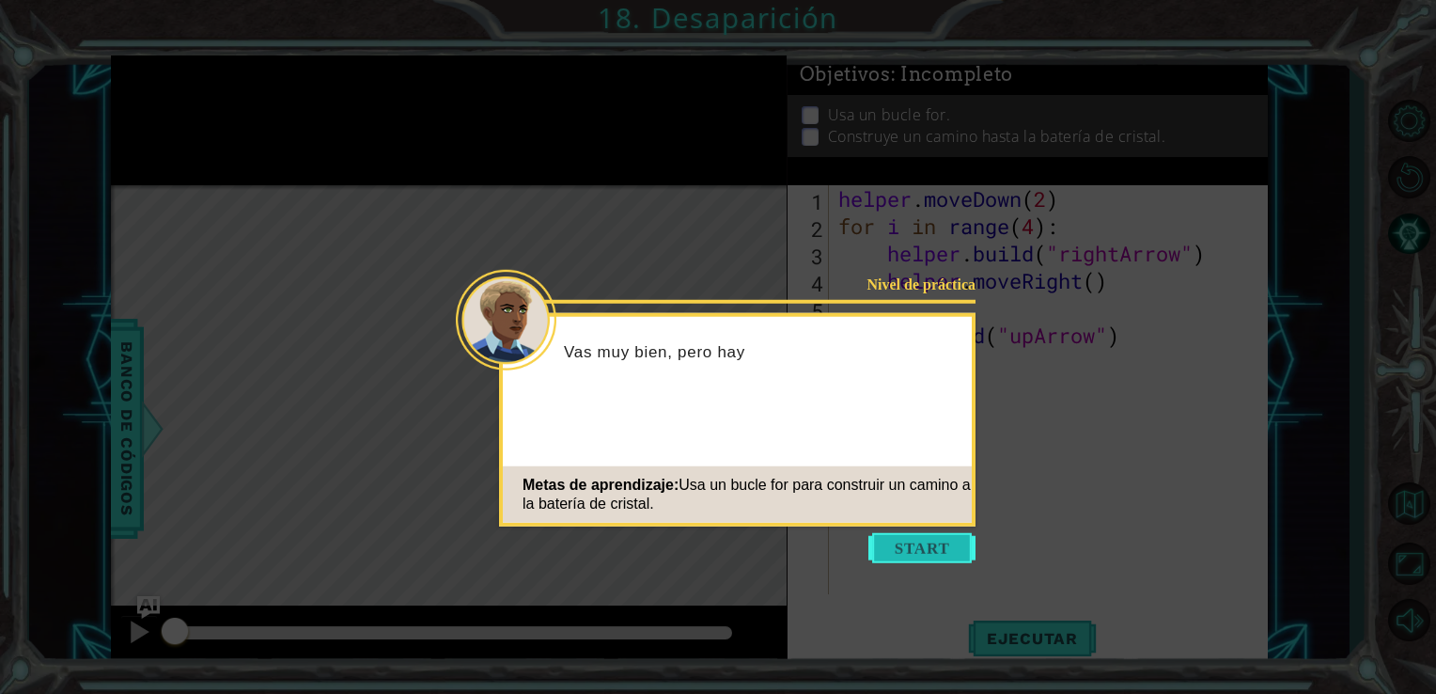
click at [933, 542] on button "Start" at bounding box center [922, 548] width 107 height 30
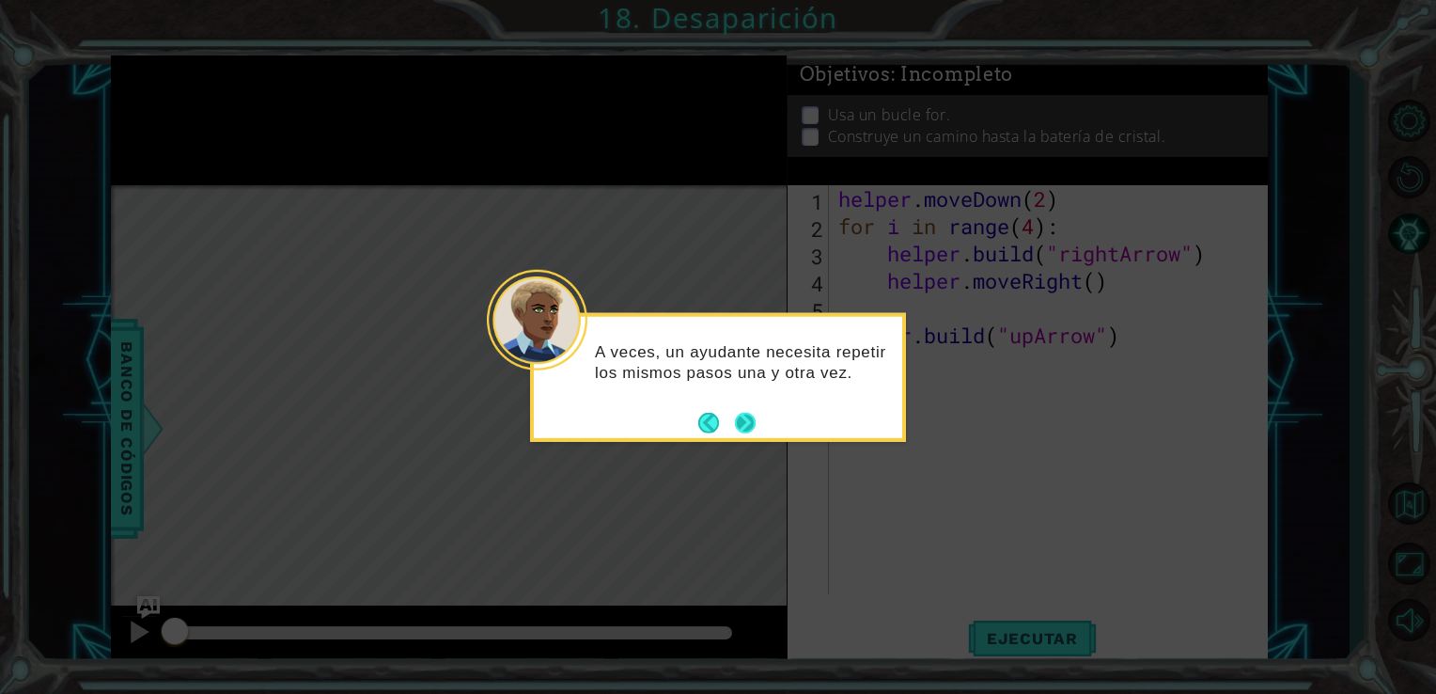
click at [749, 422] on button "Next" at bounding box center [745, 422] width 21 height 21
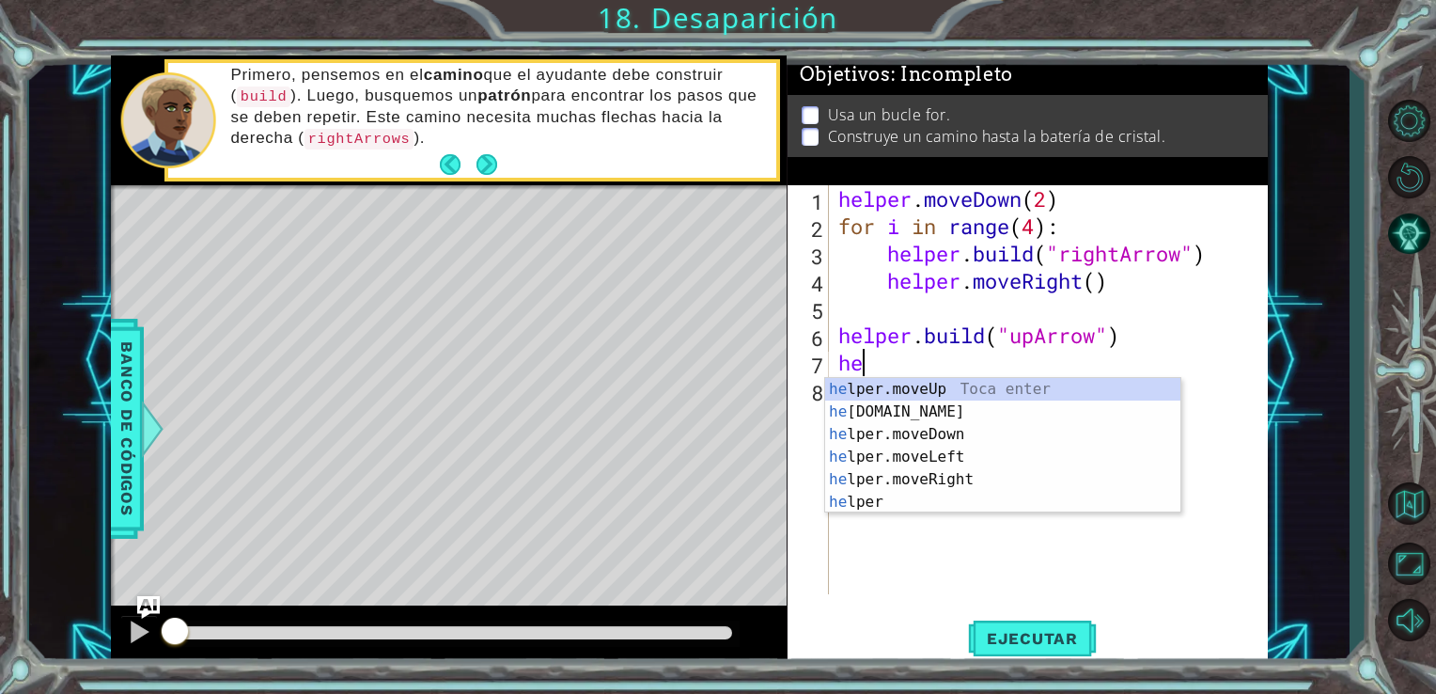
type textarea "h"
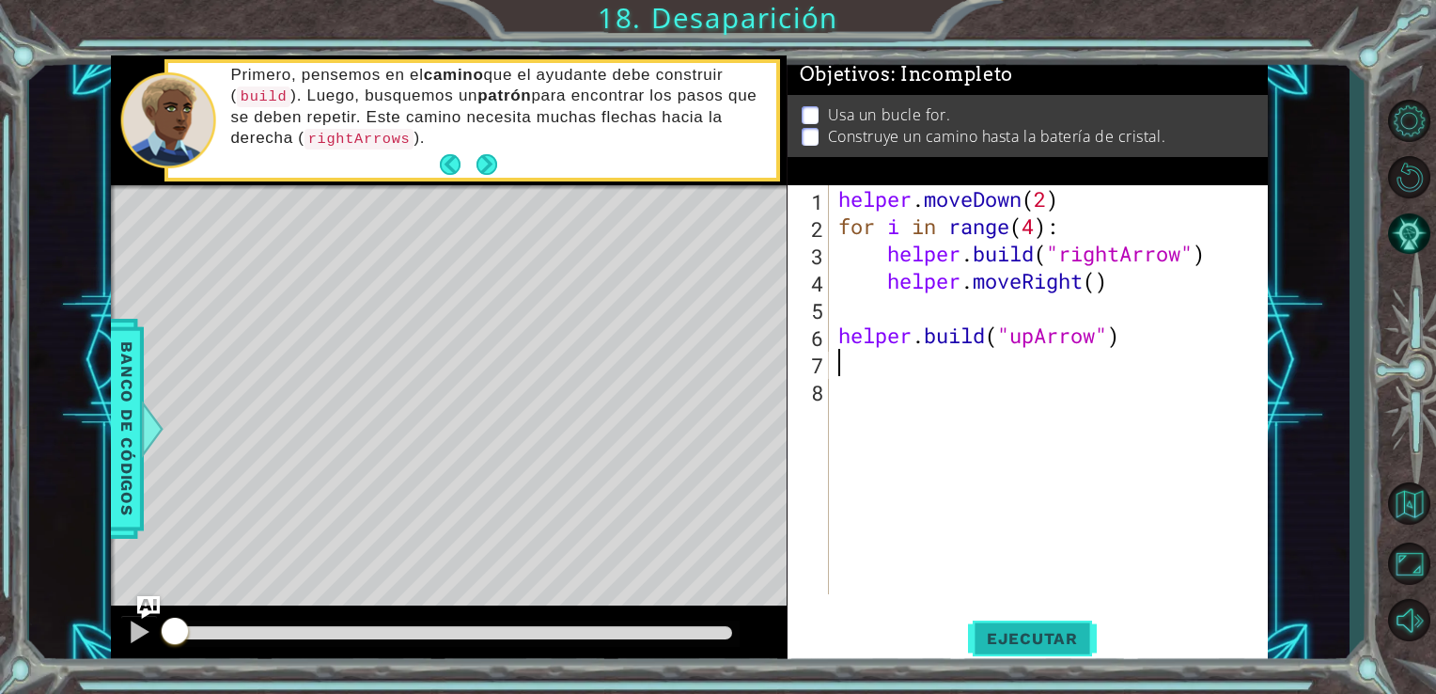
click at [1023, 638] on span "Ejecutar" at bounding box center [1032, 638] width 129 height 19
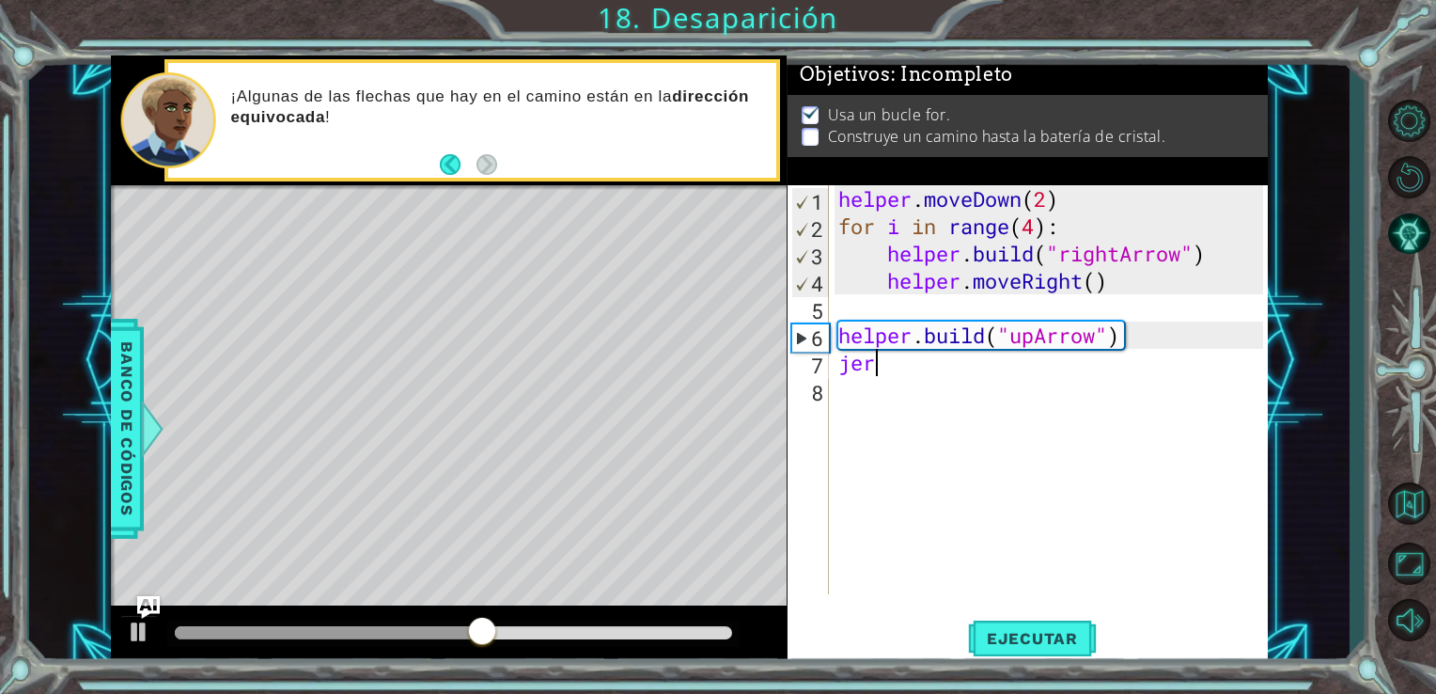
type textarea "j"
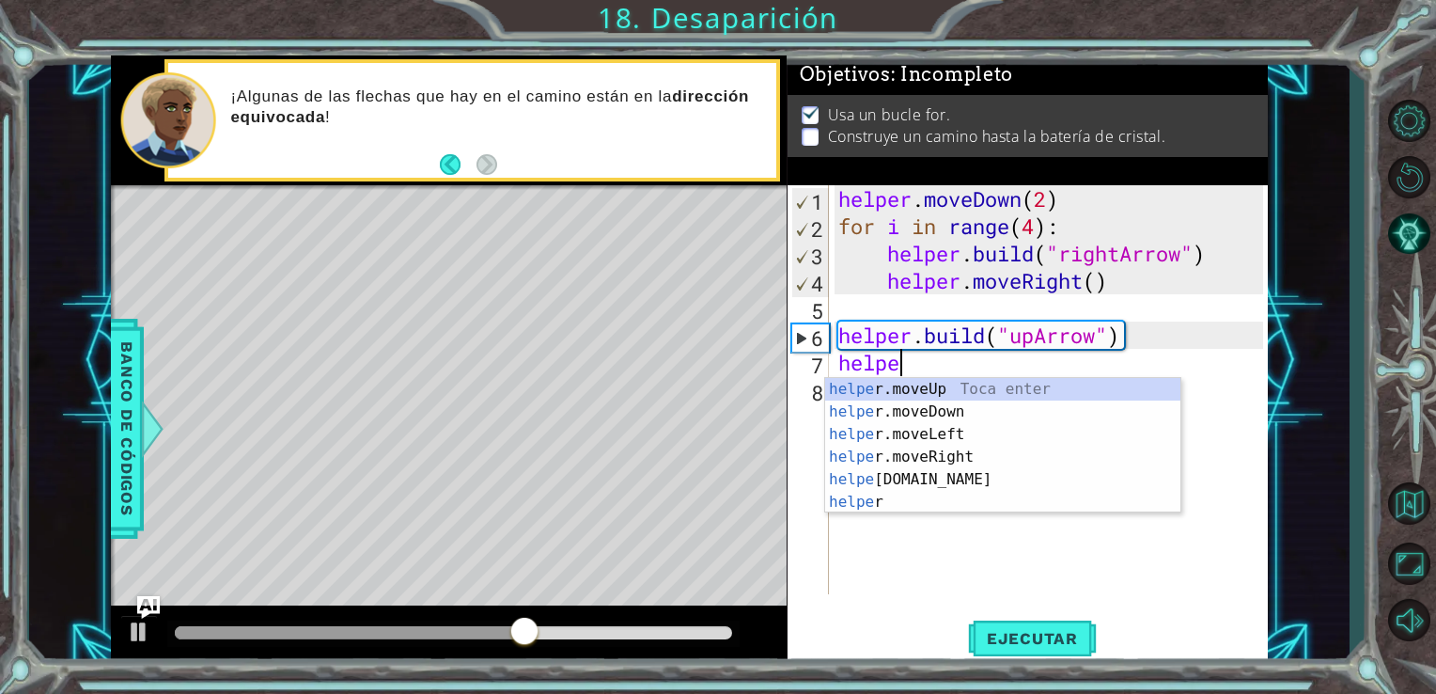
scroll to position [0, 2]
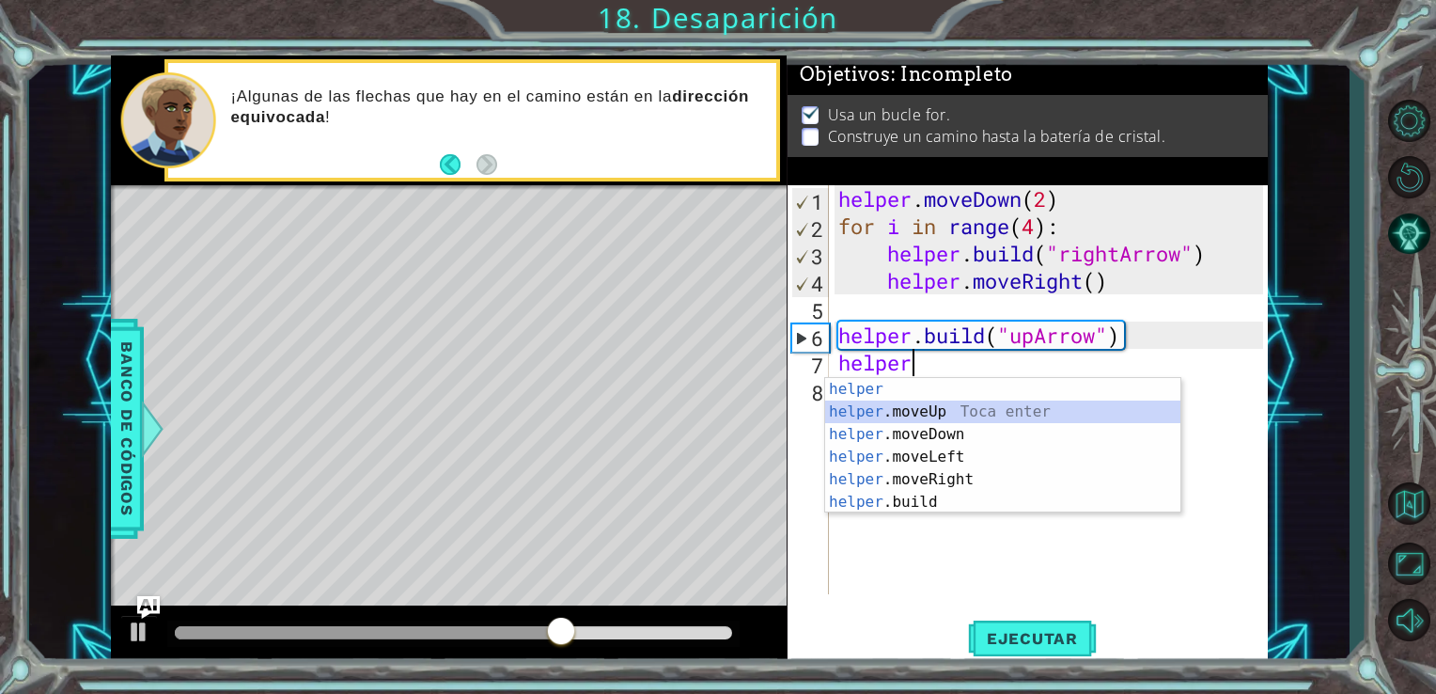
click at [1102, 415] on div "helper Toca enter helper .moveUp Toca enter helper .moveDown Toca enter helper …" at bounding box center [1002, 468] width 355 height 180
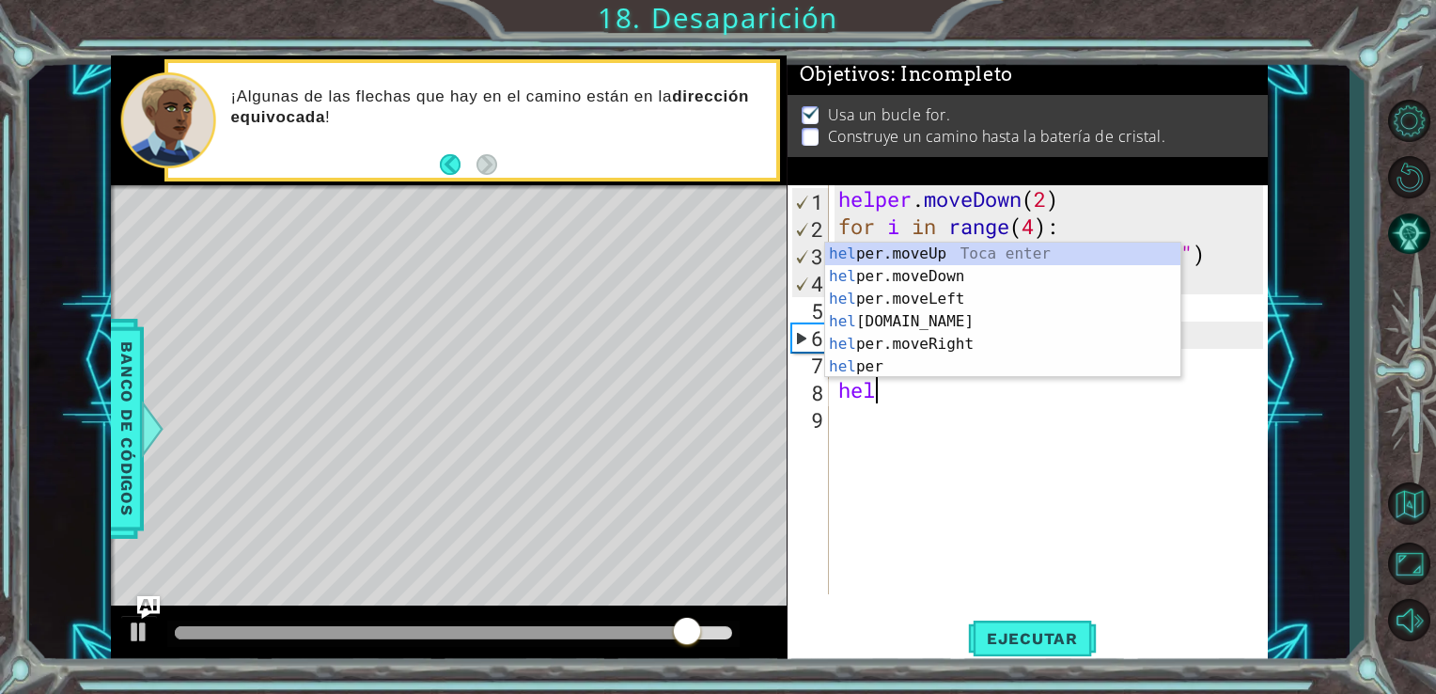
scroll to position [0, 11]
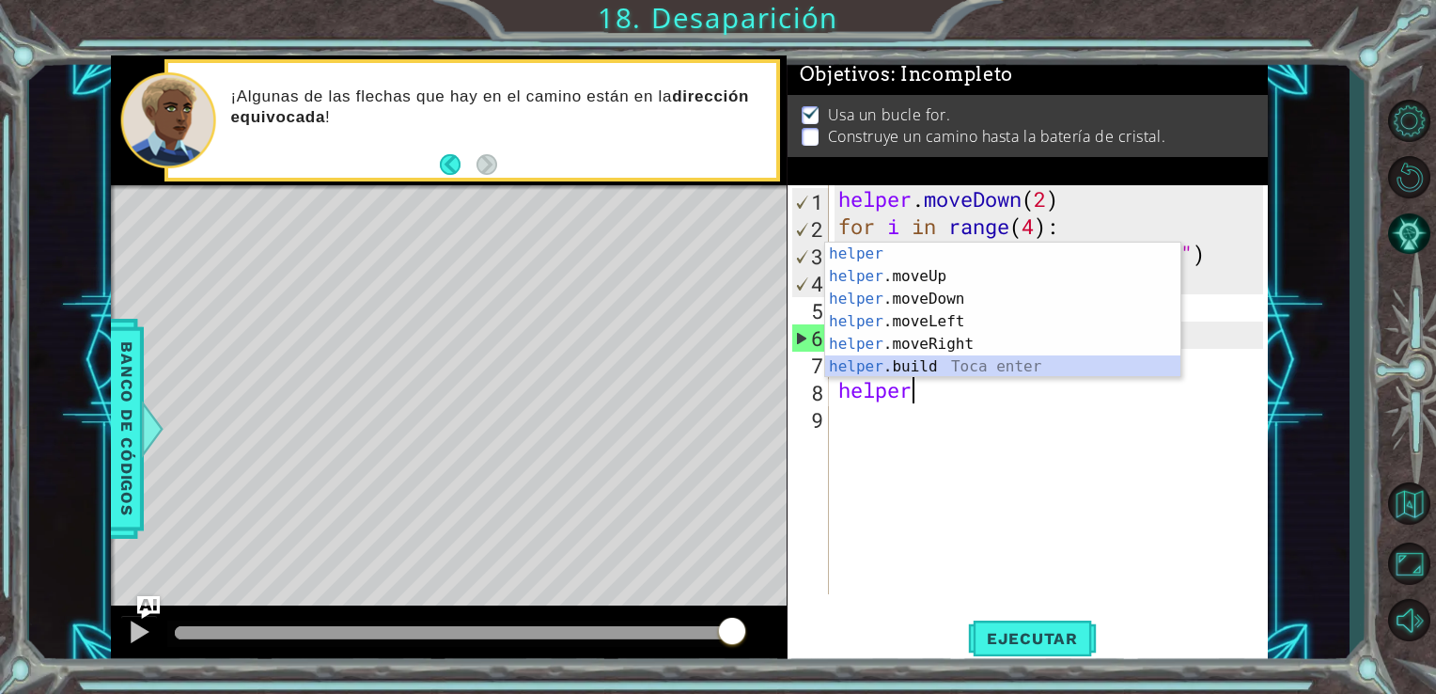
click at [917, 371] on div "helper Toca enter helper .moveUp Toca enter helper .moveDown Toca enter helper …" at bounding box center [1002, 333] width 355 height 180
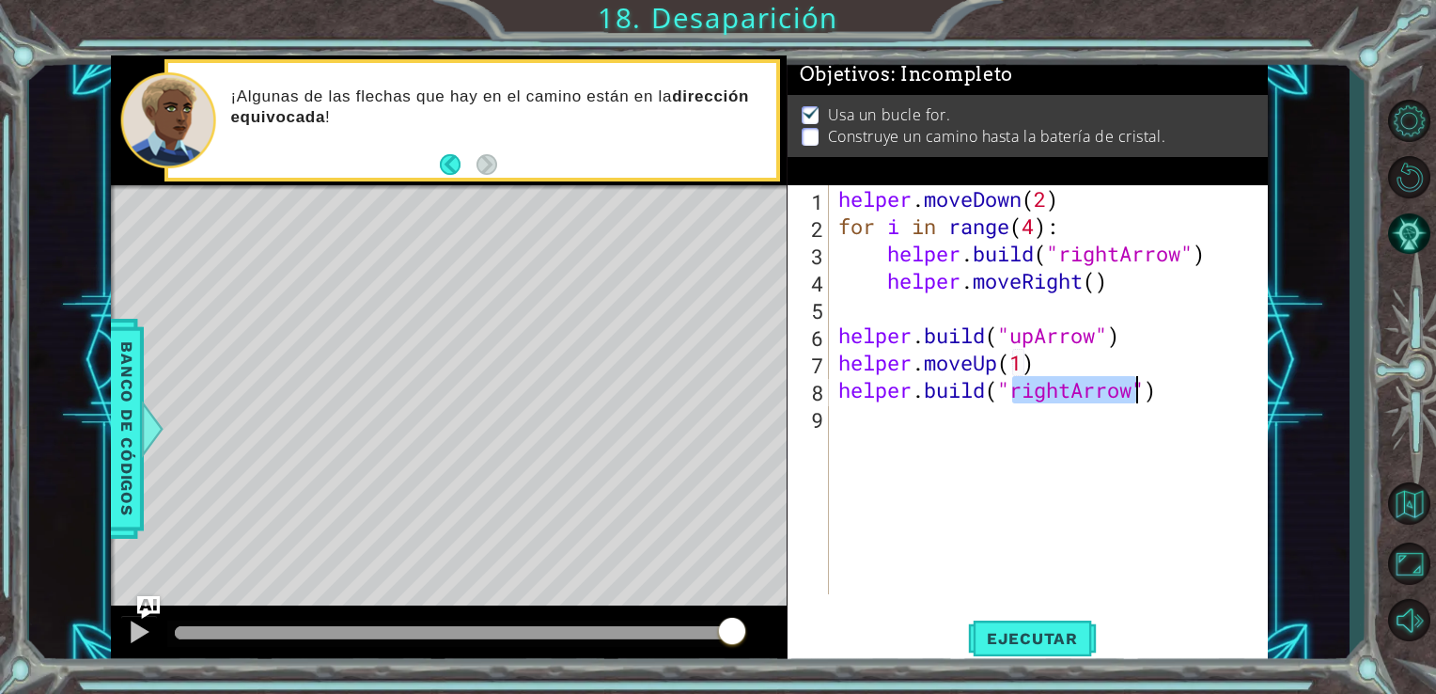
scroll to position [0, 8]
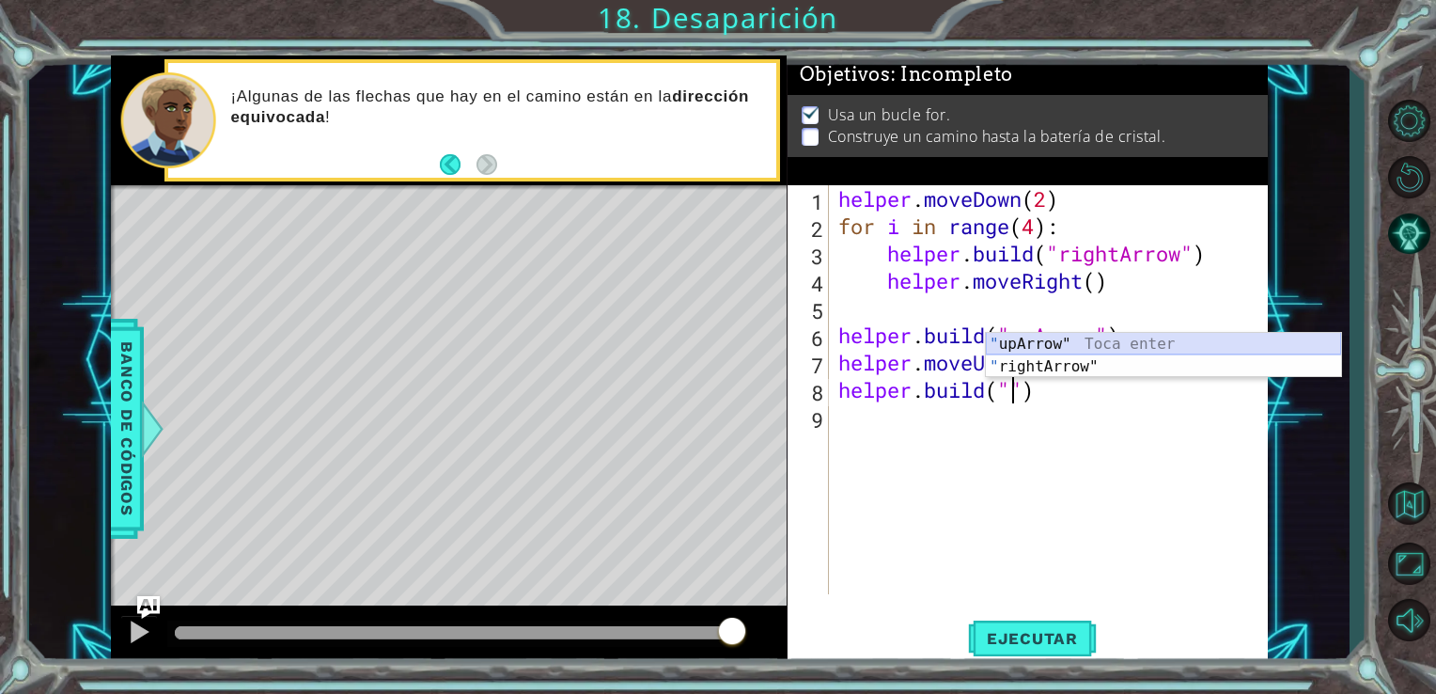
click at [1057, 340] on div "" upArrow" Toca enter " rightArrow" Toca enter" at bounding box center [1163, 378] width 355 height 90
type textarea "helper.build("upArrow")"
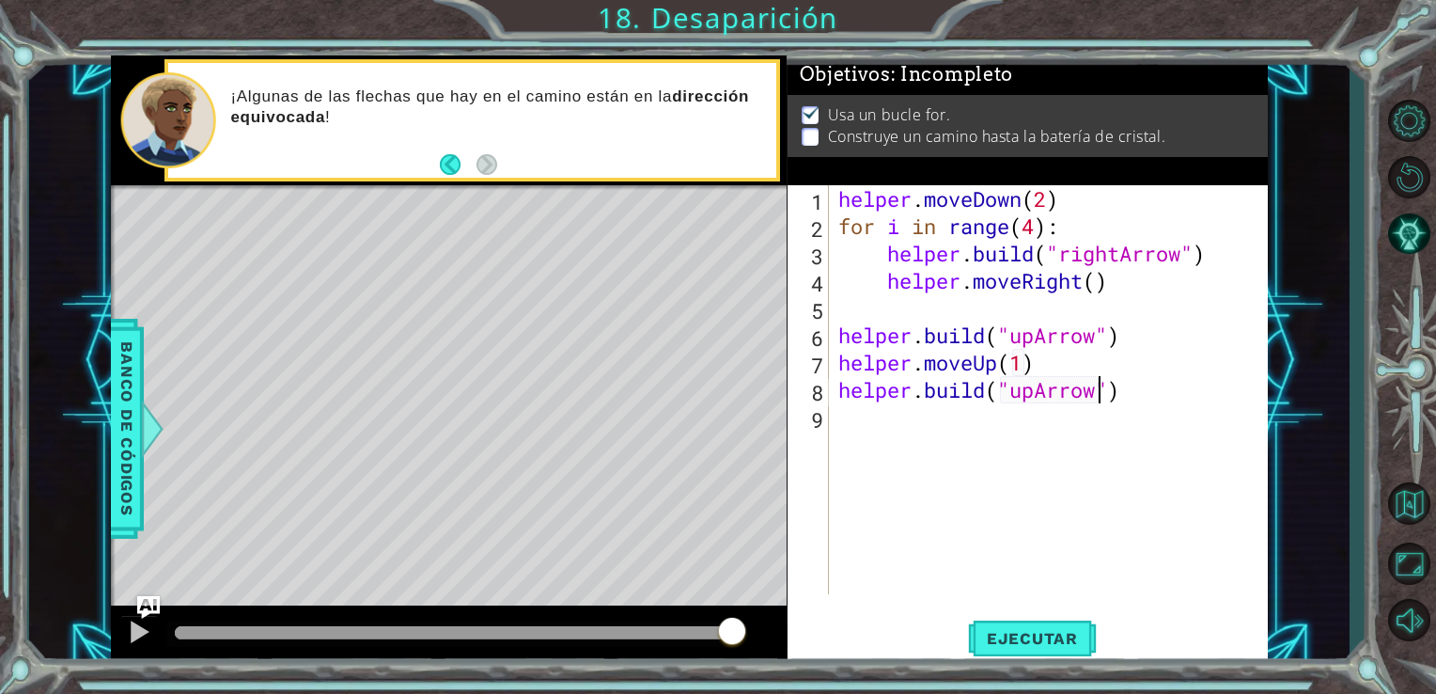
type textarea "}"
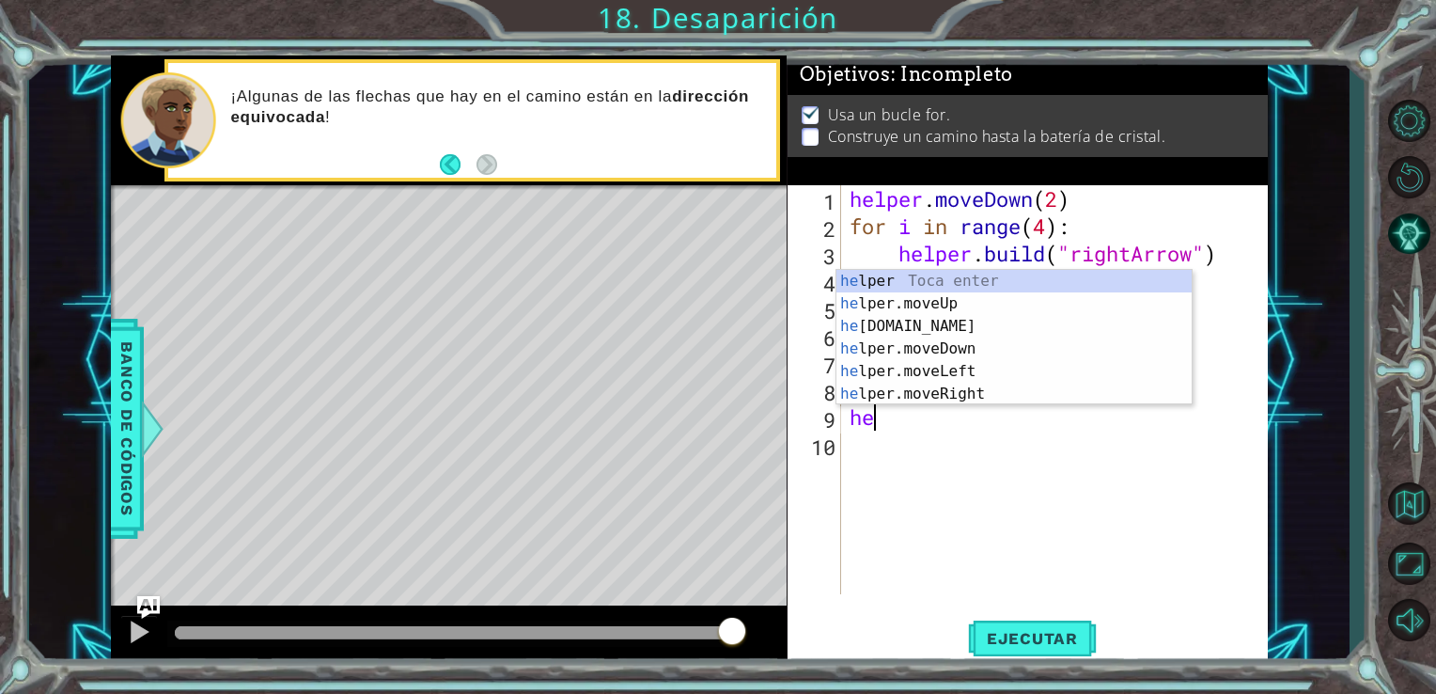
scroll to position [0, 0]
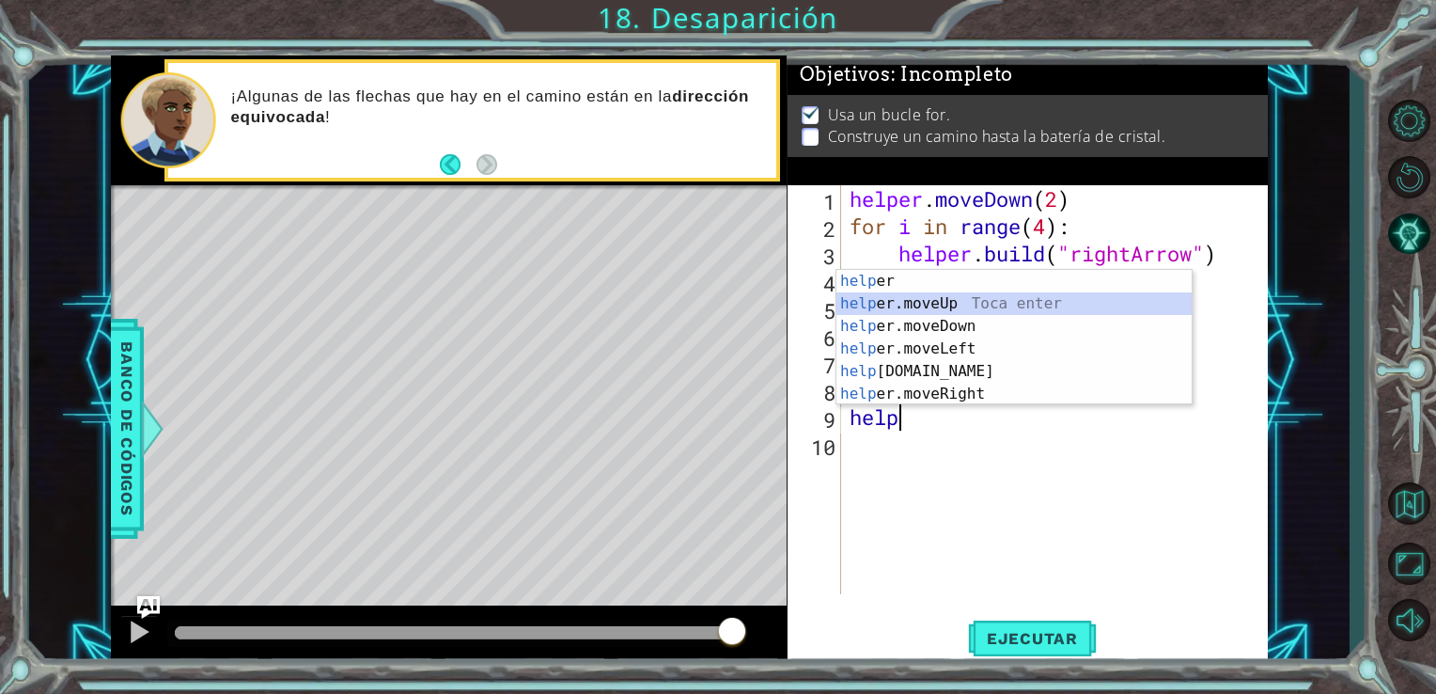
click at [874, 298] on div "help er Toca enter help er.moveUp Toca enter help er.moveDown Toca enter help e…" at bounding box center [1014, 360] width 355 height 180
type textarea "helper.moveUp(1)"
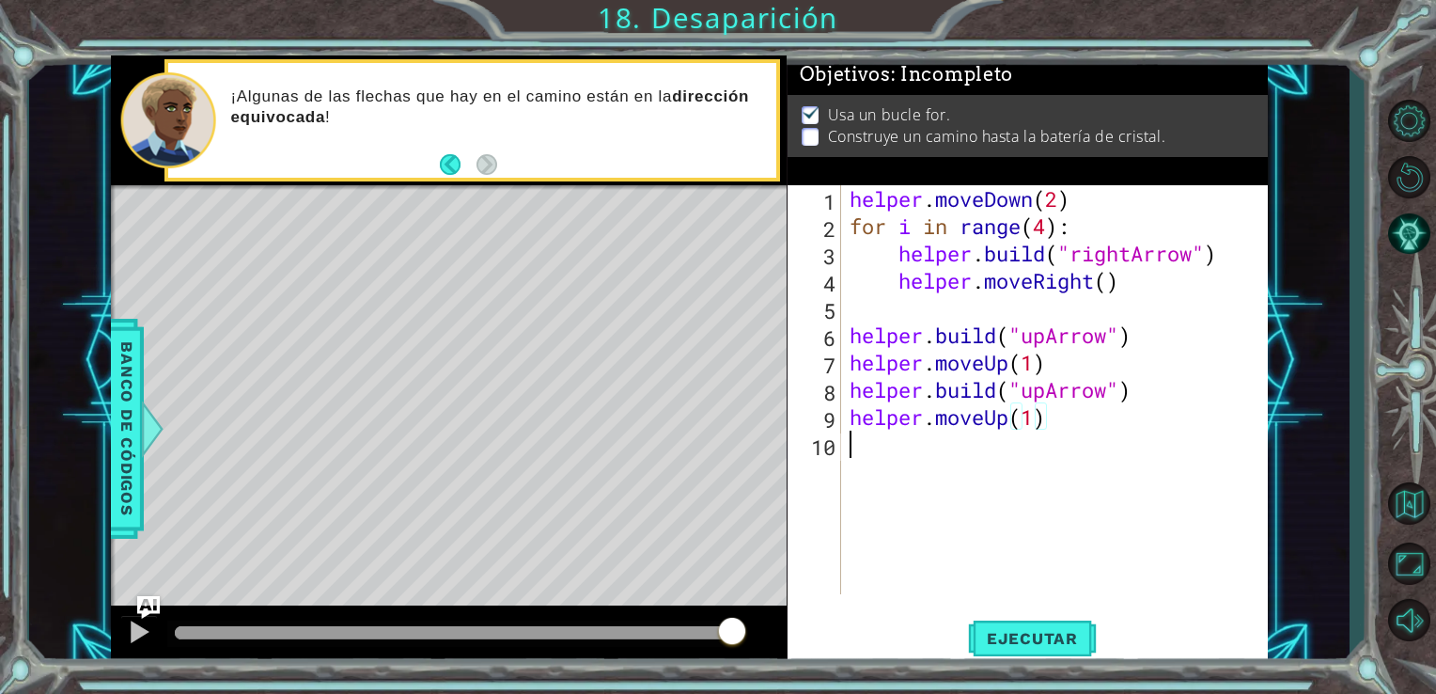
click at [959, 466] on div "helper . moveDown ( 2 ) for i in range ( 4 ) : helper . build ( "rightArrow" ) …" at bounding box center [1060, 416] width 428 height 463
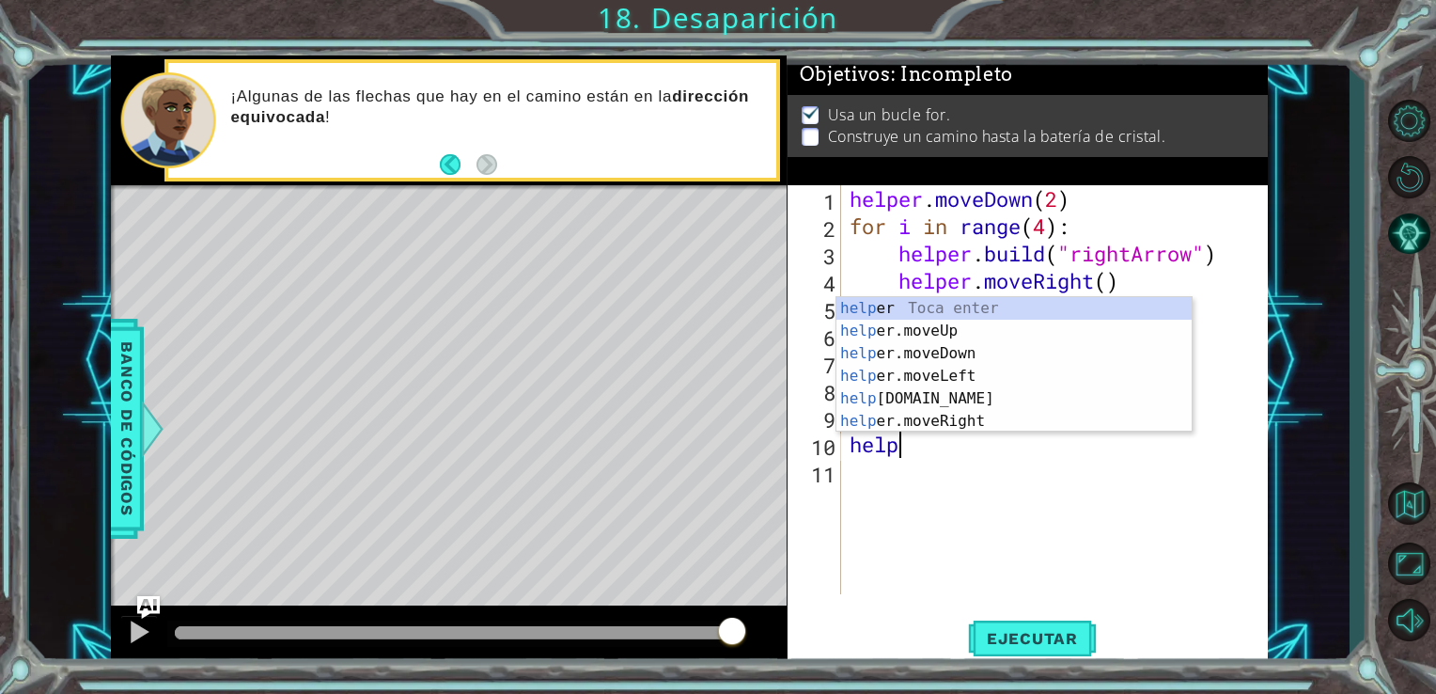
scroll to position [0, 2]
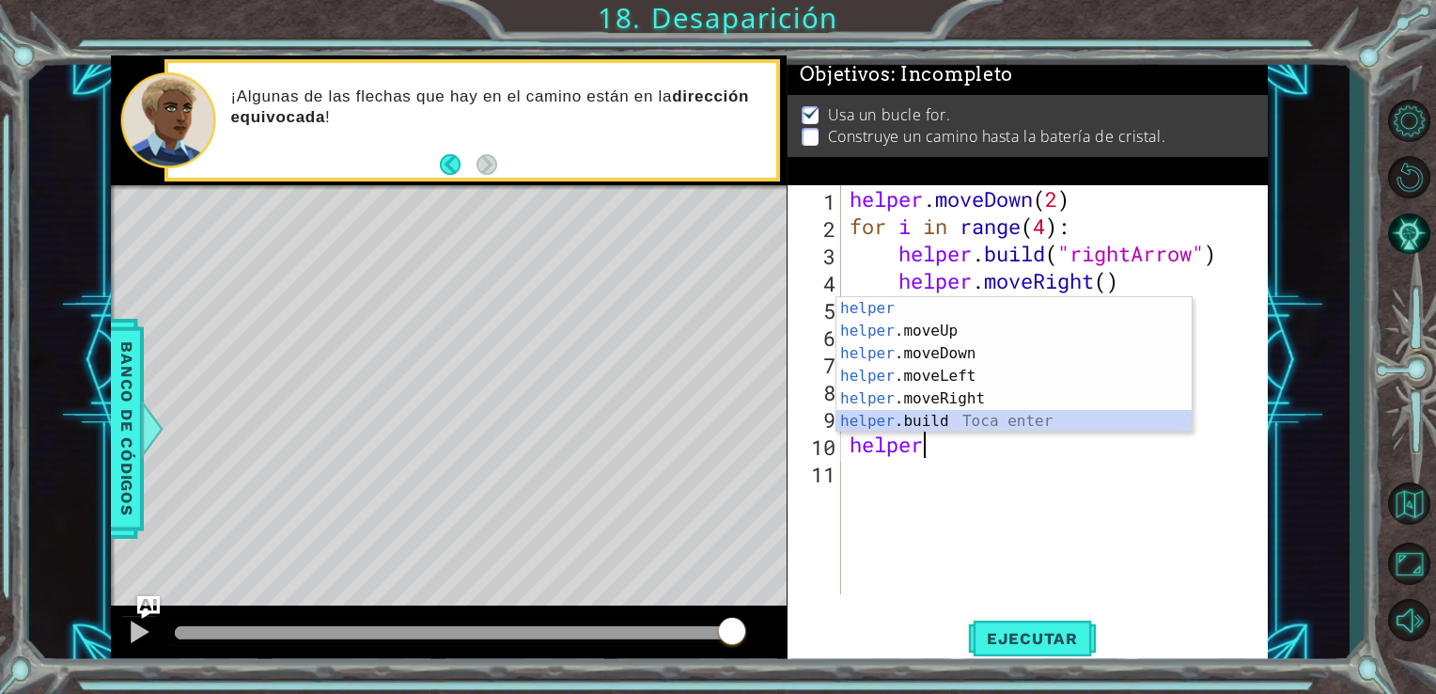
click at [952, 417] on div "helper Toca enter helper .moveUp Toca enter helper .moveDown Toca enter helper …" at bounding box center [1014, 387] width 355 height 180
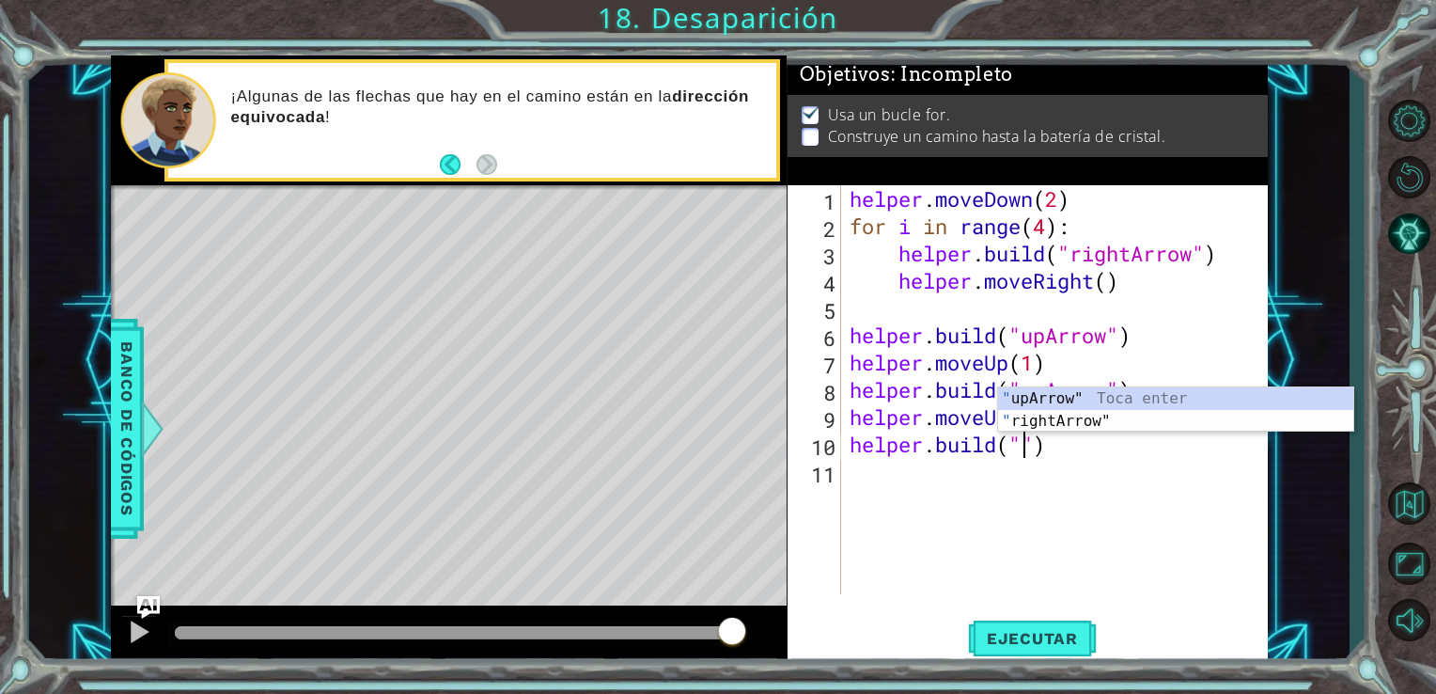
scroll to position [0, 8]
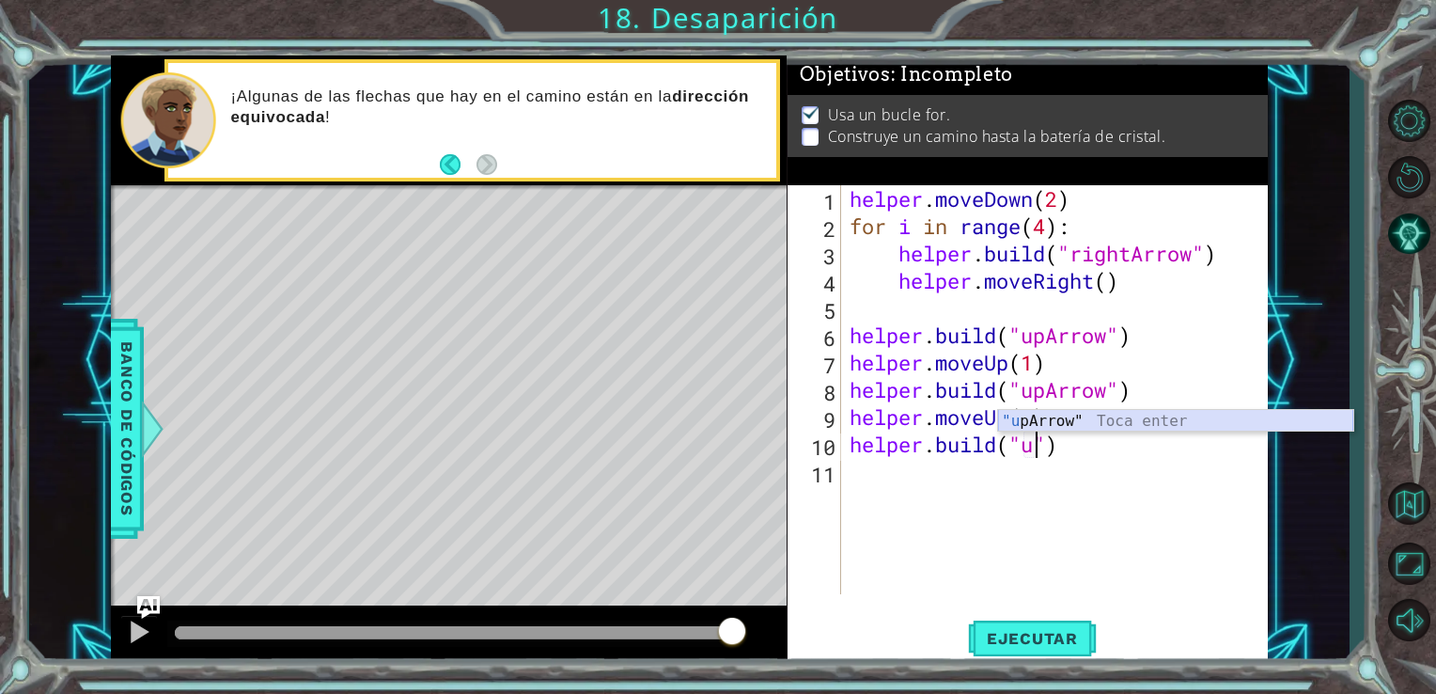
click at [1058, 423] on div ""u pArrow" Toca enter" at bounding box center [1175, 444] width 355 height 68
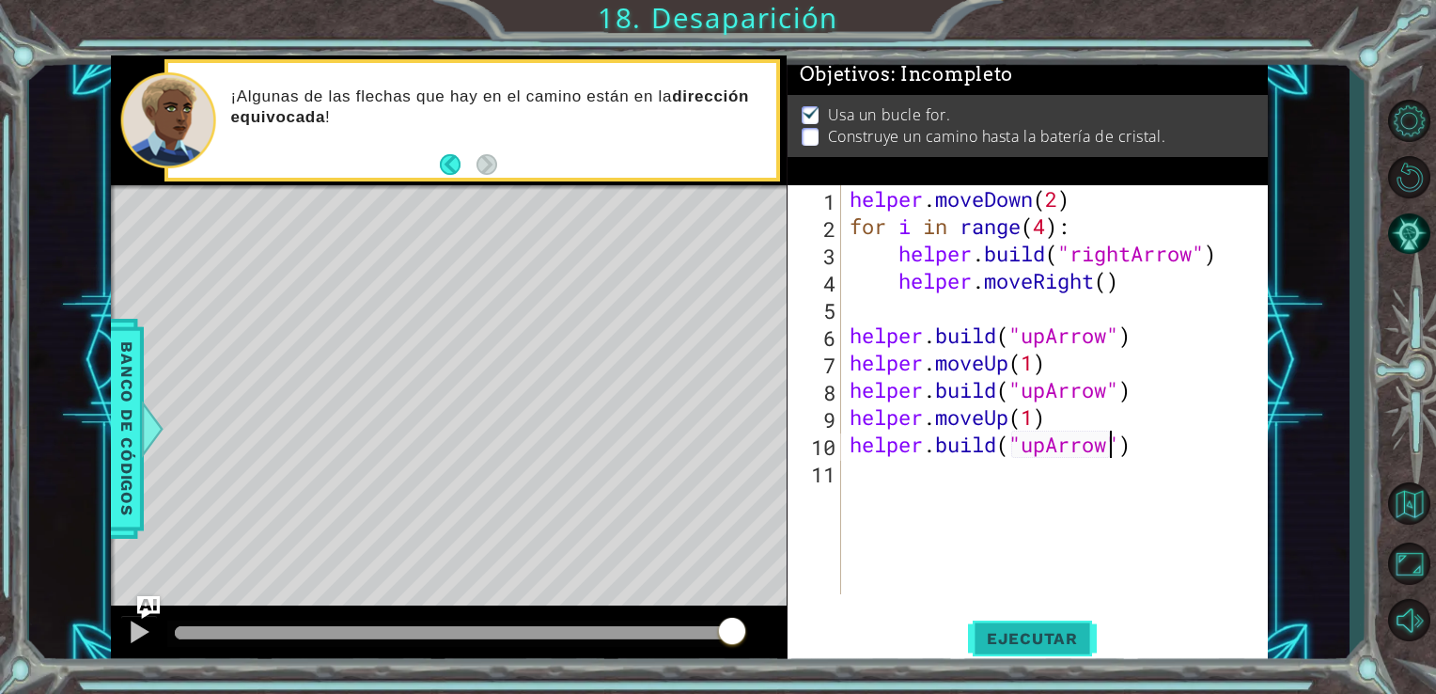
type textarea "helper.build("upArrow")"
click at [1053, 635] on span "Ejecutar" at bounding box center [1032, 638] width 129 height 19
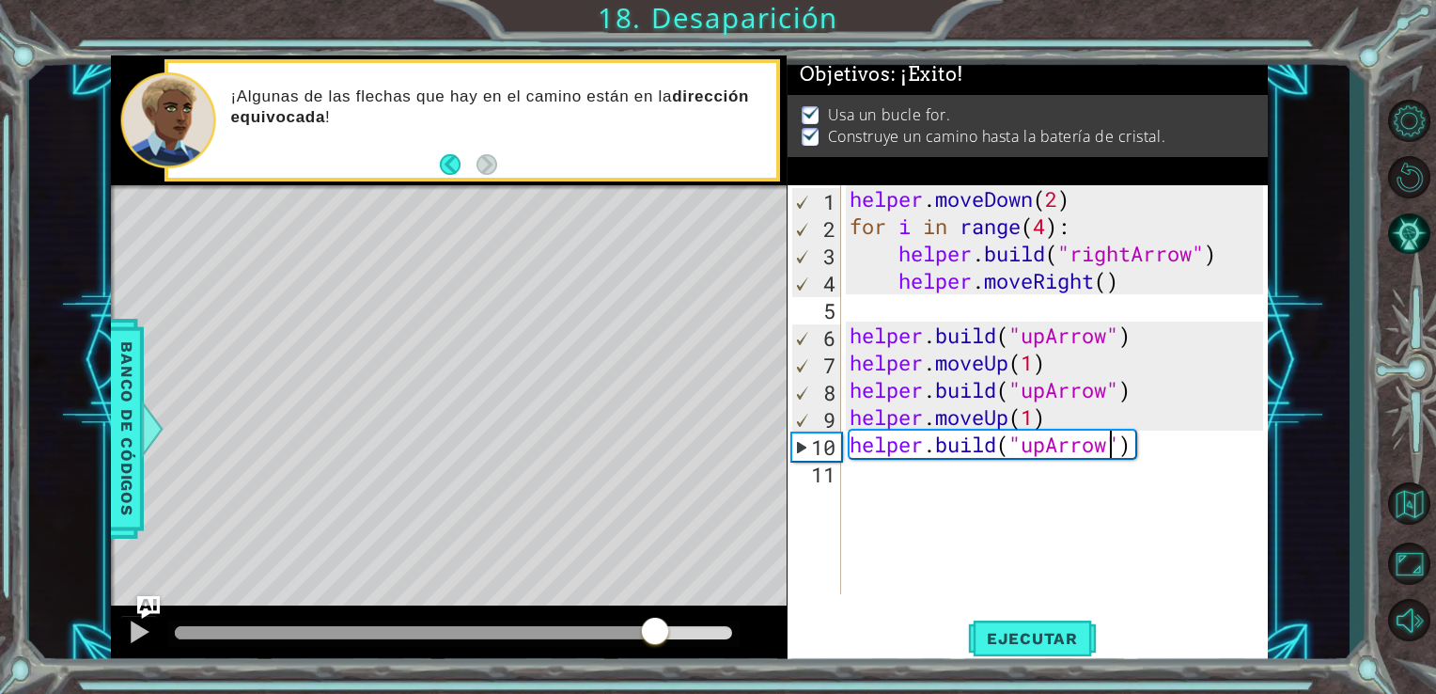
drag, startPoint x: 205, startPoint y: 626, endPoint x: 718, endPoint y: 611, distance: 513.5
click at [718, 611] on div at bounding box center [449, 635] width 677 height 60
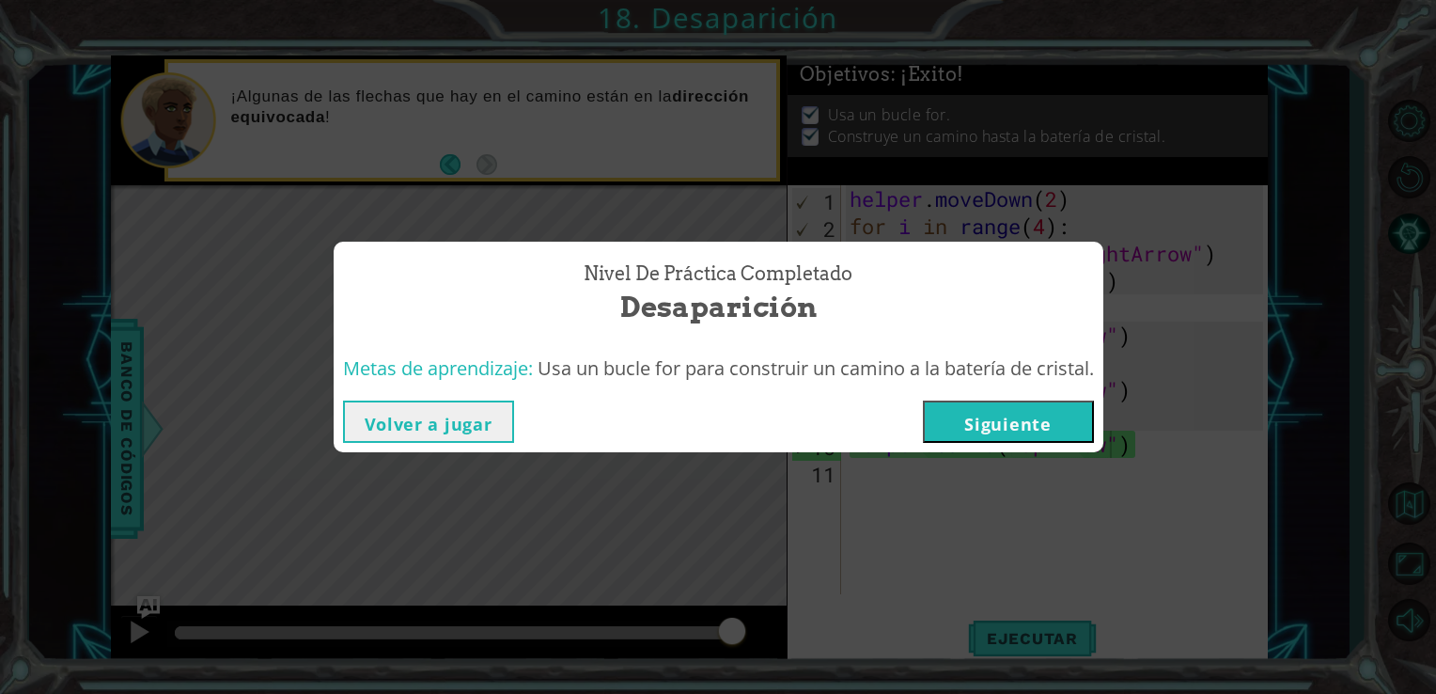
click at [1057, 410] on button "Siguiente" at bounding box center [1008, 421] width 171 height 42
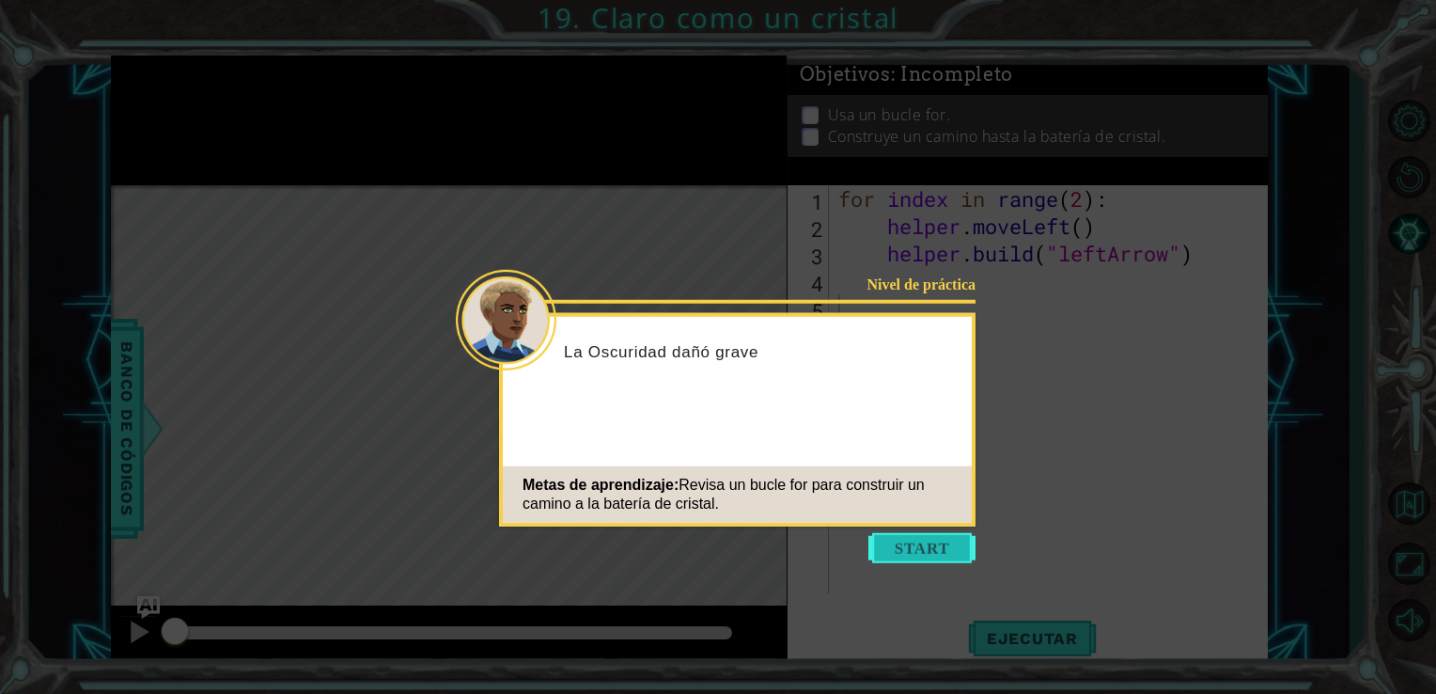
click at [925, 550] on button "Start" at bounding box center [922, 548] width 107 height 30
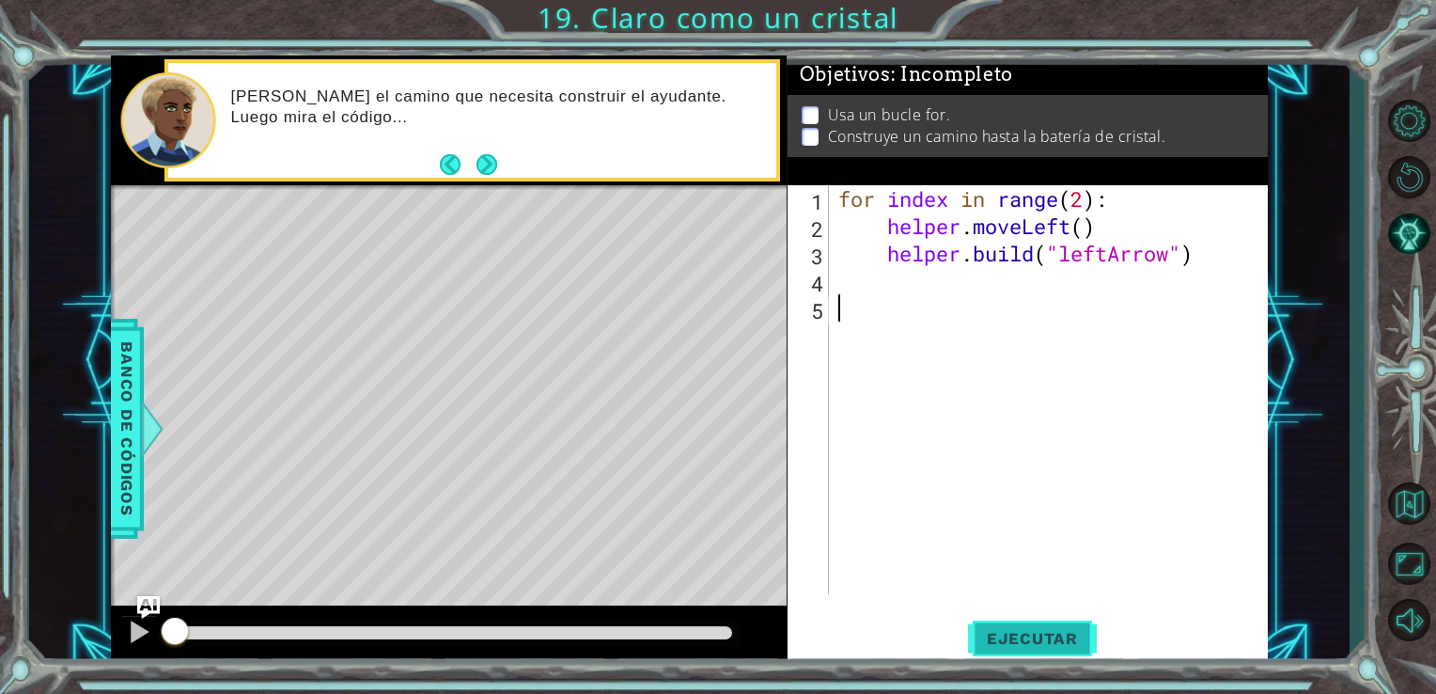
click at [1066, 634] on span "Ejecutar" at bounding box center [1032, 638] width 129 height 19
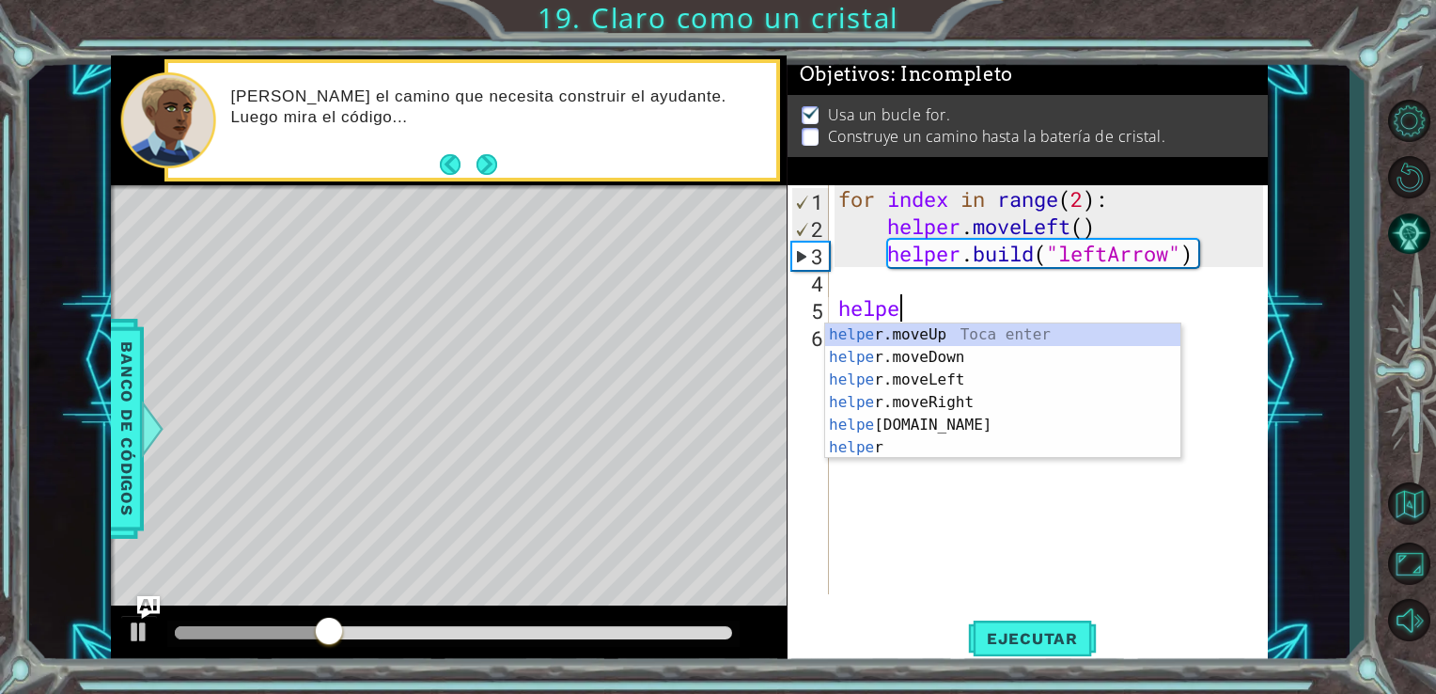
scroll to position [0, 2]
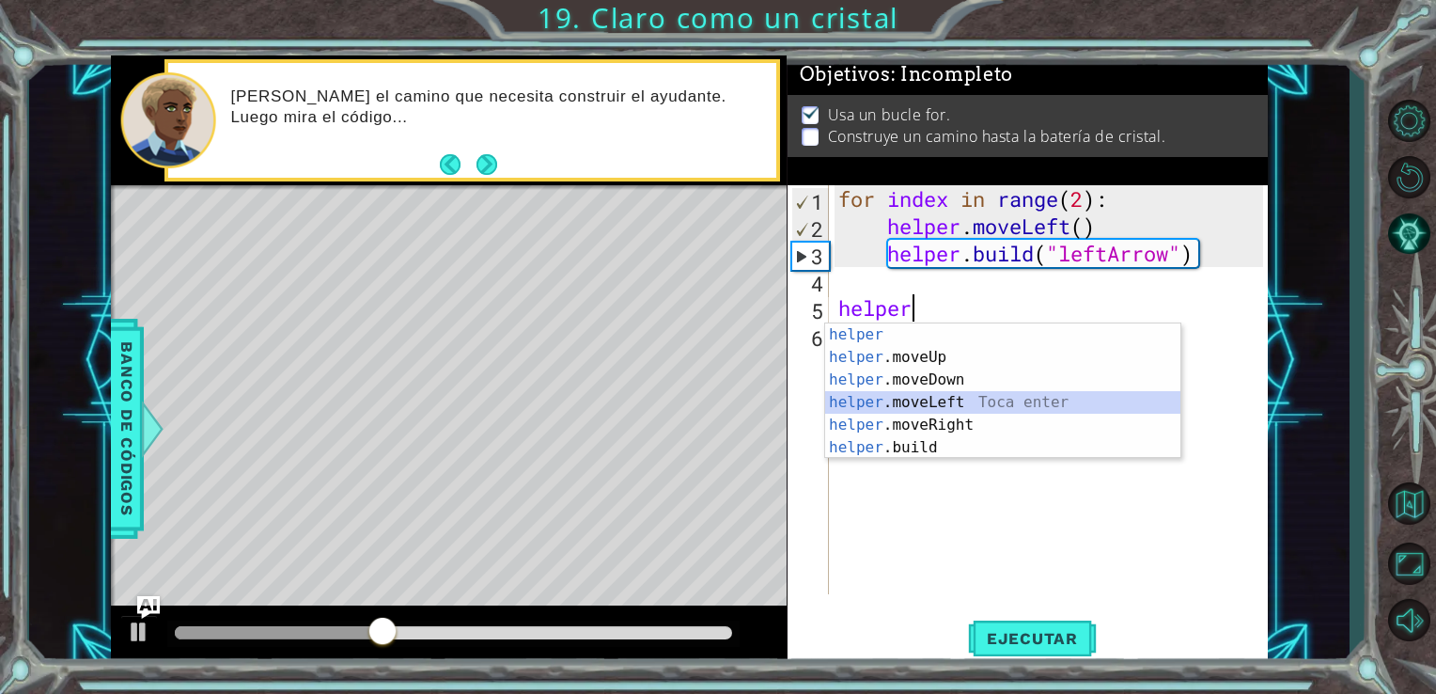
click at [913, 401] on div "helper Toca enter helper .moveUp Toca enter helper .moveDown Toca enter helper …" at bounding box center [1002, 413] width 355 height 180
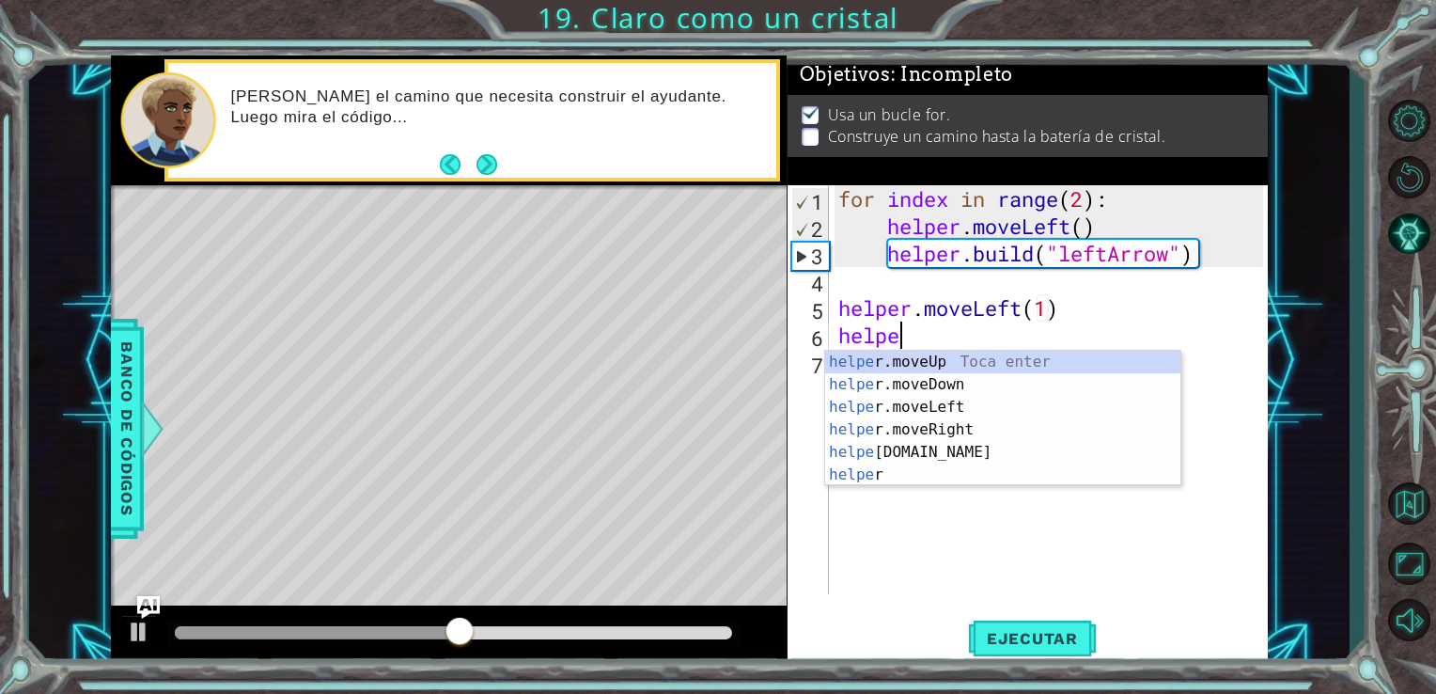
scroll to position [0, 11]
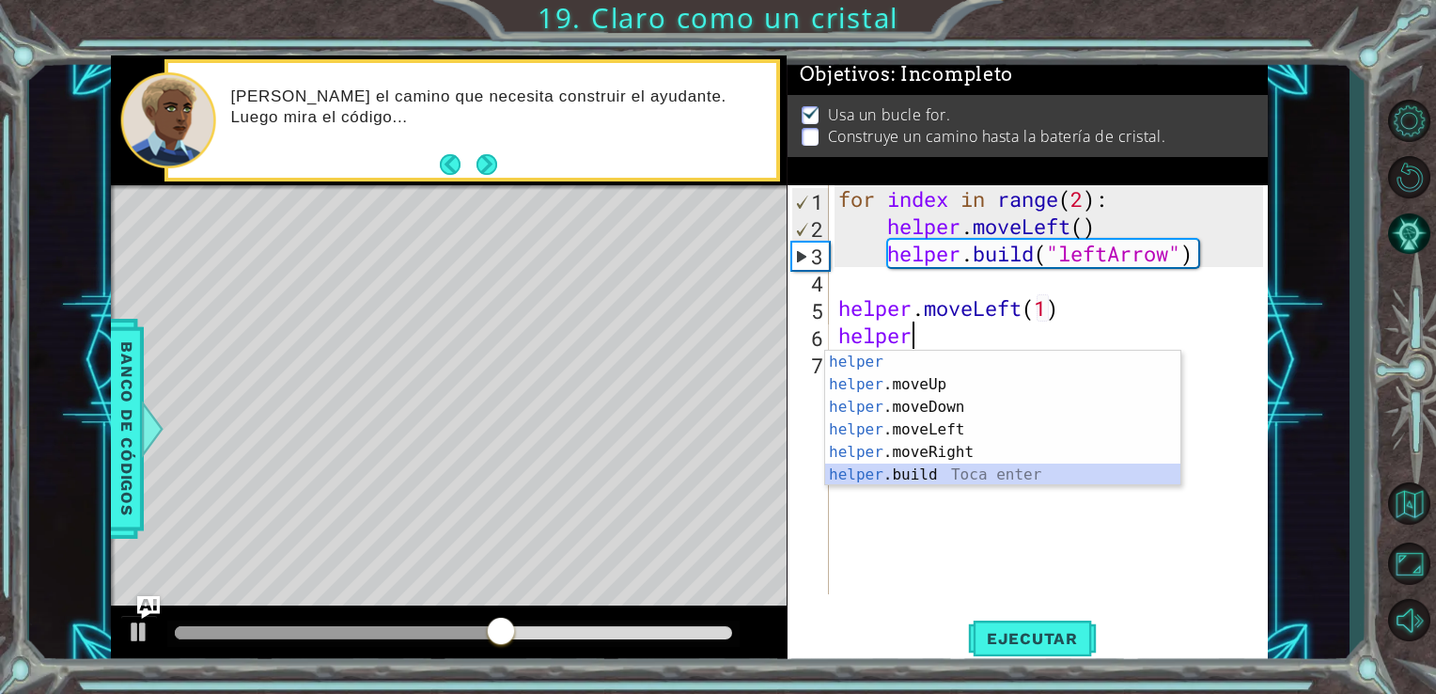
click at [921, 479] on div "helper Toca enter helper .moveUp Toca enter helper .moveDown Toca enter helper …" at bounding box center [1002, 441] width 355 height 180
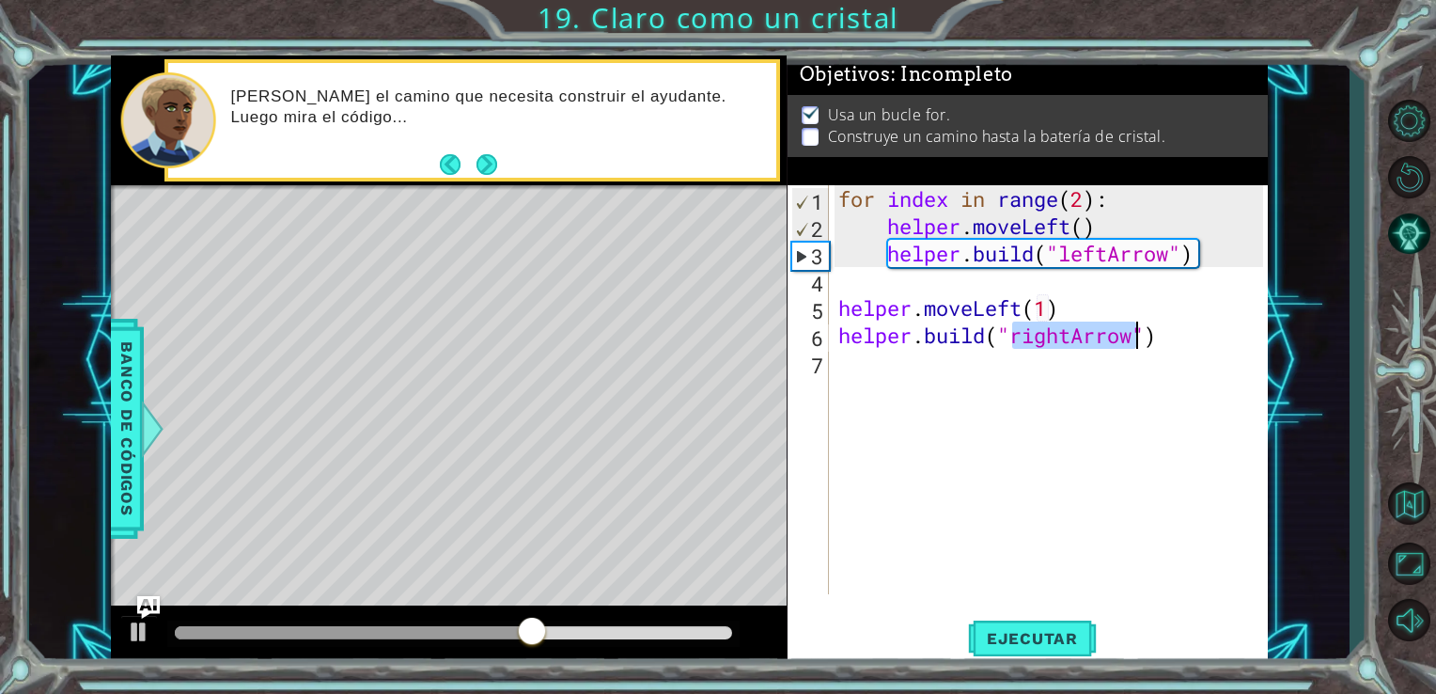
scroll to position [0, 8]
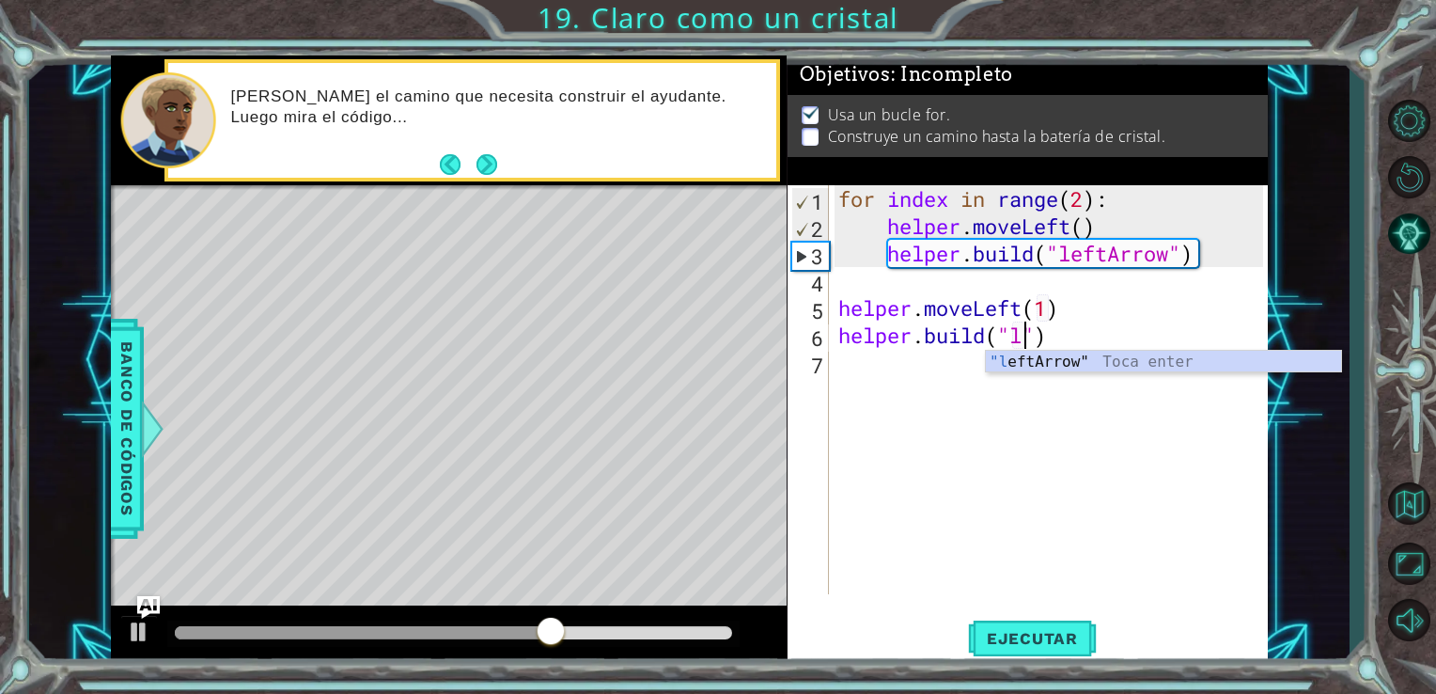
click at [1109, 353] on div ""l eftArrow" Toca enter" at bounding box center [1163, 385] width 355 height 68
type textarea "helper.build("leftArrow")"
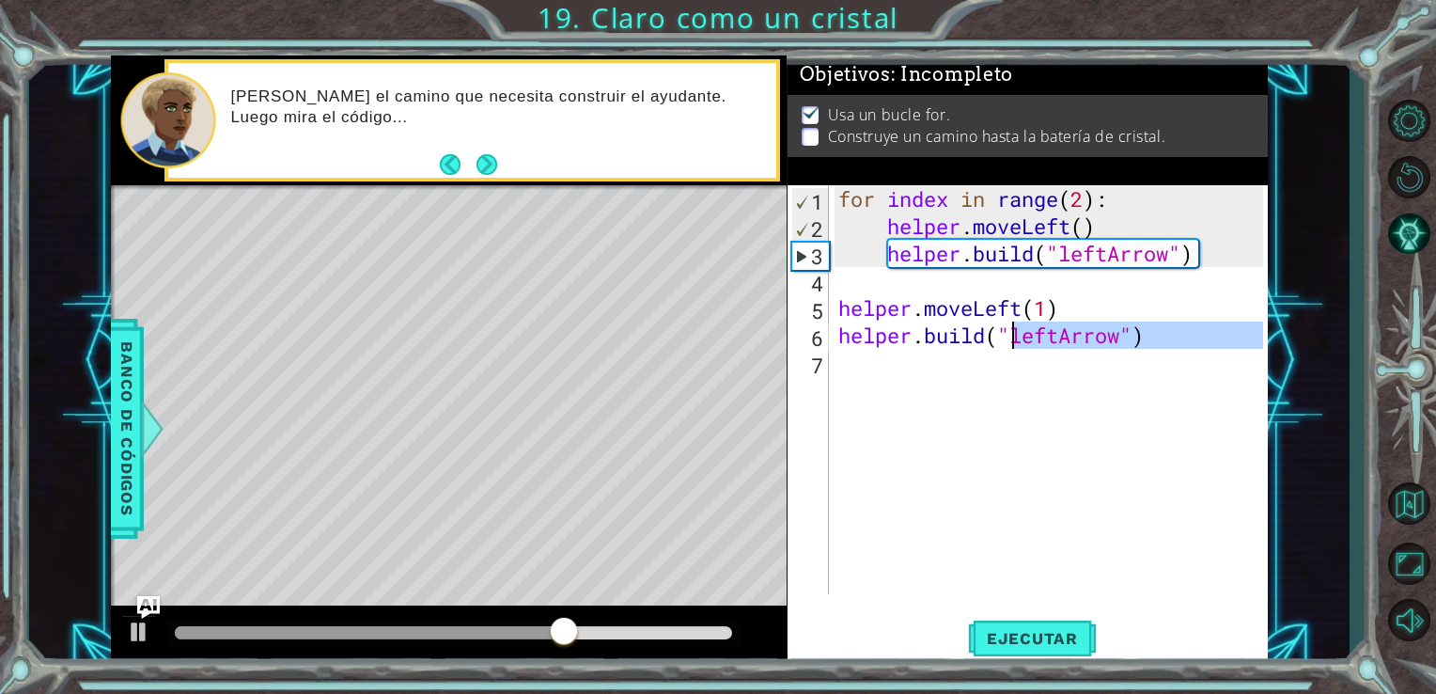
click at [1014, 376] on div "for index in range ( 2 ) : helper . moveLeft ( ) helper . build ( "leftArrow" )…" at bounding box center [1054, 416] width 439 height 463
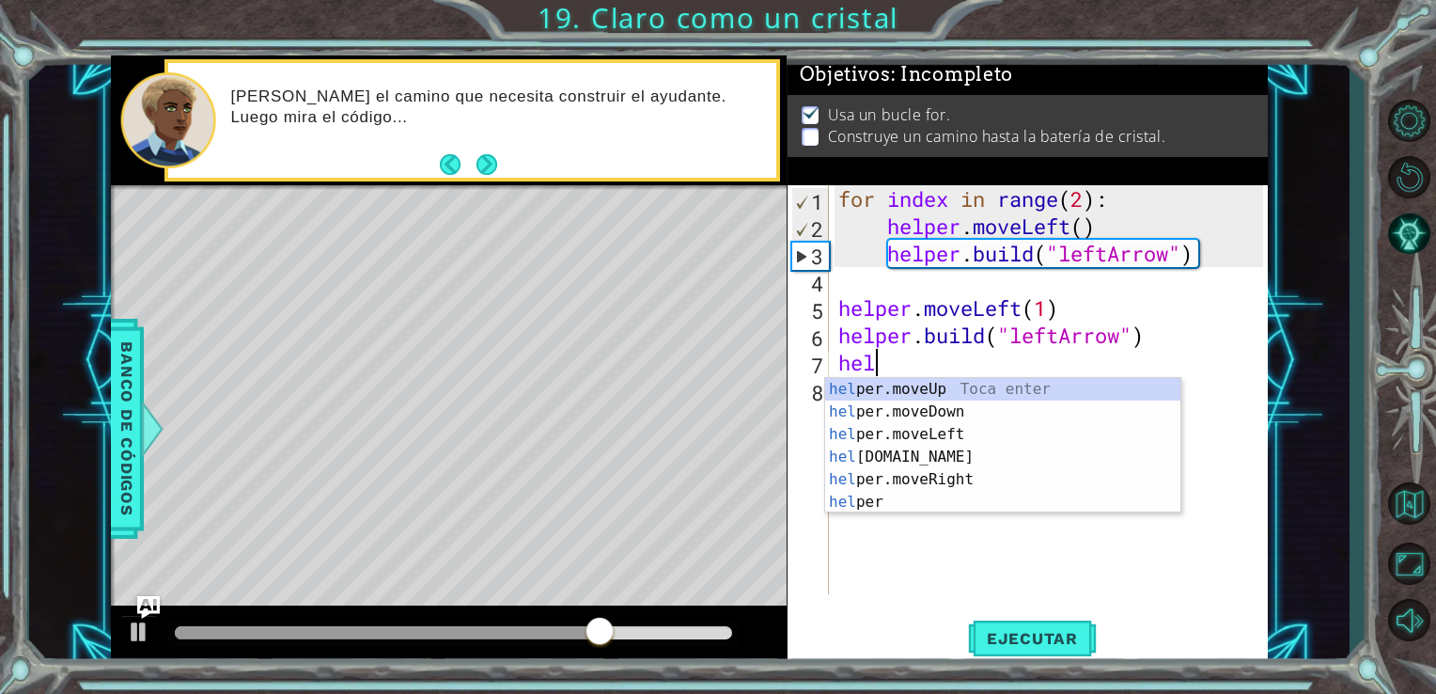
scroll to position [0, 0]
click at [909, 442] on div "help er.moveUp Toca enter help er.moveDown Toca enter help er.moveLeft Toca ent…" at bounding box center [1002, 468] width 355 height 180
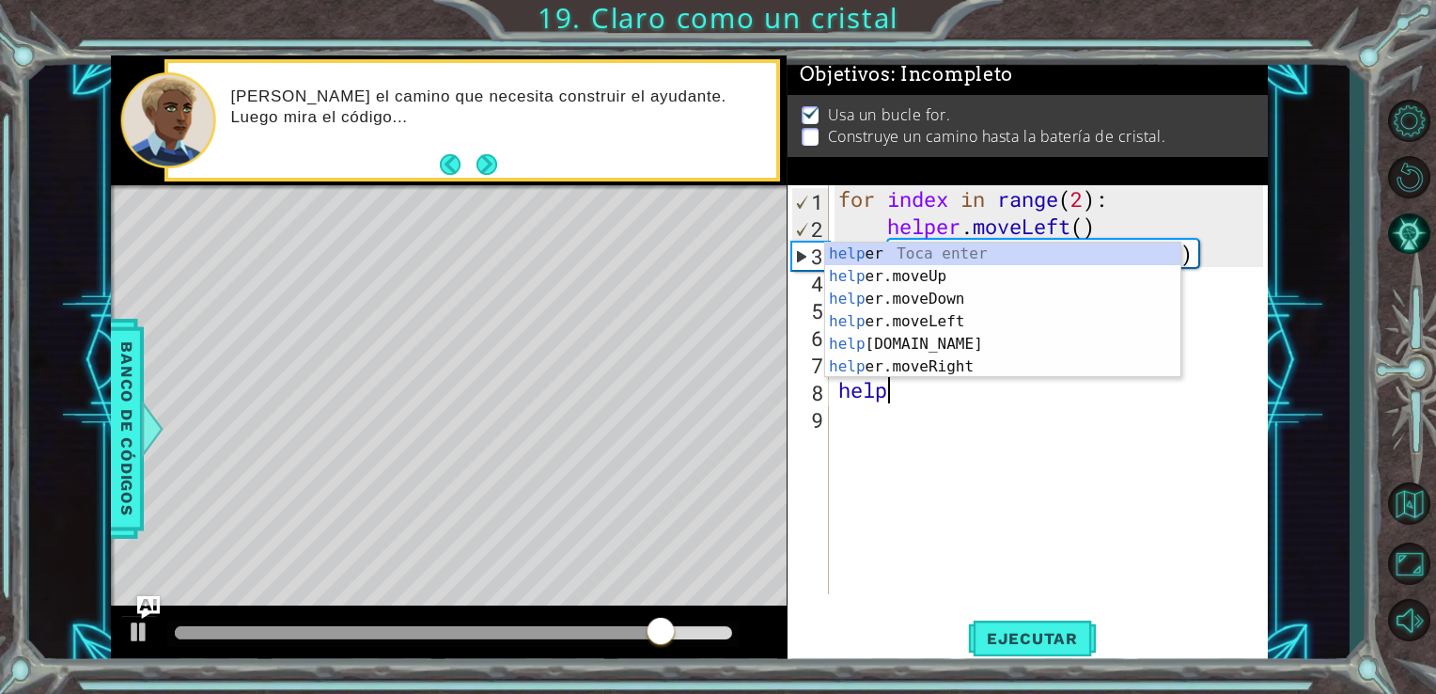
scroll to position [0, 11]
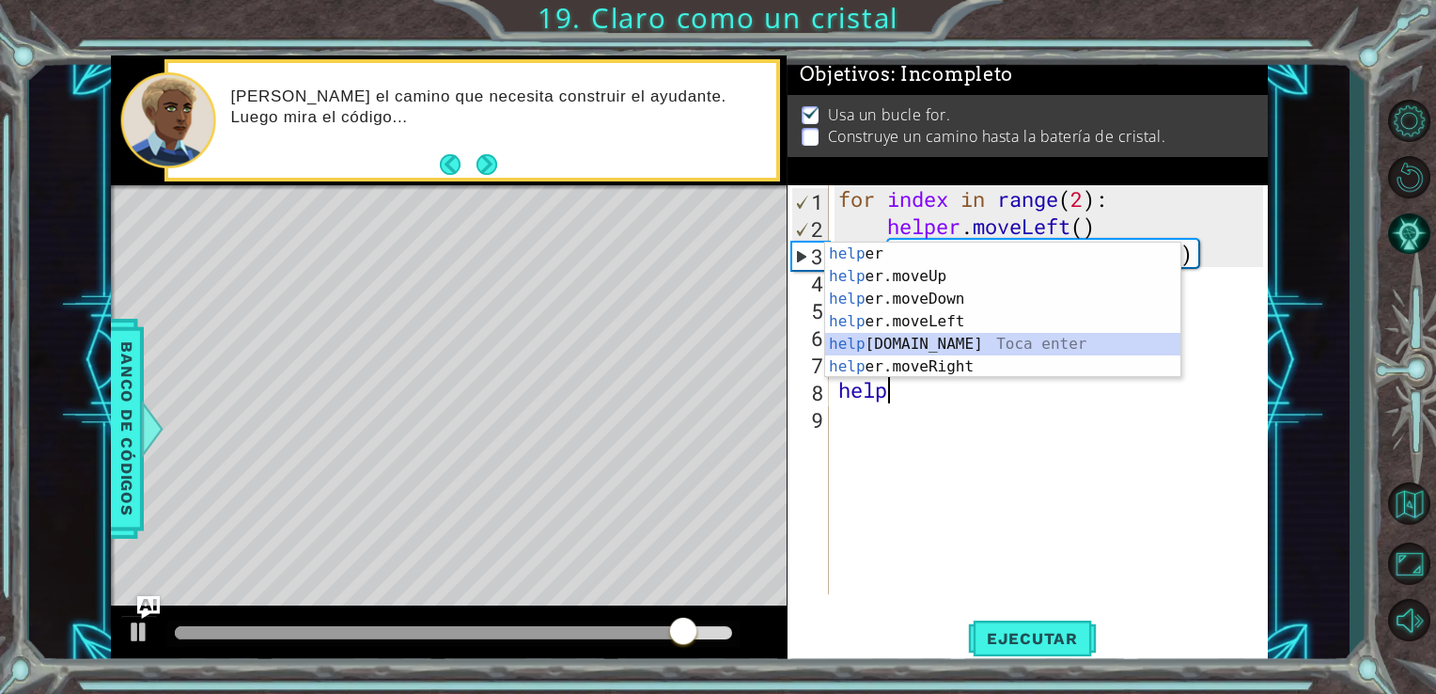
click at [931, 349] on div "help er Toca enter help er.moveUp Toca enter help er.moveDown Toca enter help e…" at bounding box center [1002, 333] width 355 height 180
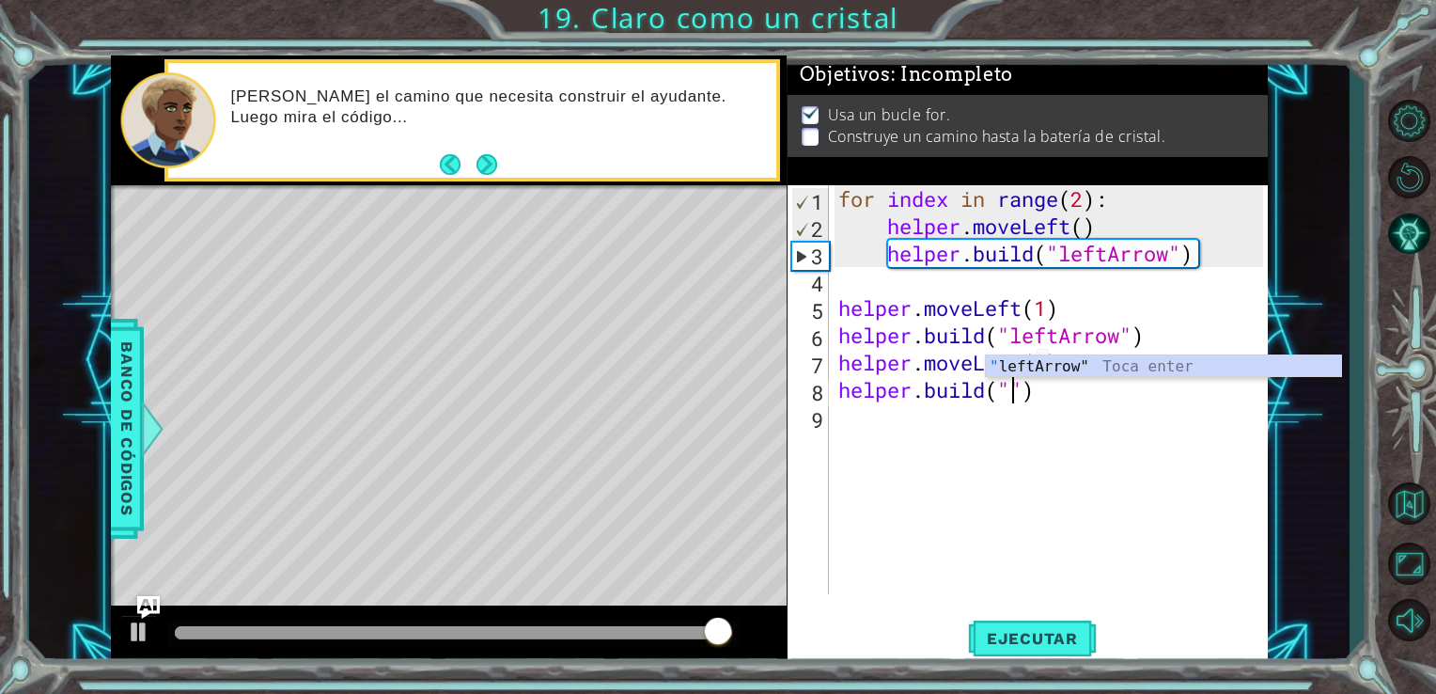
scroll to position [0, 8]
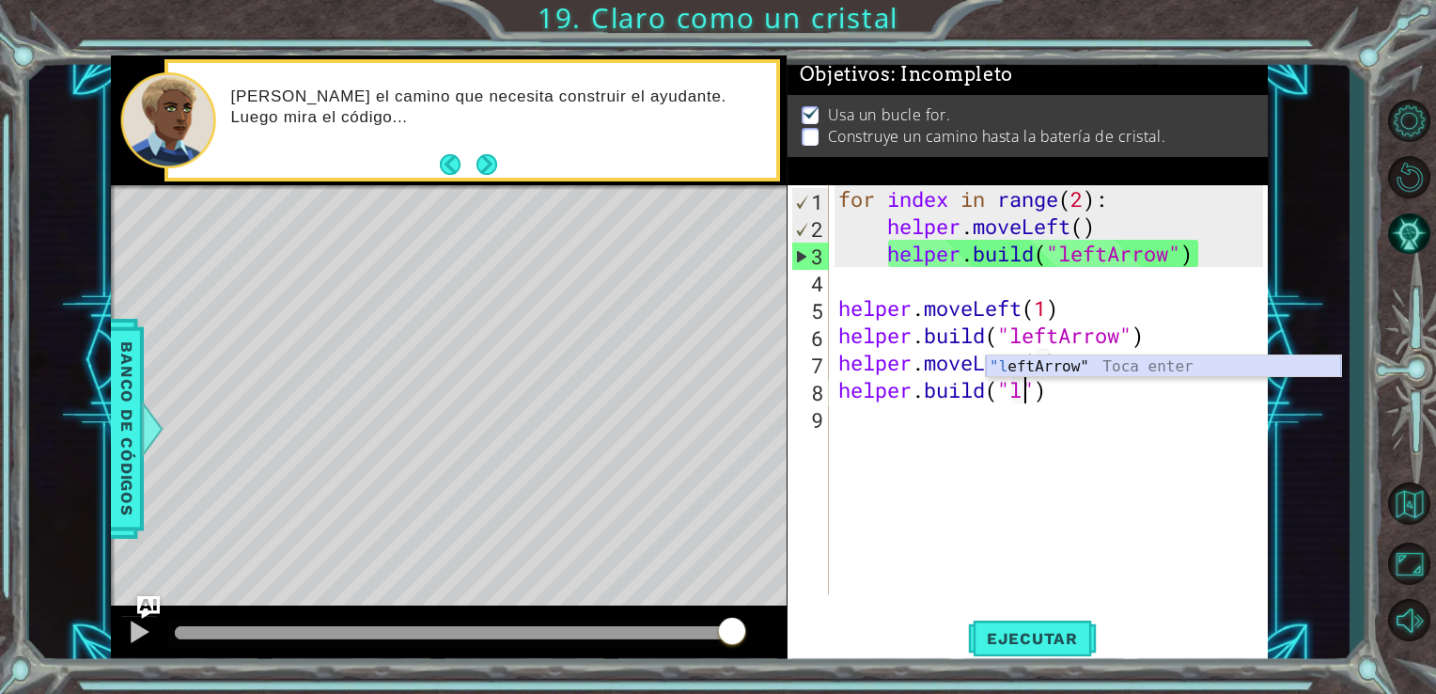
click at [1072, 365] on div ""l eftArrow" Toca enter" at bounding box center [1163, 389] width 355 height 68
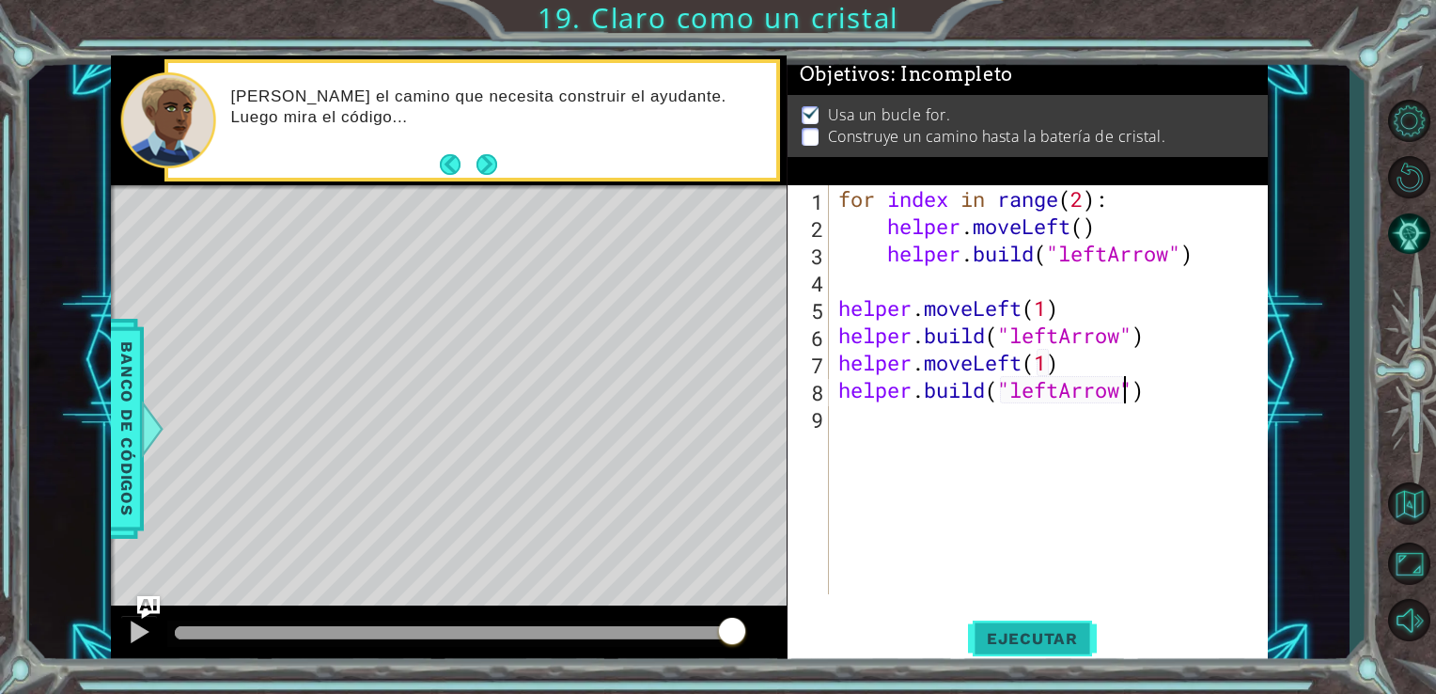
type textarea "helper.build("leftArrow")"
click at [1021, 634] on span "Ejecutar" at bounding box center [1032, 638] width 129 height 19
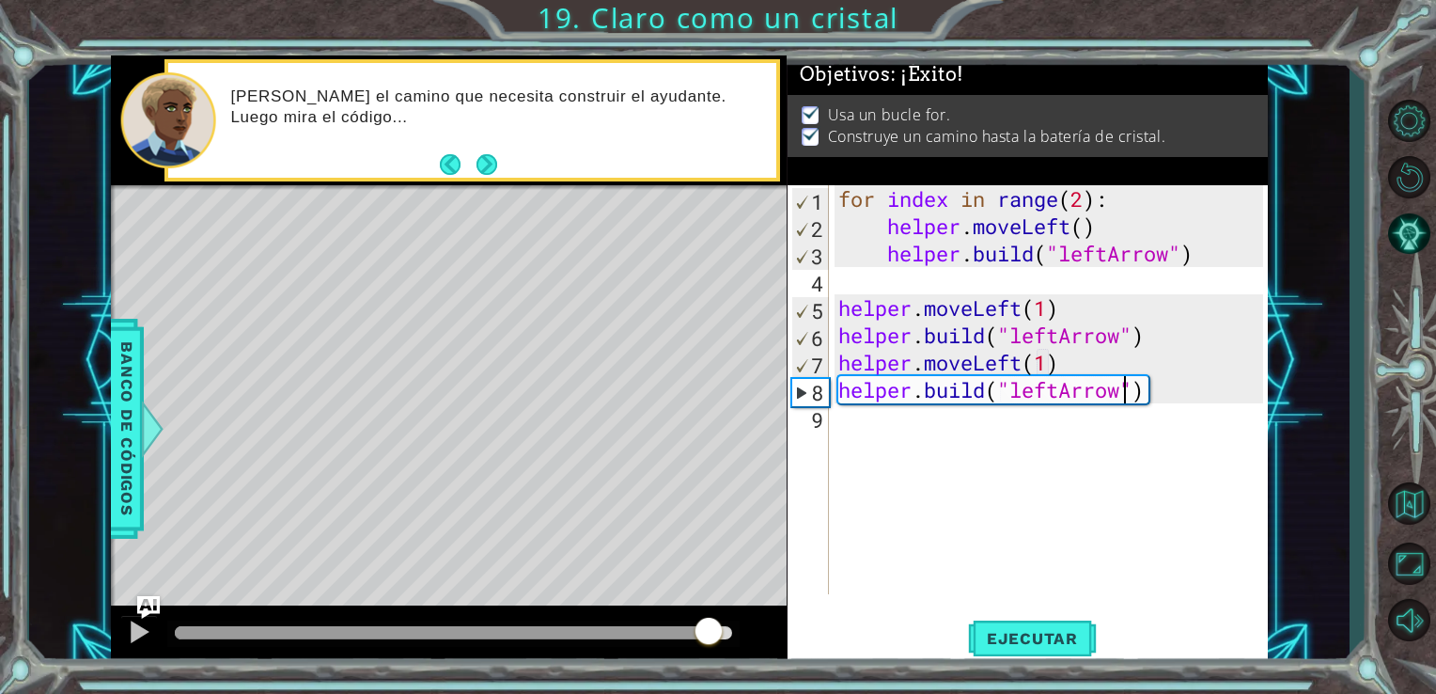
drag, startPoint x: 214, startPoint y: 634, endPoint x: 707, endPoint y: 638, distance: 492.6
click at [707, 638] on div at bounding box center [709, 633] width 34 height 34
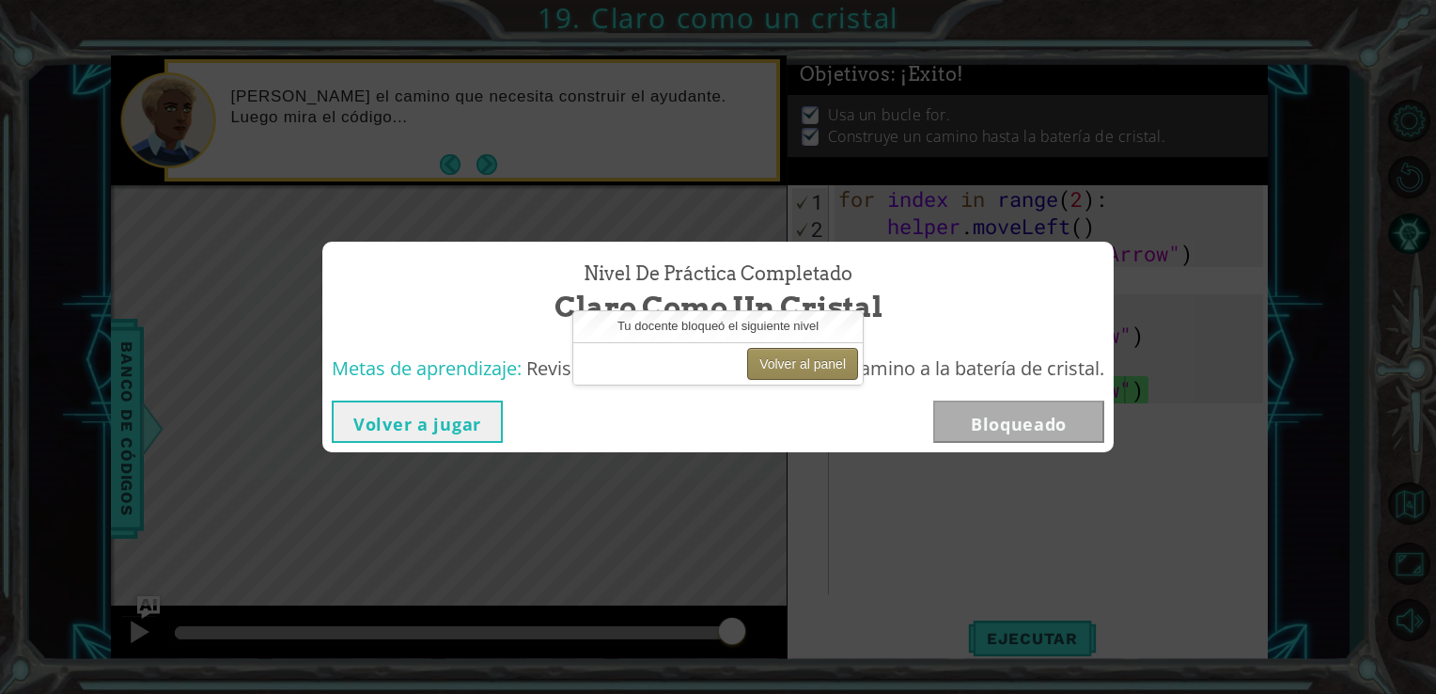
click at [835, 367] on button "Volver al panel" at bounding box center [802, 364] width 111 height 32
click at [816, 358] on button "Volver al panel" at bounding box center [802, 364] width 111 height 32
click at [839, 363] on button "Volver al panel" at bounding box center [802, 364] width 111 height 32
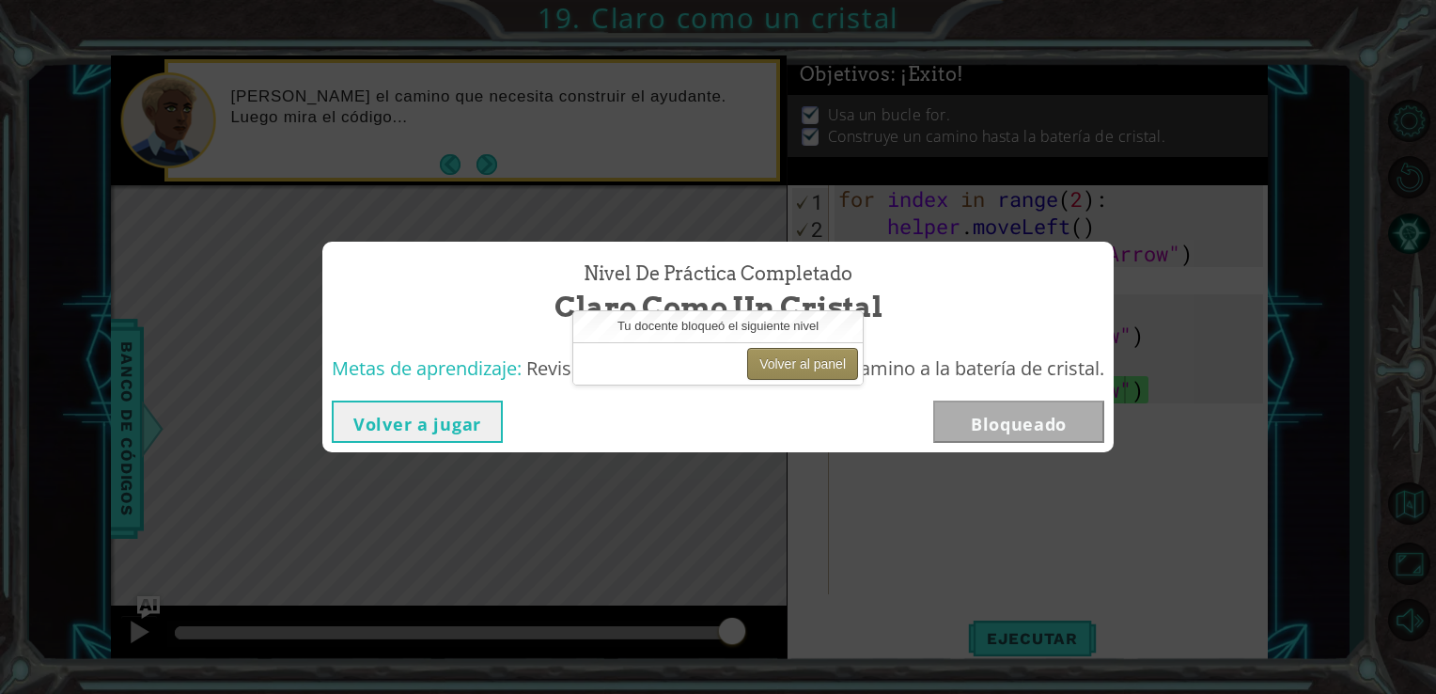
click at [839, 363] on button "Volver al panel" at bounding box center [802, 364] width 111 height 32
drag, startPoint x: 839, startPoint y: 363, endPoint x: 789, endPoint y: 384, distance: 53.9
click at [789, 384] on li "Tu docente bloqueó el siguiente nivel Volver al panel" at bounding box center [717, 347] width 291 height 75
click at [813, 363] on button "Volver al panel" at bounding box center [802, 364] width 111 height 32
click at [810, 366] on button "Volver al panel" at bounding box center [802, 364] width 111 height 32
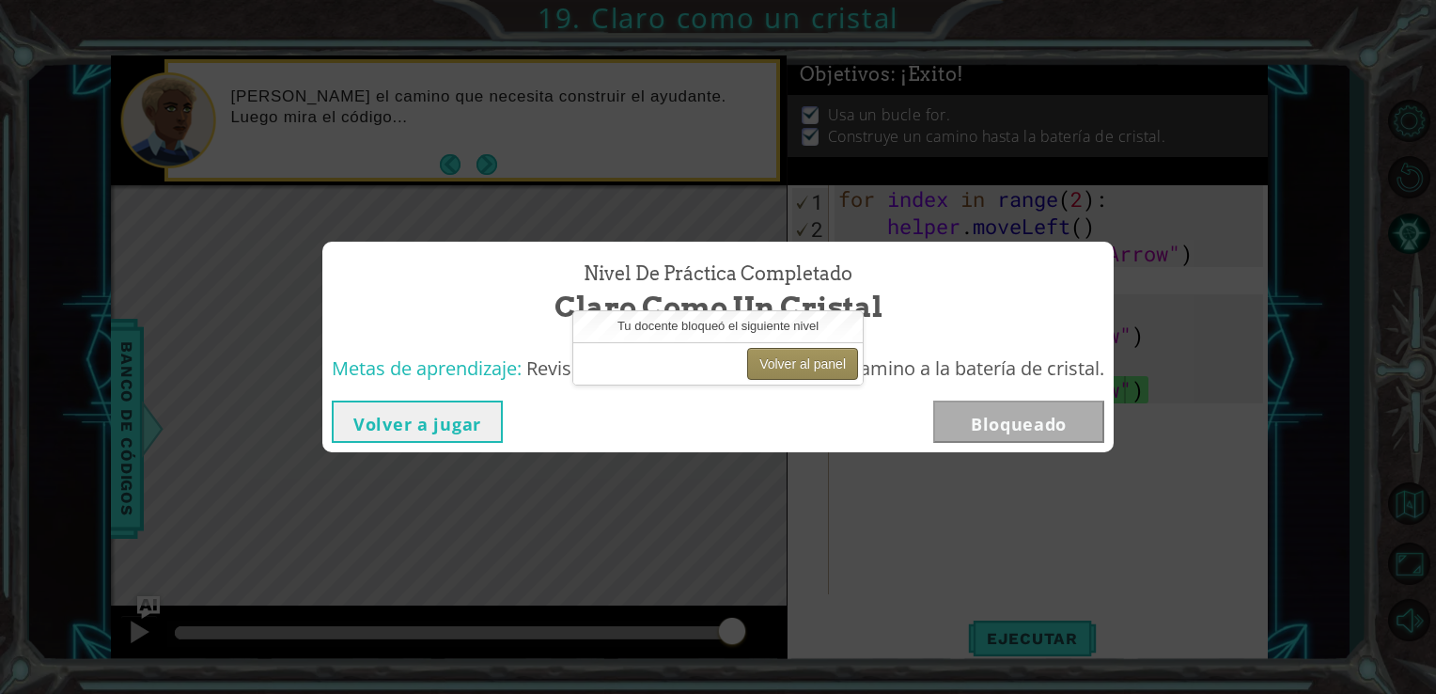
click at [810, 366] on button "Volver al panel" at bounding box center [802, 364] width 111 height 32
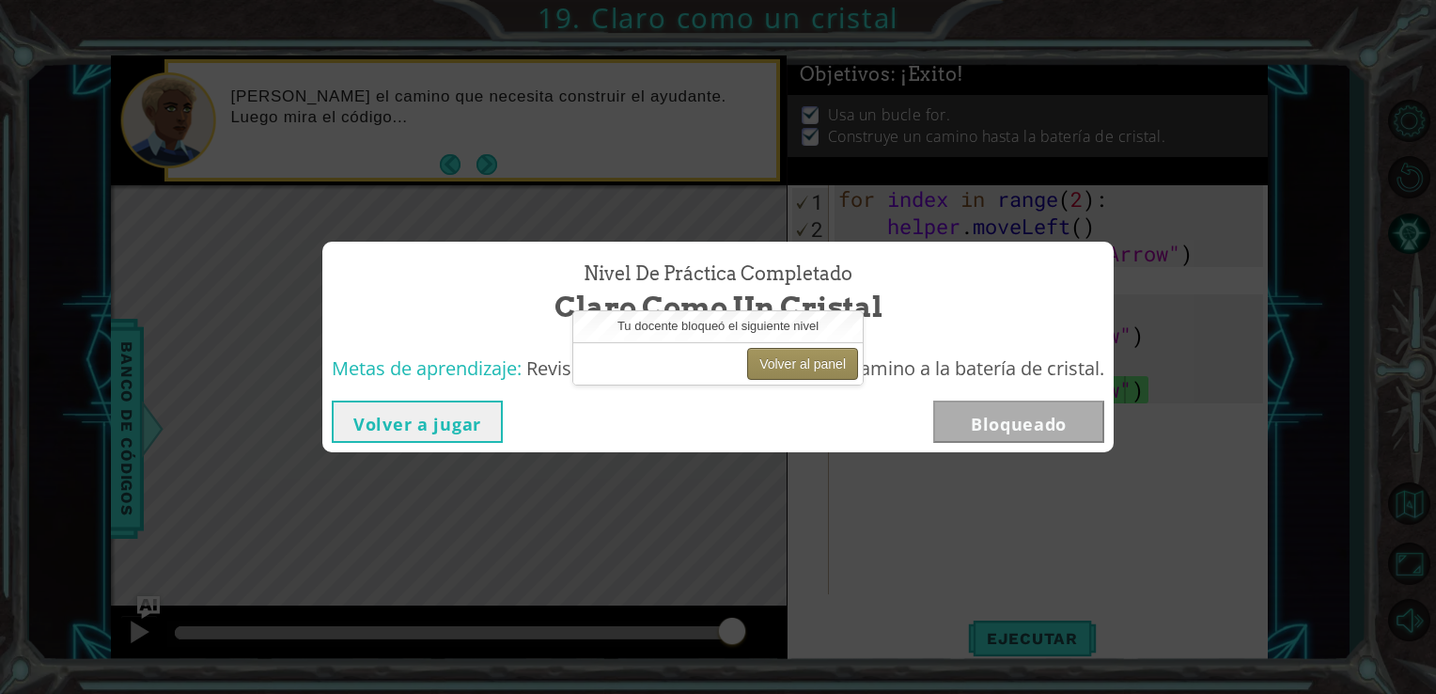
click at [810, 366] on button "Volver al panel" at bounding box center [802, 364] width 111 height 32
